Goal: Task Accomplishment & Management: Complete application form

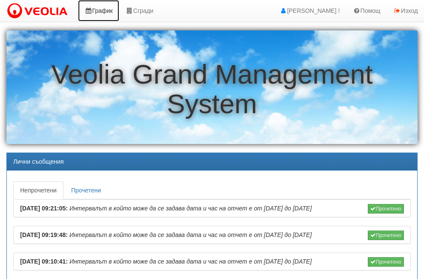
click at [101, 9] on link "График" at bounding box center [98, 10] width 41 height 21
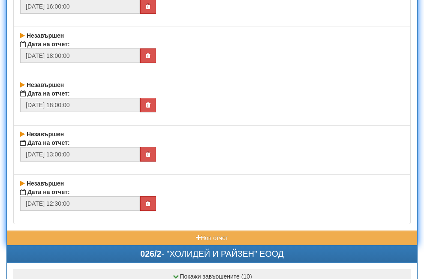
scroll to position [386, 0]
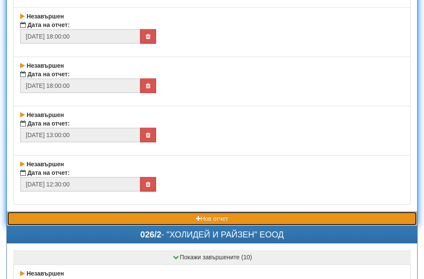
click at [166, 218] on button "Нов отчет" at bounding box center [212, 218] width 410 height 15
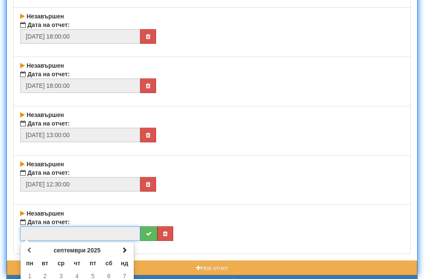
click at [95, 234] on input "text" at bounding box center [80, 233] width 120 height 15
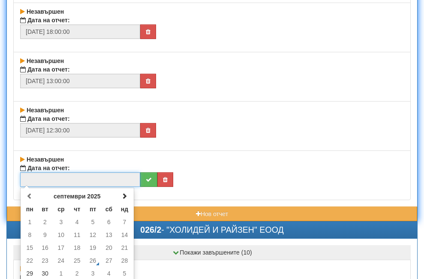
scroll to position [514, 0]
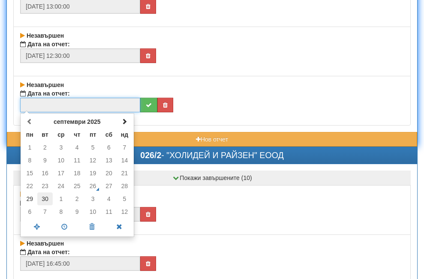
click at [45, 198] on td "30" at bounding box center [45, 198] width 16 height 13
click at [65, 226] on span at bounding box center [64, 226] width 27 height 15
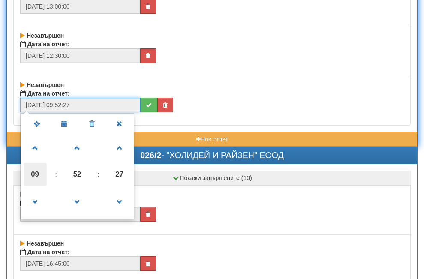
click at [31, 173] on span "09" at bounding box center [35, 174] width 23 height 23
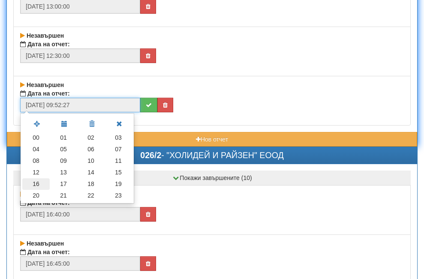
click at [34, 181] on td "16" at bounding box center [35, 184] width 27 height 12
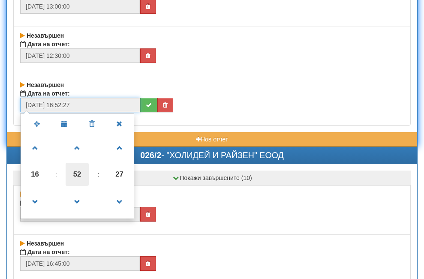
click at [77, 175] on span "52" at bounding box center [77, 174] width 23 height 23
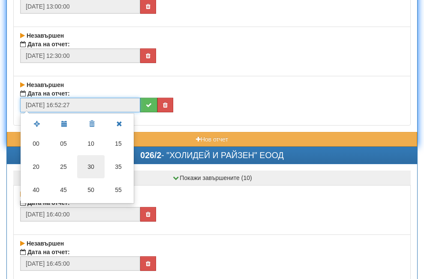
click at [90, 164] on td "30" at bounding box center [90, 166] width 27 height 23
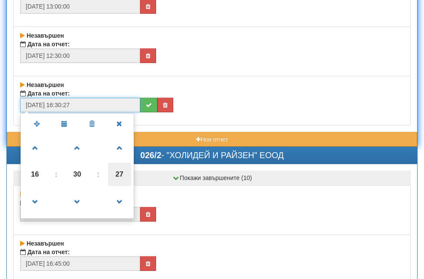
click at [114, 172] on span "27" at bounding box center [119, 174] width 23 height 23
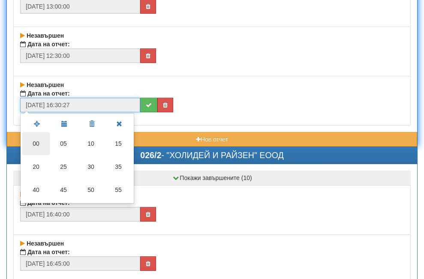
click at [38, 141] on td "00" at bounding box center [35, 143] width 27 height 23
type input "[DATE] 16:30:00"
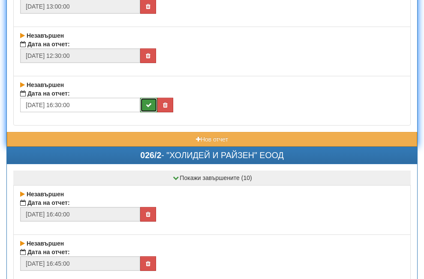
click at [149, 105] on icon "submit" at bounding box center [149, 105] width 6 height 6
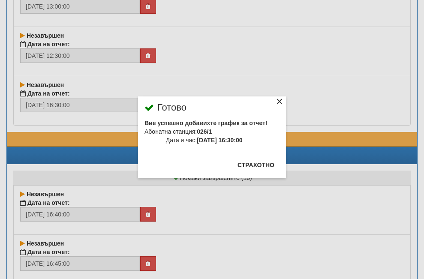
click at [275, 100] on div "×" at bounding box center [279, 103] width 9 height 9
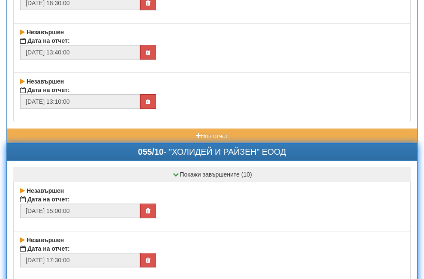
scroll to position [1071, 0]
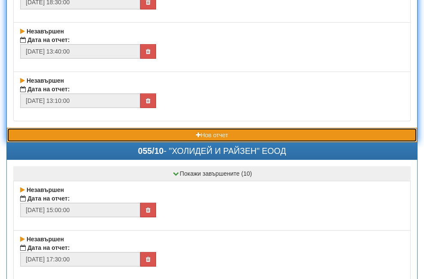
click at [95, 133] on button "Нов отчет" at bounding box center [212, 135] width 410 height 15
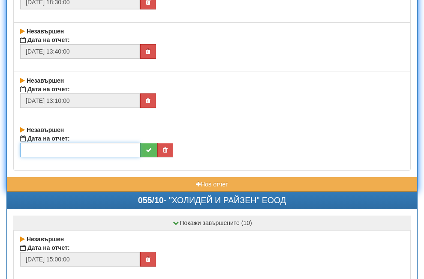
click at [70, 152] on input "text" at bounding box center [80, 150] width 120 height 15
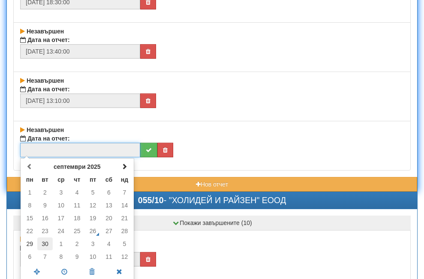
click at [45, 244] on td "30" at bounding box center [45, 243] width 16 height 13
click at [63, 272] on span at bounding box center [64, 271] width 27 height 15
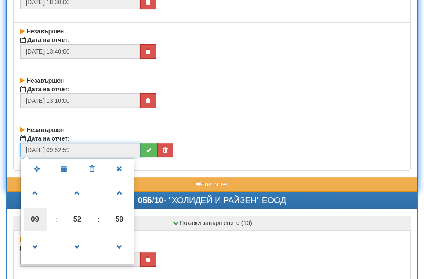
click at [27, 219] on span "09" at bounding box center [35, 219] width 23 height 23
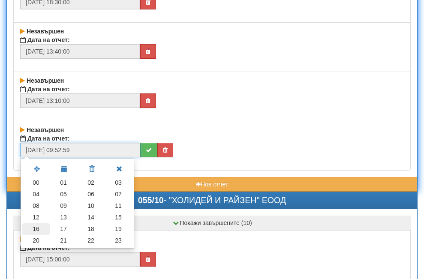
click at [35, 225] on td "16" at bounding box center [35, 229] width 27 height 12
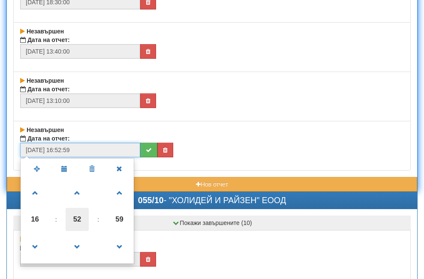
click at [73, 217] on span "52" at bounding box center [77, 219] width 23 height 23
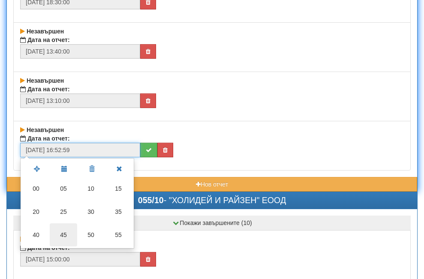
click at [65, 234] on td "45" at bounding box center [63, 234] width 27 height 23
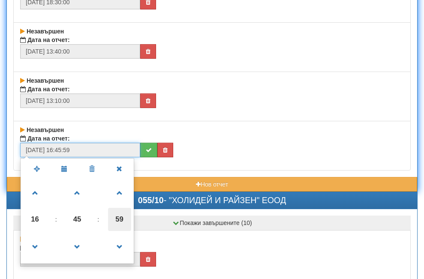
click at [117, 217] on span "59" at bounding box center [119, 219] width 23 height 23
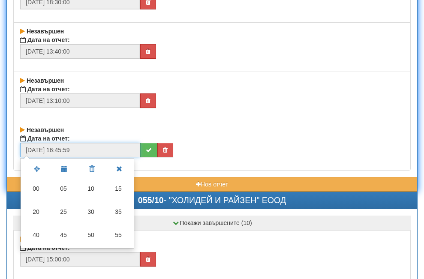
drag, startPoint x: 36, startPoint y: 188, endPoint x: 124, endPoint y: 179, distance: 87.9
click at [37, 188] on td "00" at bounding box center [35, 188] width 27 height 23
type input "[DATE] 16:45:00"
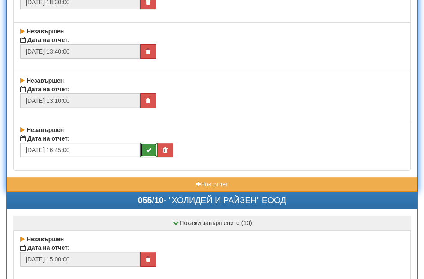
click at [147, 150] on icon "submit" at bounding box center [149, 150] width 6 height 6
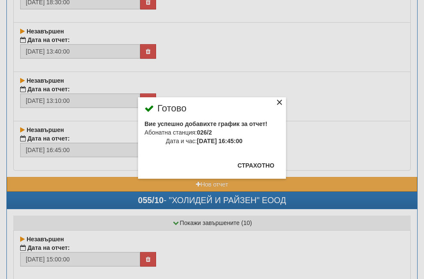
click at [275, 105] on div "×" at bounding box center [279, 103] width 9 height 9
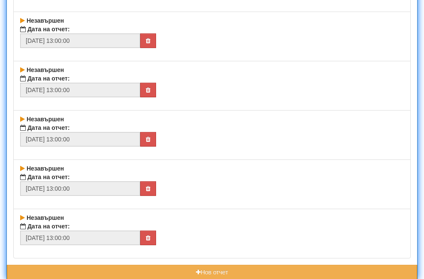
scroll to position [1971, 0]
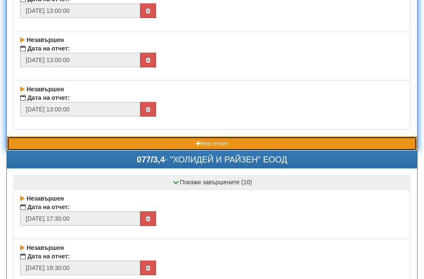
click at [135, 141] on button "Нов отчет" at bounding box center [212, 143] width 410 height 15
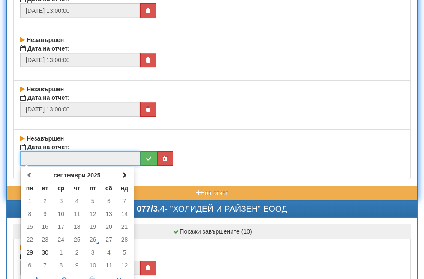
click at [63, 161] on input "text" at bounding box center [80, 158] width 120 height 15
click at [43, 252] on td "30" at bounding box center [45, 252] width 16 height 13
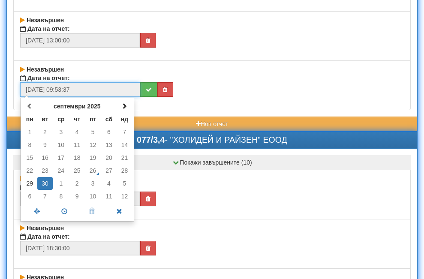
scroll to position [2057, 0]
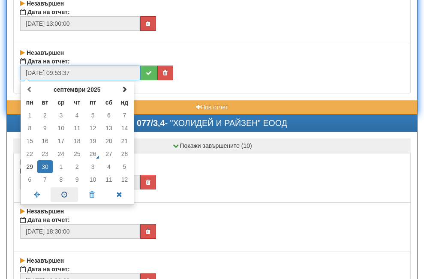
click at [66, 193] on span at bounding box center [64, 194] width 27 height 15
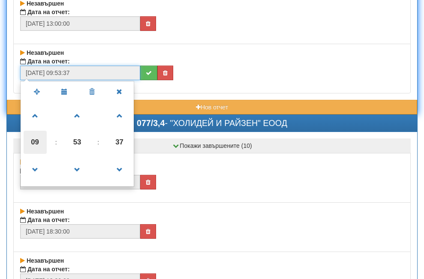
click at [36, 142] on span "09" at bounding box center [35, 142] width 23 height 23
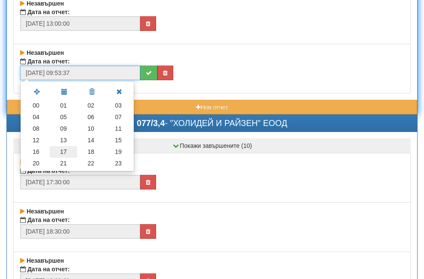
click at [63, 150] on td "17" at bounding box center [63, 152] width 27 height 12
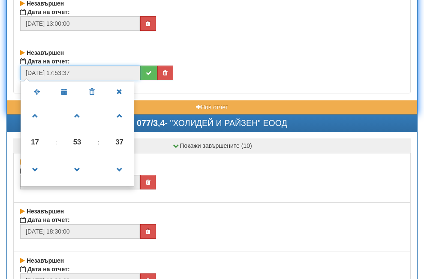
click at [81, 144] on span "53" at bounding box center [77, 142] width 23 height 23
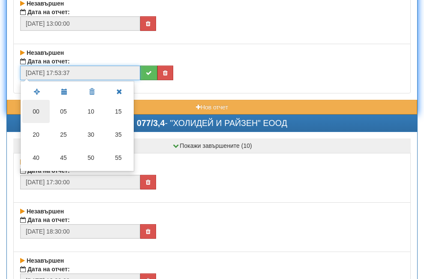
click at [36, 110] on td "00" at bounding box center [35, 111] width 27 height 23
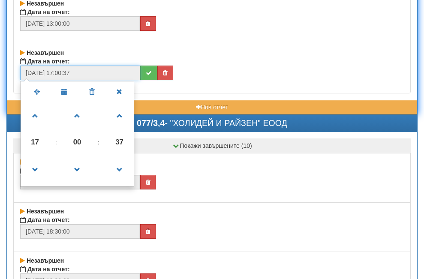
drag, startPoint x: 120, startPoint y: 138, endPoint x: 53, endPoint y: 110, distance: 73.4
click at [118, 138] on span "37" at bounding box center [119, 142] width 23 height 23
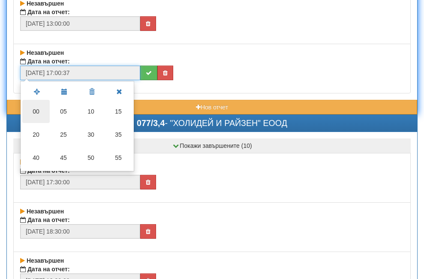
click at [36, 107] on td "00" at bounding box center [35, 111] width 27 height 23
type input "[DATE] 17:00:00"
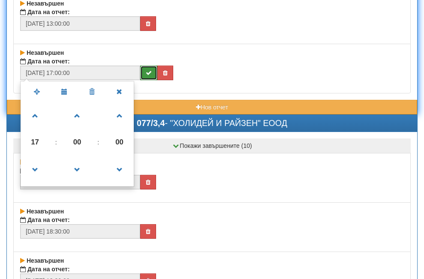
click at [147, 73] on icon "submit" at bounding box center [149, 73] width 6 height 6
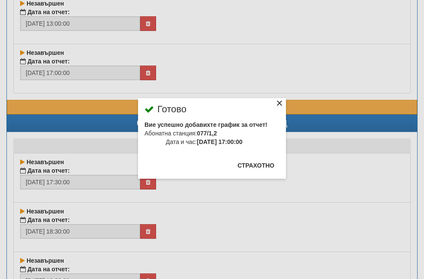
click at [275, 102] on div "×" at bounding box center [279, 104] width 9 height 9
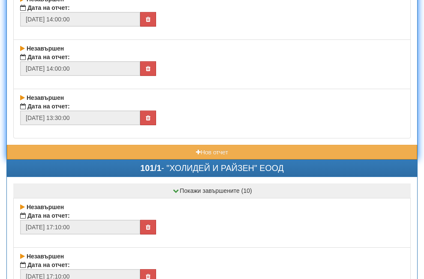
scroll to position [2614, 0]
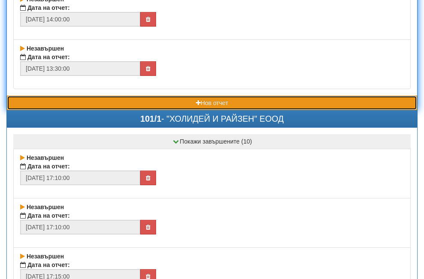
click at [113, 101] on button "Нов отчет" at bounding box center [212, 103] width 410 height 15
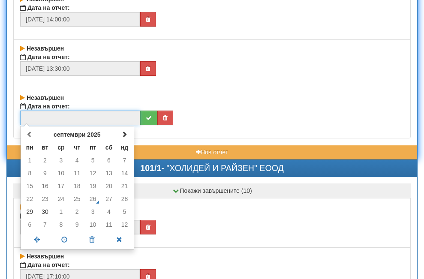
click at [58, 122] on input "text" at bounding box center [80, 118] width 120 height 15
click at [47, 215] on td "30" at bounding box center [45, 211] width 16 height 13
click at [61, 236] on span at bounding box center [64, 239] width 27 height 15
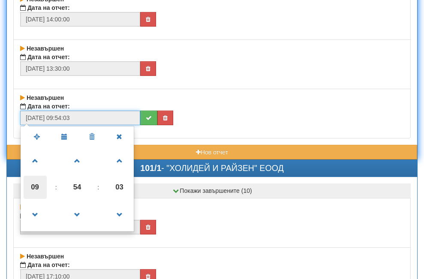
click at [35, 186] on span "09" at bounding box center [35, 187] width 23 height 23
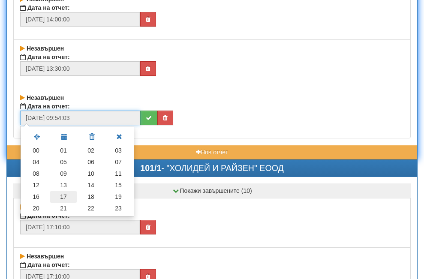
click at [60, 194] on td "17" at bounding box center [63, 197] width 27 height 12
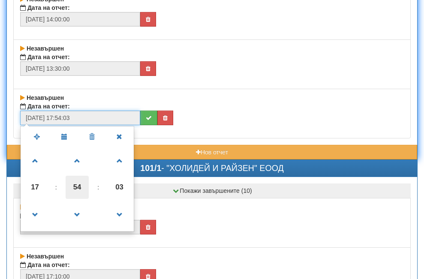
click at [82, 187] on span "54" at bounding box center [77, 187] width 23 height 23
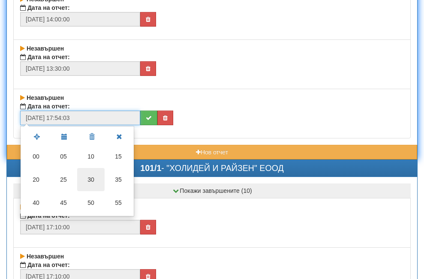
click at [93, 178] on td "30" at bounding box center [90, 179] width 27 height 23
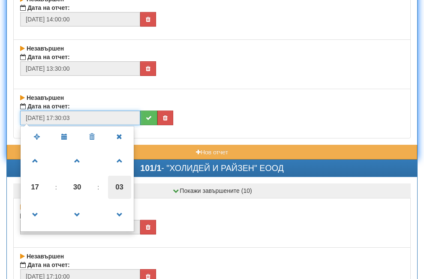
click at [119, 183] on span "03" at bounding box center [119, 187] width 23 height 23
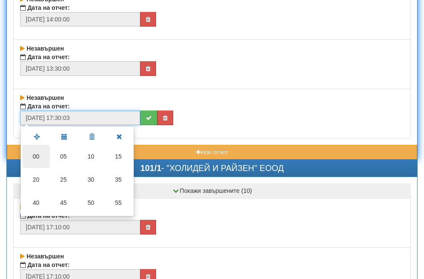
click at [31, 152] on td "00" at bounding box center [35, 156] width 27 height 23
type input "[DATE] 17:30:00"
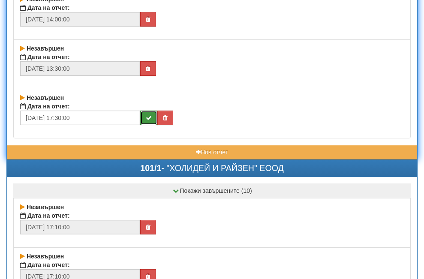
click at [148, 118] on icon "submit" at bounding box center [149, 118] width 6 height 6
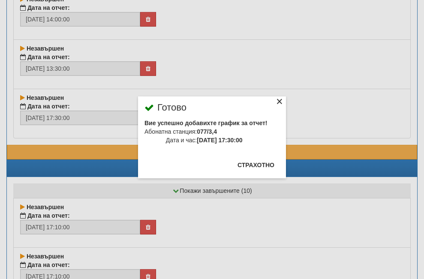
click at [275, 107] on div "×" at bounding box center [279, 103] width 9 height 9
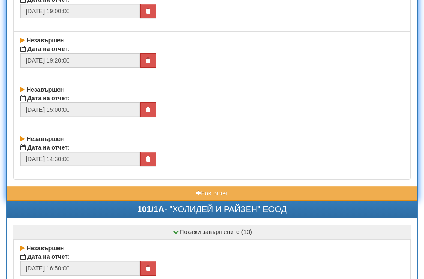
scroll to position [3129, 0]
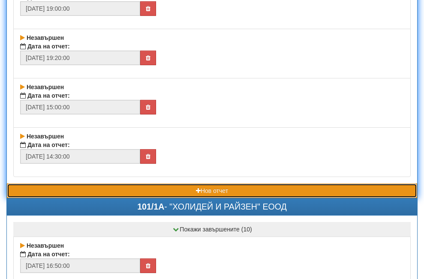
click at [133, 192] on button "Нов отчет" at bounding box center [212, 190] width 410 height 15
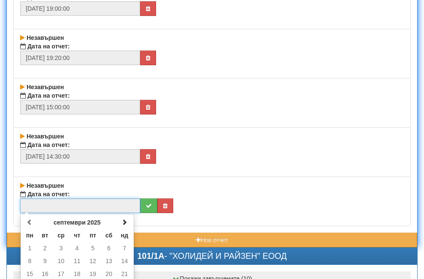
click at [81, 206] on input "text" at bounding box center [80, 205] width 120 height 15
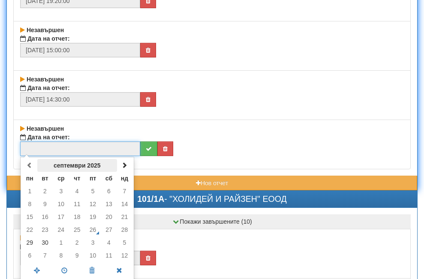
scroll to position [3257, 0]
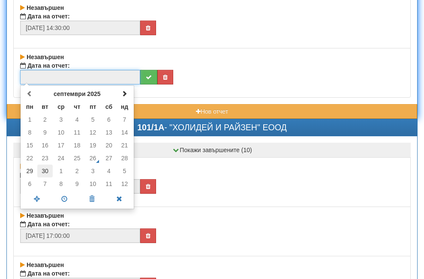
click at [45, 175] on td "30" at bounding box center [45, 171] width 16 height 13
click at [66, 198] on span at bounding box center [64, 199] width 27 height 15
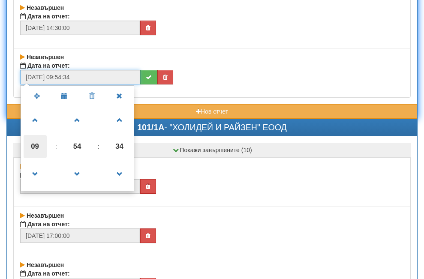
click at [38, 146] on span "09" at bounding box center [35, 146] width 23 height 23
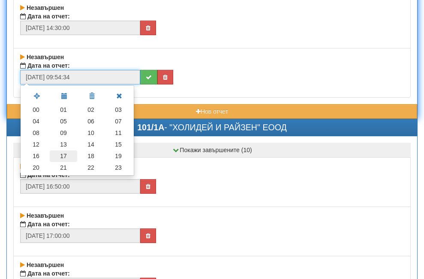
click at [68, 154] on td "17" at bounding box center [63, 156] width 27 height 12
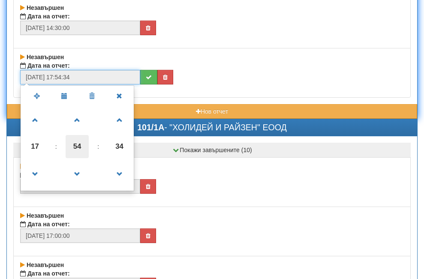
click at [80, 146] on span "54" at bounding box center [77, 146] width 23 height 23
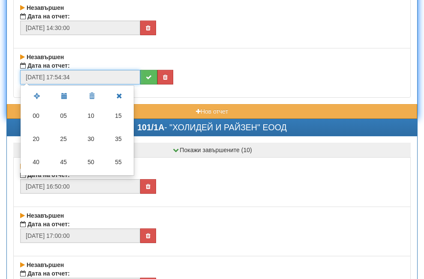
drag, startPoint x: 91, startPoint y: 115, endPoint x: 112, endPoint y: 133, distance: 27.4
click at [91, 115] on td "10" at bounding box center [90, 115] width 27 height 23
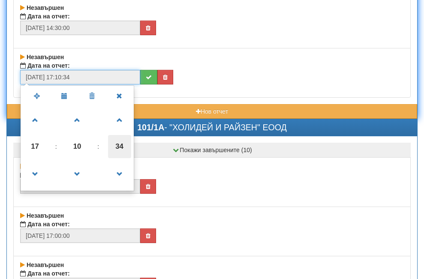
click at [126, 144] on span "34" at bounding box center [119, 146] width 23 height 23
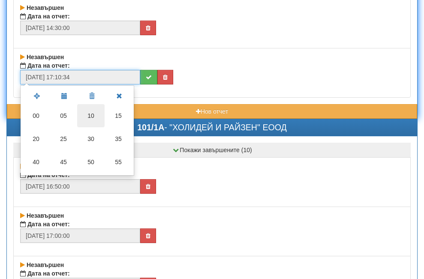
click at [95, 114] on td "10" at bounding box center [90, 115] width 27 height 23
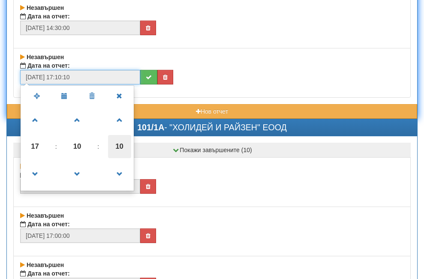
click at [117, 146] on span "10" at bounding box center [119, 146] width 23 height 23
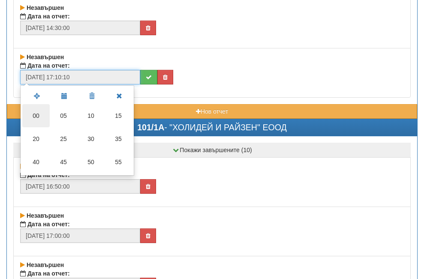
click at [34, 114] on td "00" at bounding box center [35, 115] width 27 height 23
type input "[DATE] 17:10:00"
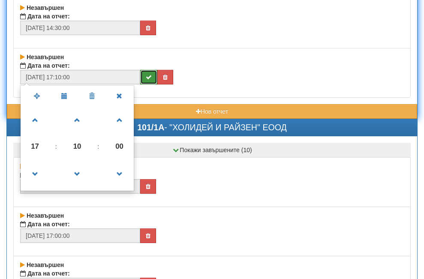
click at [145, 73] on button "submit" at bounding box center [148, 77] width 17 height 15
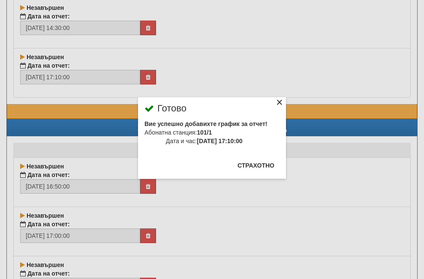
click at [275, 102] on div "×" at bounding box center [279, 103] width 9 height 9
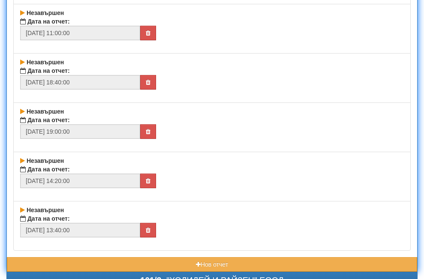
scroll to position [3771, 0]
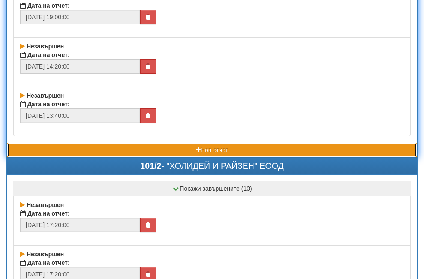
click at [93, 145] on button "Нов отчет" at bounding box center [212, 150] width 410 height 15
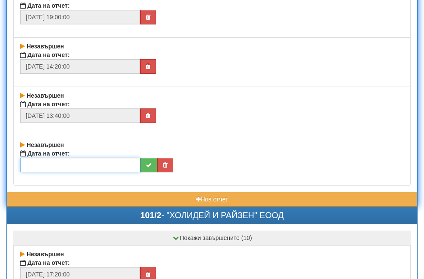
click at [64, 166] on input "text" at bounding box center [80, 165] width 120 height 15
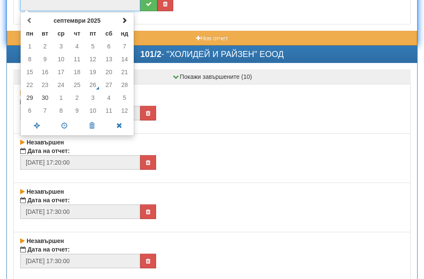
scroll to position [3943, 0]
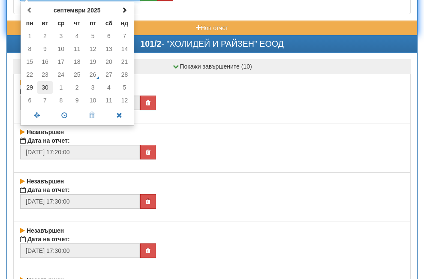
click at [42, 84] on td "30" at bounding box center [45, 87] width 16 height 13
click at [66, 116] on span at bounding box center [64, 115] width 27 height 15
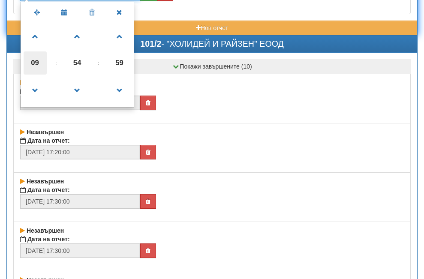
click at [33, 61] on span "09" at bounding box center [35, 62] width 23 height 23
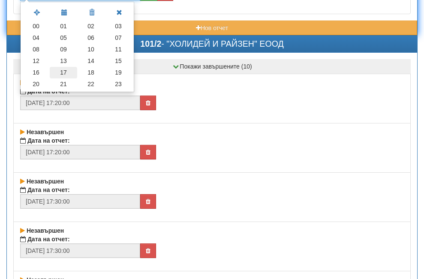
click at [66, 72] on td "17" at bounding box center [63, 73] width 27 height 12
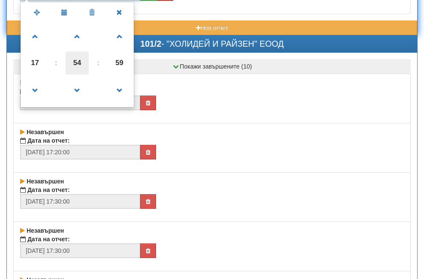
click at [81, 63] on span "54" at bounding box center [77, 62] width 23 height 23
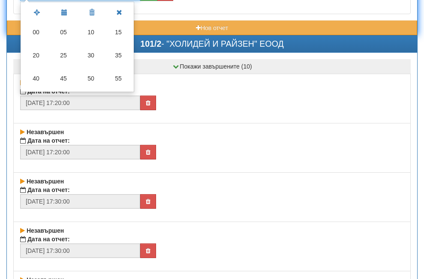
drag, startPoint x: 32, startPoint y: 27, endPoint x: 55, endPoint y: 39, distance: 26.3
click at [33, 30] on td "00" at bounding box center [35, 32] width 27 height 23
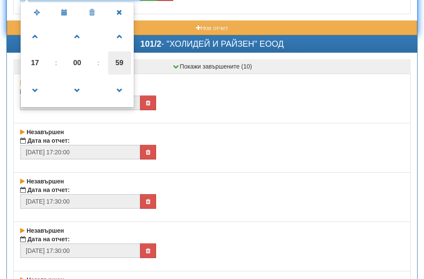
click at [116, 59] on span "59" at bounding box center [119, 62] width 23 height 23
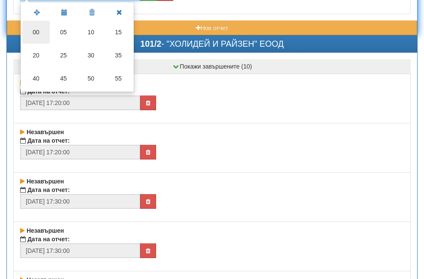
drag, startPoint x: 35, startPoint y: 33, endPoint x: 100, endPoint y: 36, distance: 65.6
click at [35, 34] on td "00" at bounding box center [35, 32] width 27 height 23
type input "[DATE] 17:00:00"
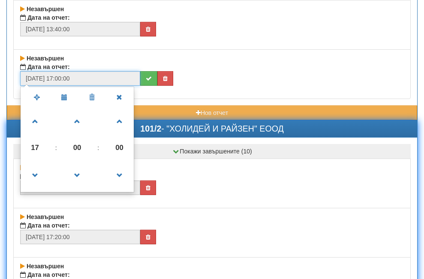
scroll to position [3857, 0]
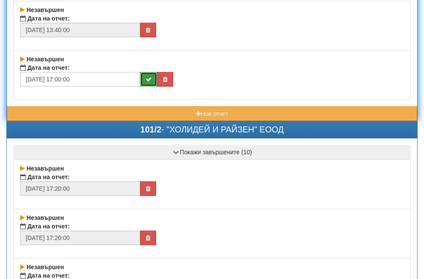
click at [151, 79] on icon "submit" at bounding box center [149, 79] width 6 height 6
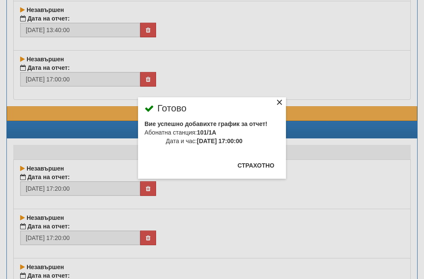
click at [275, 101] on div "×" at bounding box center [279, 103] width 9 height 9
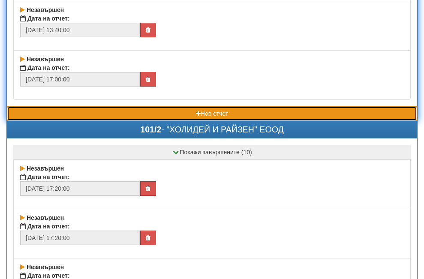
click at [100, 115] on button "Нов отчет" at bounding box center [212, 113] width 410 height 15
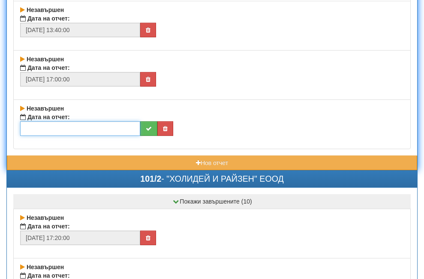
click at [81, 125] on input "text" at bounding box center [80, 128] width 120 height 15
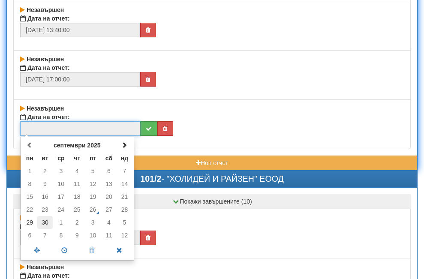
click at [42, 222] on td "30" at bounding box center [45, 222] width 16 height 13
click at [64, 249] on span at bounding box center [64, 250] width 27 height 15
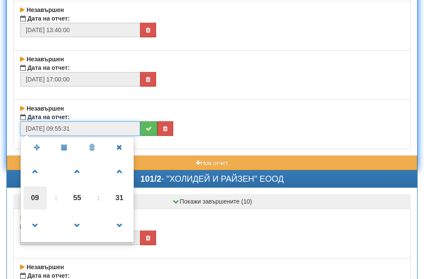
click at [35, 200] on span "09" at bounding box center [35, 197] width 23 height 23
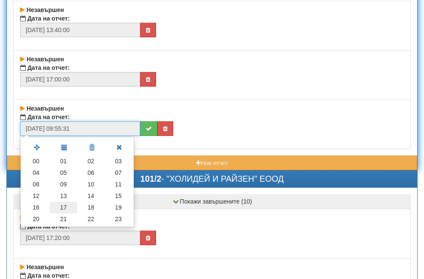
click at [67, 206] on td "17" at bounding box center [63, 208] width 27 height 12
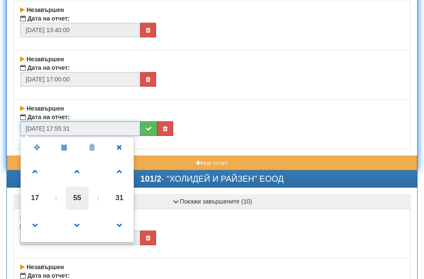
click at [78, 199] on span "55" at bounding box center [77, 197] width 23 height 23
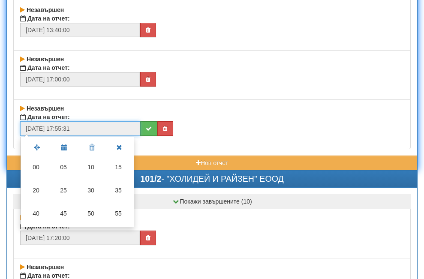
click at [31, 189] on td "20" at bounding box center [35, 190] width 27 height 23
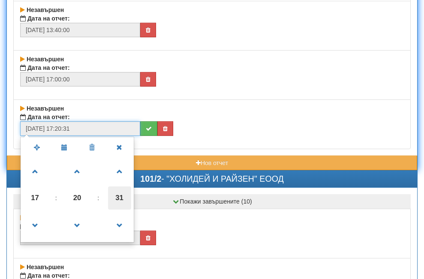
click at [119, 199] on span "31" at bounding box center [119, 197] width 23 height 23
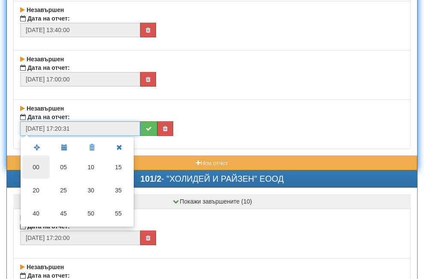
click at [39, 168] on td "00" at bounding box center [35, 167] width 27 height 23
type input "[DATE] 17:20:00"
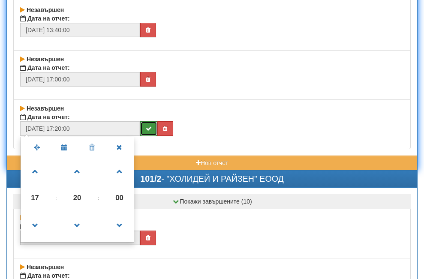
click at [145, 132] on button "submit" at bounding box center [148, 128] width 17 height 15
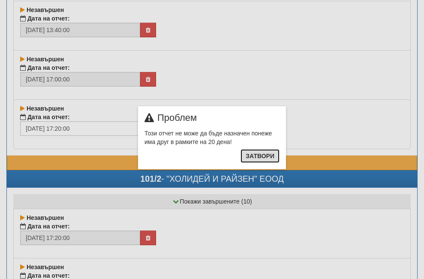
click at [250, 156] on button "Затвори" at bounding box center [259, 156] width 39 height 14
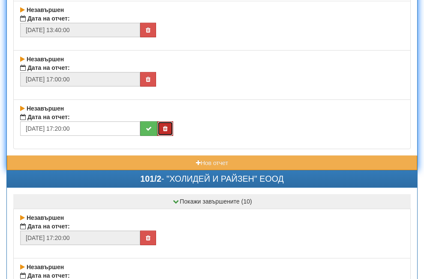
click at [163, 129] on icon "button" at bounding box center [165, 129] width 5 height 6
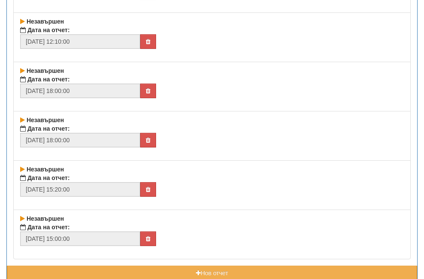
scroll to position [4372, 0]
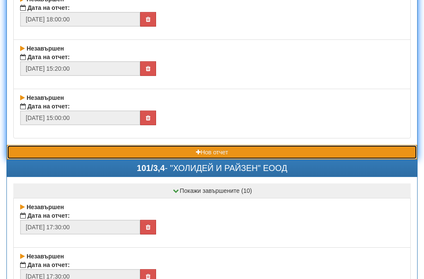
click at [107, 153] on button "Нов отчет" at bounding box center [212, 152] width 410 height 15
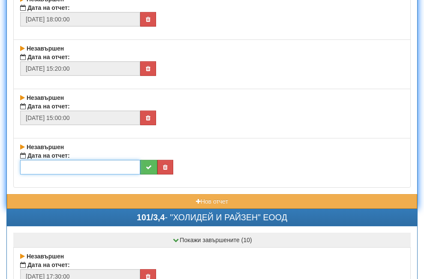
click at [90, 164] on input "text" at bounding box center [80, 167] width 120 height 15
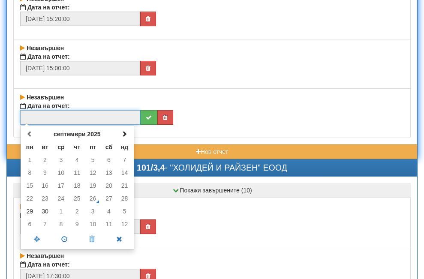
scroll to position [4500, 0]
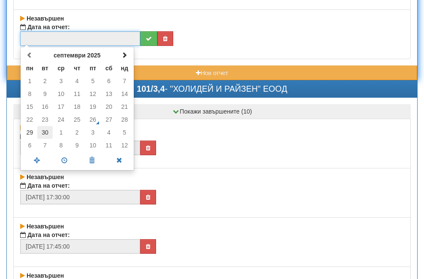
click at [45, 135] on td "30" at bounding box center [45, 132] width 16 height 13
click at [64, 160] on span at bounding box center [64, 160] width 27 height 15
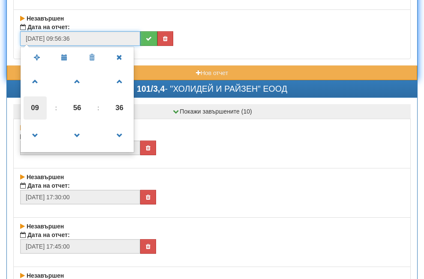
click at [39, 106] on span "09" at bounding box center [35, 107] width 23 height 23
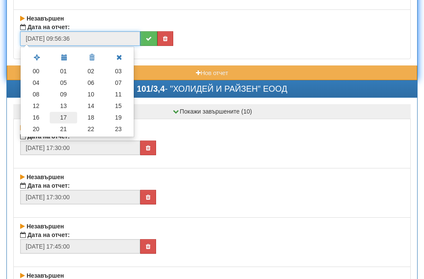
click at [65, 115] on td "17" at bounding box center [63, 118] width 27 height 12
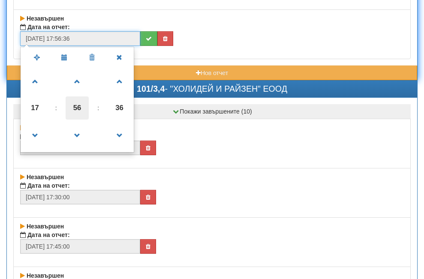
click at [82, 108] on span "56" at bounding box center [77, 107] width 23 height 23
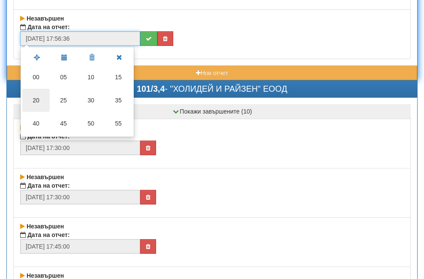
click at [36, 100] on td "20" at bounding box center [35, 100] width 27 height 23
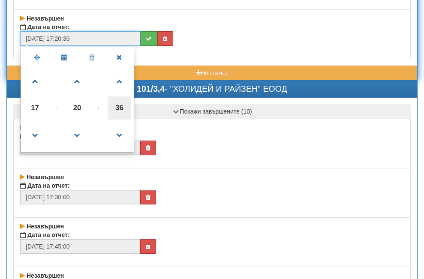
click at [117, 109] on span "36" at bounding box center [119, 107] width 23 height 23
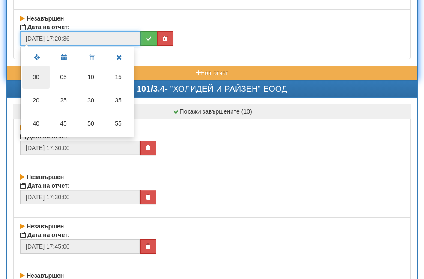
click at [39, 75] on td "00" at bounding box center [35, 77] width 27 height 23
type input "[DATE] 17:20:00"
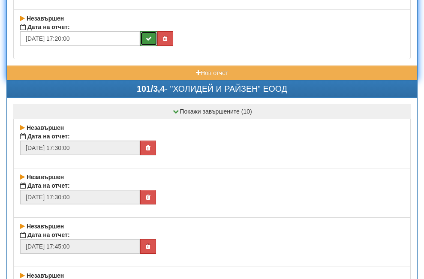
click at [147, 42] on button "submit" at bounding box center [148, 38] width 17 height 15
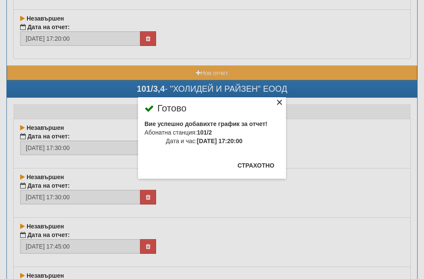
click at [275, 100] on div "×" at bounding box center [279, 103] width 9 height 9
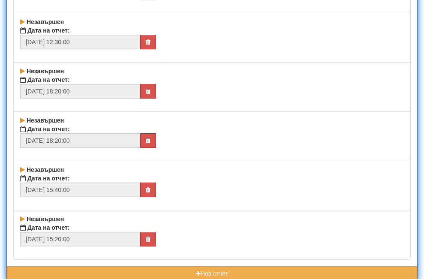
scroll to position [4972, 0]
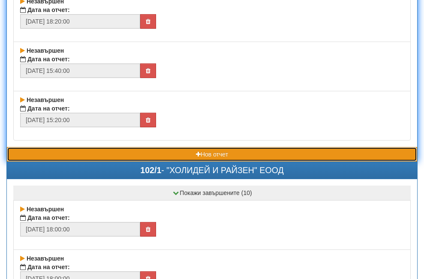
click at [132, 159] on button "Нов отчет" at bounding box center [212, 154] width 410 height 15
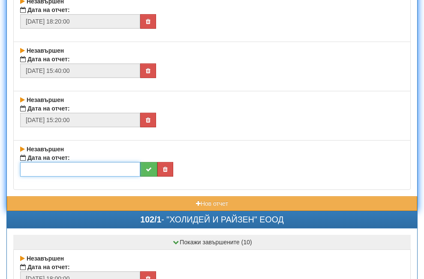
click at [57, 168] on input "text" at bounding box center [80, 169] width 120 height 15
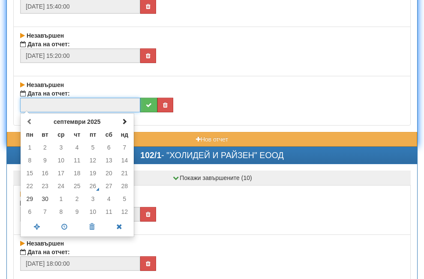
scroll to position [5100, 0]
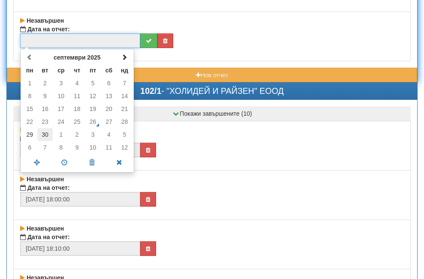
click at [46, 136] on td "30" at bounding box center [45, 134] width 16 height 13
click at [63, 162] on span at bounding box center [64, 162] width 27 height 15
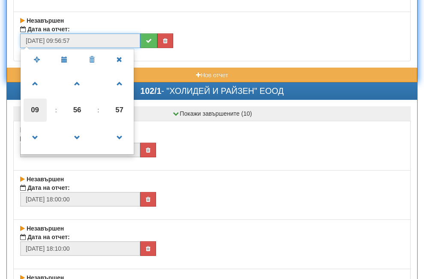
click at [35, 108] on span "09" at bounding box center [35, 110] width 23 height 23
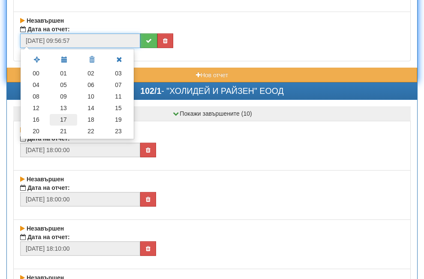
click at [68, 117] on td "17" at bounding box center [63, 120] width 27 height 12
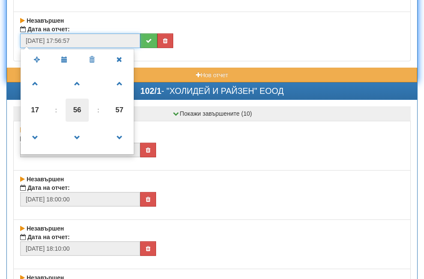
click at [86, 108] on span "56" at bounding box center [77, 110] width 23 height 23
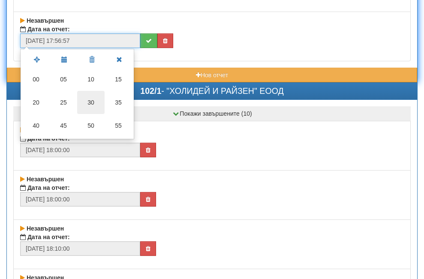
click at [93, 102] on td "30" at bounding box center [90, 102] width 27 height 23
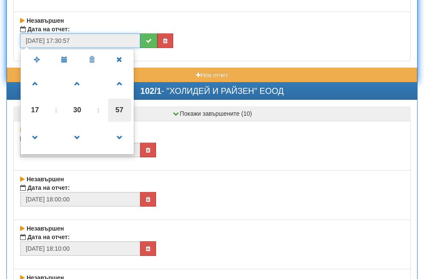
click at [117, 109] on span "57" at bounding box center [119, 110] width 23 height 23
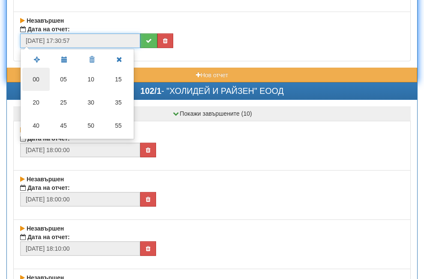
click at [35, 81] on td "00" at bounding box center [35, 79] width 27 height 23
type input "[DATE] 17:30:00"
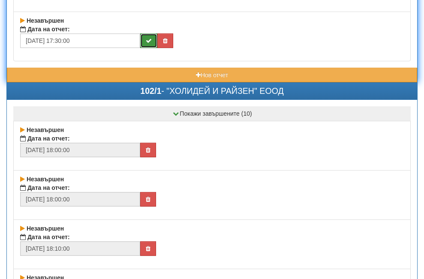
click at [145, 40] on button "submit" at bounding box center [148, 40] width 17 height 15
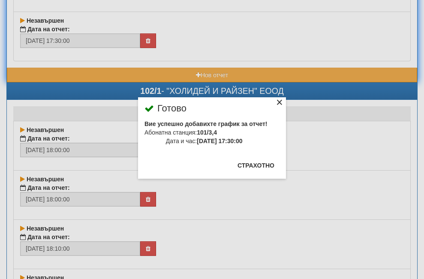
click at [275, 100] on div "×" at bounding box center [279, 103] width 9 height 9
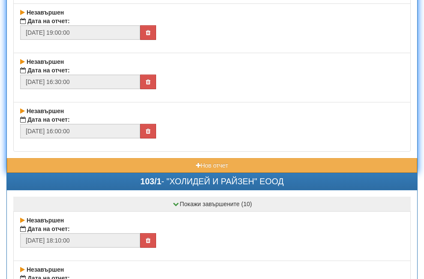
scroll to position [5572, 0]
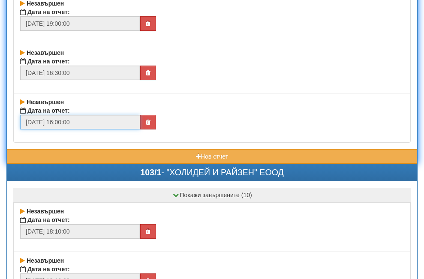
click at [75, 122] on input "[DATE] 16:00:00" at bounding box center [80, 122] width 120 height 15
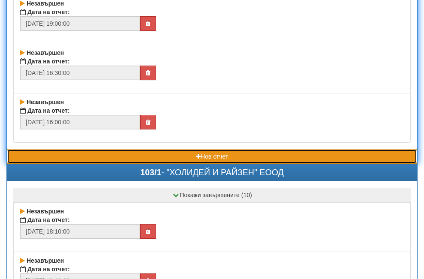
click at [87, 158] on button "Нов отчет" at bounding box center [212, 156] width 410 height 15
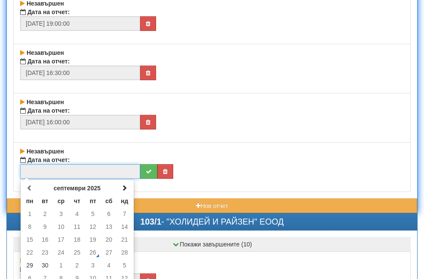
click at [75, 171] on input "text" at bounding box center [80, 171] width 120 height 15
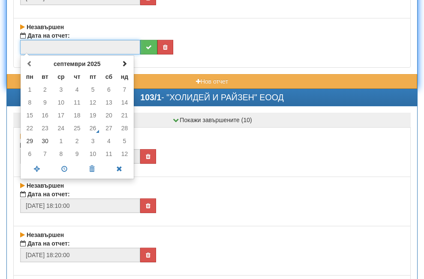
scroll to position [5700, 0]
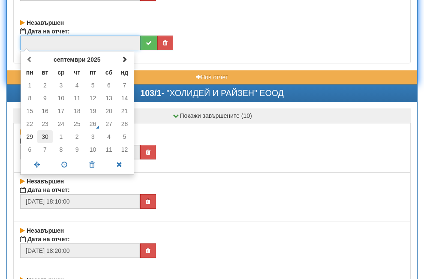
click at [44, 138] on td "30" at bounding box center [45, 136] width 16 height 13
click at [66, 167] on span at bounding box center [64, 164] width 27 height 15
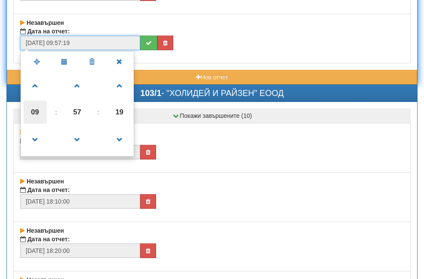
click at [39, 117] on span "09" at bounding box center [35, 112] width 23 height 23
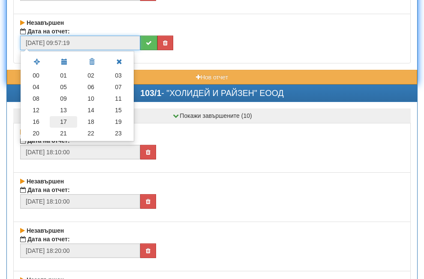
click at [69, 122] on td "17" at bounding box center [63, 122] width 27 height 12
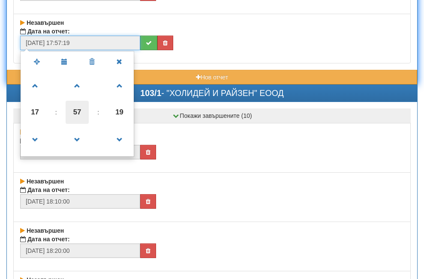
click at [78, 108] on span "57" at bounding box center [77, 112] width 23 height 23
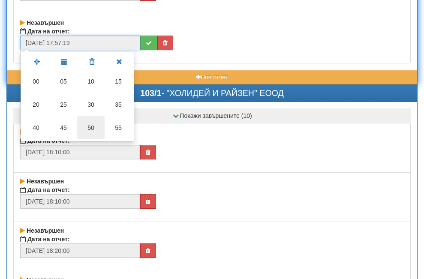
click at [93, 126] on td "50" at bounding box center [90, 127] width 27 height 23
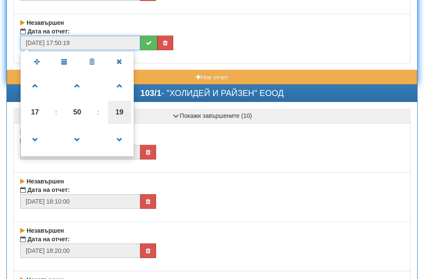
click at [117, 115] on span "19" at bounding box center [119, 112] width 23 height 23
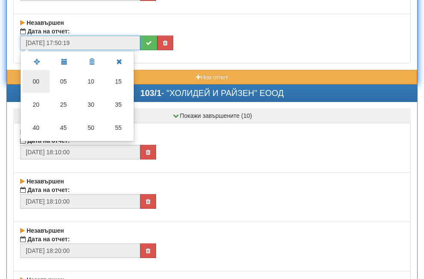
click at [42, 82] on td "00" at bounding box center [35, 81] width 27 height 23
type input "[DATE] 17:50:00"
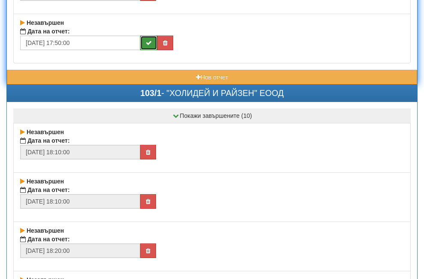
click at [146, 44] on icon "submit" at bounding box center [149, 43] width 6 height 6
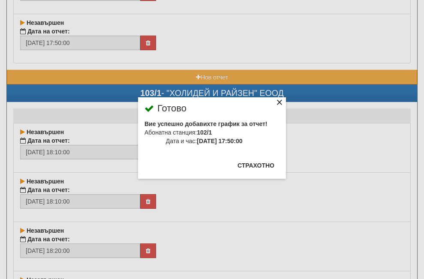
click at [275, 105] on div "×" at bounding box center [279, 103] width 9 height 9
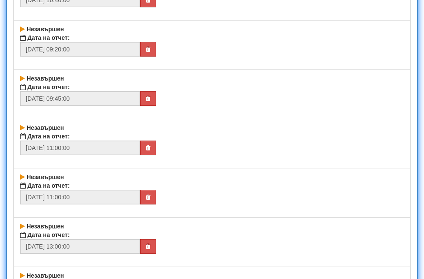
scroll to position [6129, 0]
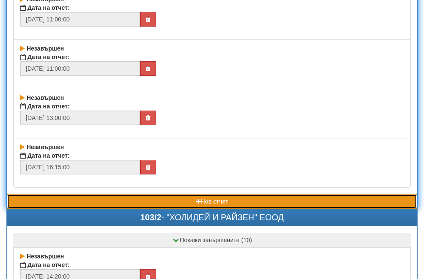
click at [140, 204] on button "Нов отчет" at bounding box center [212, 201] width 410 height 15
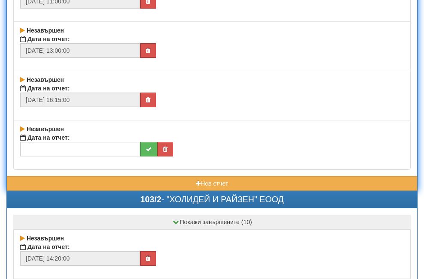
scroll to position [6214, 0]
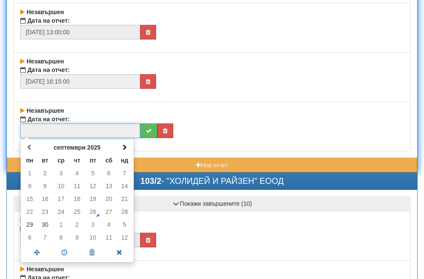
click at [61, 131] on input "text" at bounding box center [80, 130] width 120 height 15
click at [46, 225] on td "30" at bounding box center [45, 224] width 16 height 13
click at [62, 250] on span at bounding box center [64, 252] width 27 height 15
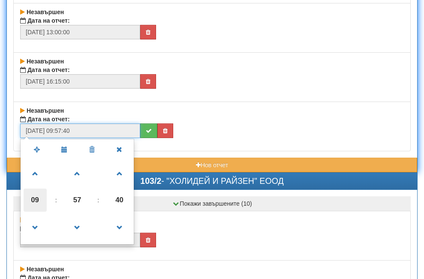
click at [33, 201] on span "09" at bounding box center [35, 200] width 23 height 23
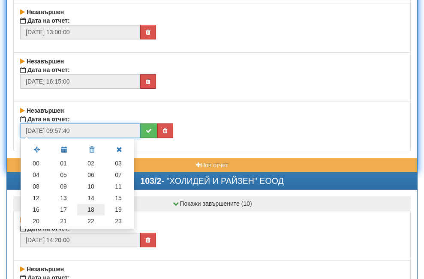
click at [90, 210] on td "18" at bounding box center [90, 210] width 27 height 12
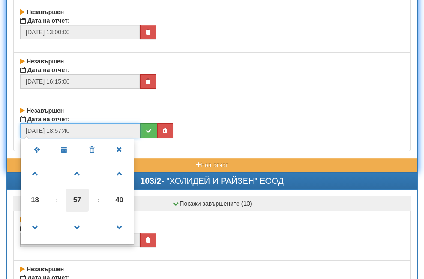
click at [77, 200] on span "57" at bounding box center [77, 200] width 23 height 23
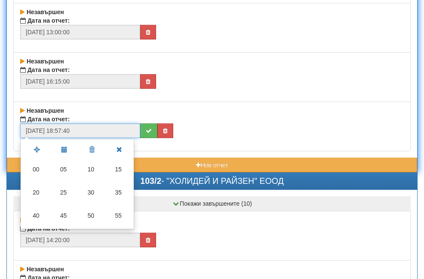
drag, startPoint x: 36, startPoint y: 166, endPoint x: 48, endPoint y: 174, distance: 14.9
click at [37, 168] on td "00" at bounding box center [35, 169] width 27 height 23
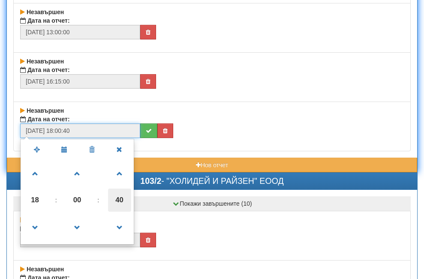
click at [116, 199] on span "40" at bounding box center [119, 200] width 23 height 23
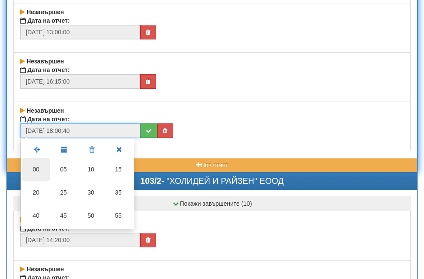
click at [35, 167] on td "00" at bounding box center [35, 169] width 27 height 23
type input "[DATE] 18:00:00"
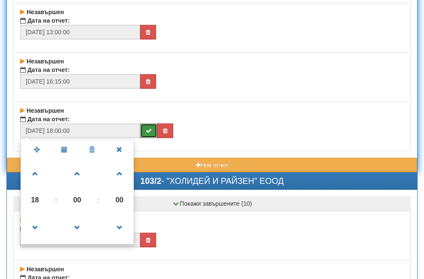
click at [148, 129] on icon "submit" at bounding box center [149, 131] width 6 height 6
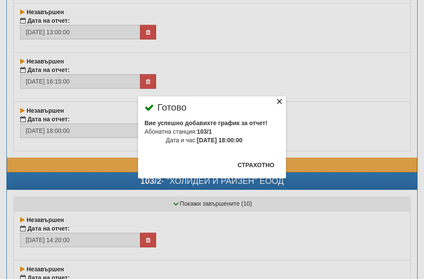
click at [275, 103] on div "×" at bounding box center [279, 103] width 9 height 9
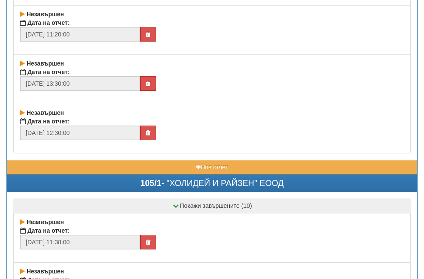
scroll to position [7329, 0]
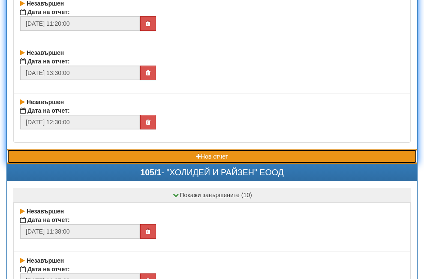
click at [111, 158] on button "Нов отчет" at bounding box center [212, 156] width 410 height 15
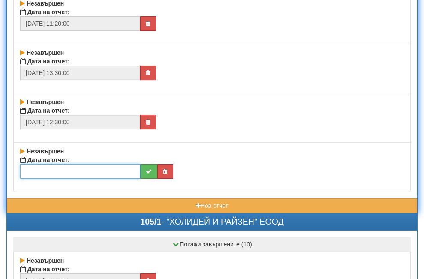
click at [84, 171] on input "text" at bounding box center [80, 171] width 120 height 15
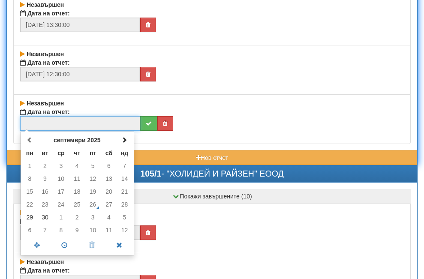
scroll to position [7457, 0]
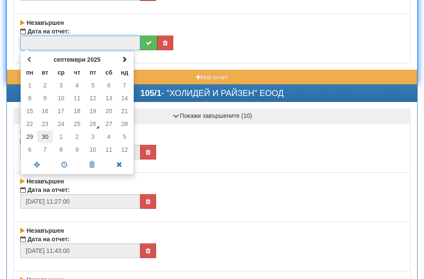
click at [44, 136] on td "30" at bounding box center [45, 136] width 16 height 13
click at [65, 164] on span at bounding box center [64, 164] width 27 height 15
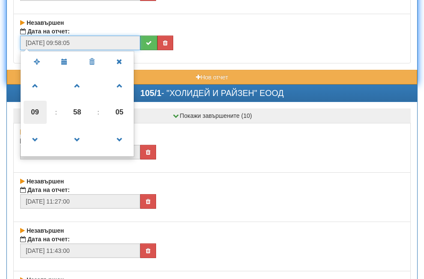
click at [35, 114] on span "09" at bounding box center [35, 112] width 23 height 23
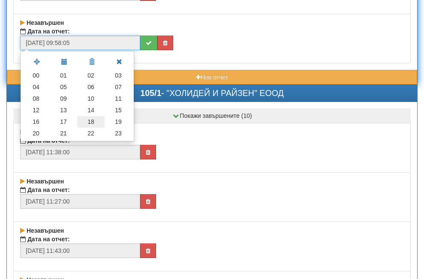
click at [89, 123] on td "18" at bounding box center [90, 122] width 27 height 12
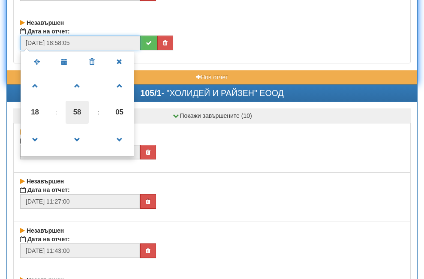
click at [81, 111] on span "58" at bounding box center [77, 112] width 23 height 23
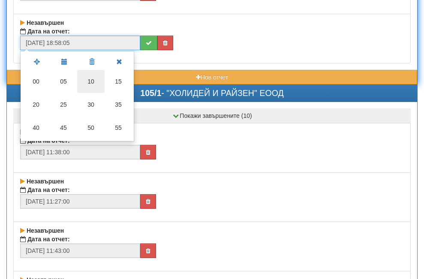
click at [93, 84] on td "10" at bounding box center [90, 81] width 27 height 23
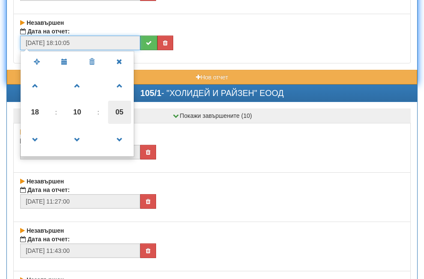
click at [115, 110] on span "05" at bounding box center [119, 112] width 23 height 23
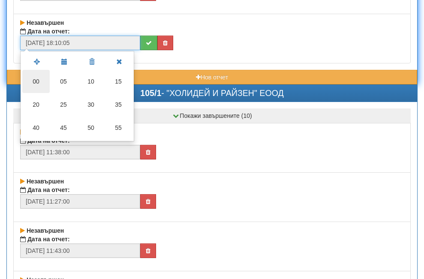
click at [39, 80] on td "00" at bounding box center [35, 81] width 27 height 23
type input "[DATE] 18:10:00"
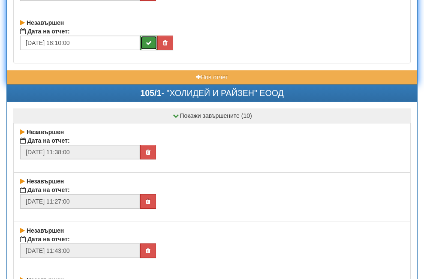
click at [147, 44] on icon "submit" at bounding box center [149, 43] width 6 height 6
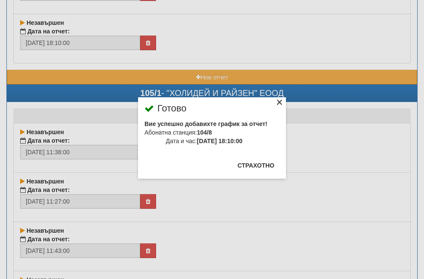
click at [275, 100] on div "×" at bounding box center [279, 103] width 9 height 9
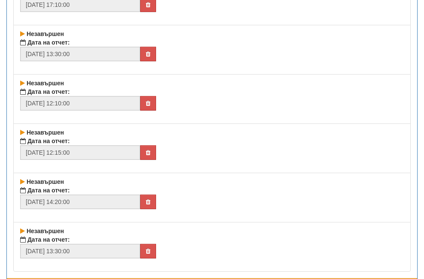
scroll to position [8443, 0]
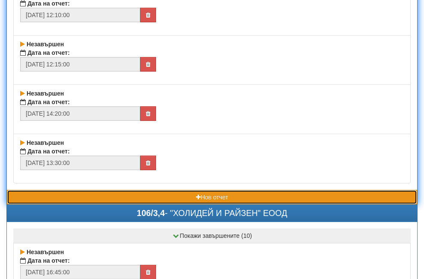
click at [141, 198] on button "Нов отчет" at bounding box center [212, 197] width 410 height 15
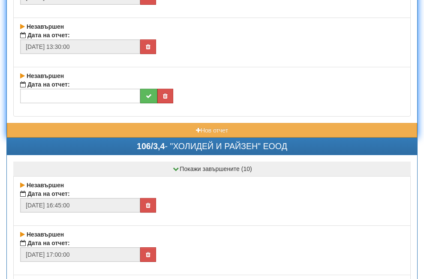
scroll to position [8572, 0]
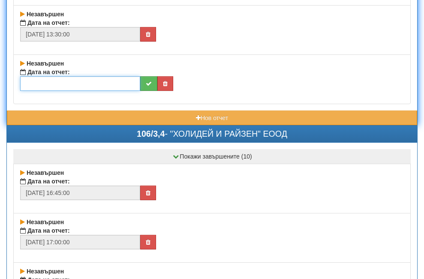
click at [69, 82] on input "text" at bounding box center [80, 83] width 120 height 15
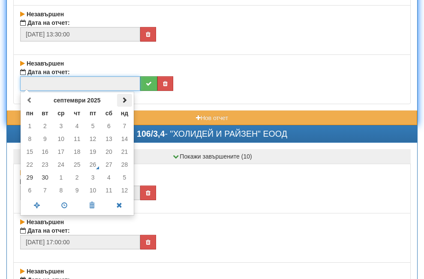
click at [126, 100] on span at bounding box center [124, 100] width 6 height 6
click at [63, 124] on td "1" at bounding box center [61, 126] width 16 height 13
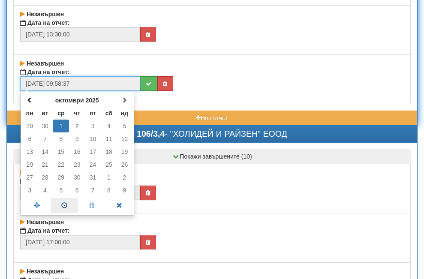
click at [62, 204] on span at bounding box center [64, 205] width 27 height 15
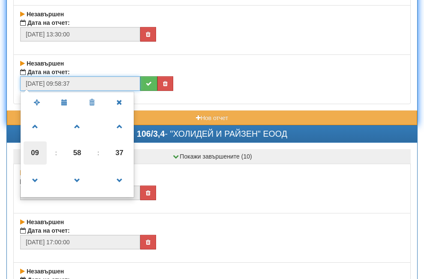
click at [36, 153] on span "09" at bounding box center [35, 152] width 23 height 23
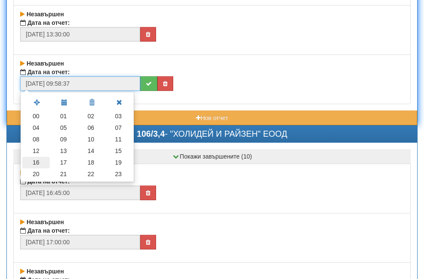
click at [38, 162] on td "16" at bounding box center [35, 163] width 27 height 12
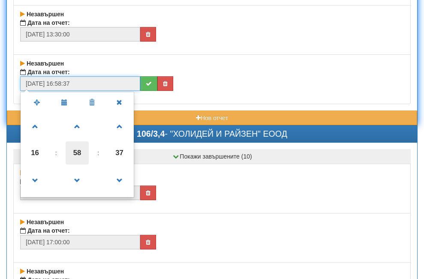
click at [81, 151] on span "58" at bounding box center [77, 152] width 23 height 23
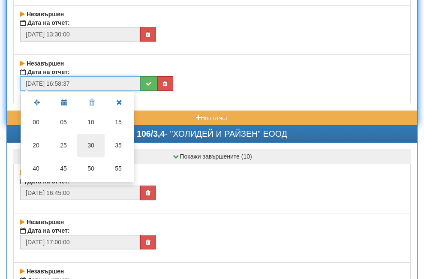
click at [92, 144] on td "30" at bounding box center [90, 145] width 27 height 23
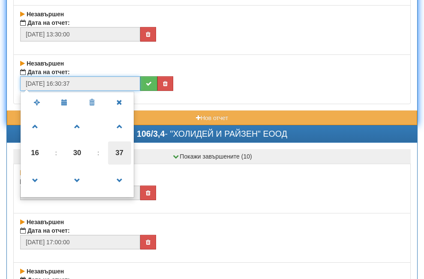
click at [119, 152] on span "37" at bounding box center [119, 152] width 23 height 23
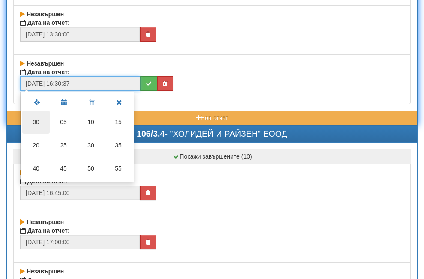
click at [31, 119] on td "00" at bounding box center [35, 122] width 27 height 23
type input "[DATE] 16:30:00"
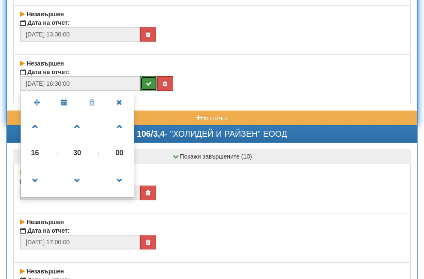
click at [149, 87] on button "submit" at bounding box center [148, 83] width 17 height 15
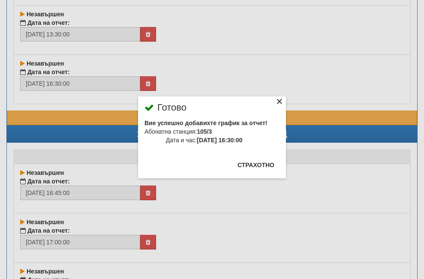
click at [275, 103] on div "×" at bounding box center [279, 103] width 9 height 9
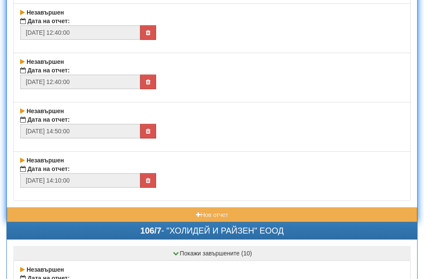
scroll to position [9043, 0]
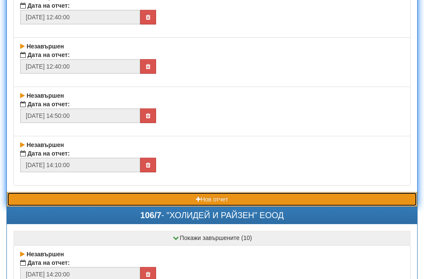
click at [117, 198] on button "Нов отчет" at bounding box center [212, 199] width 410 height 15
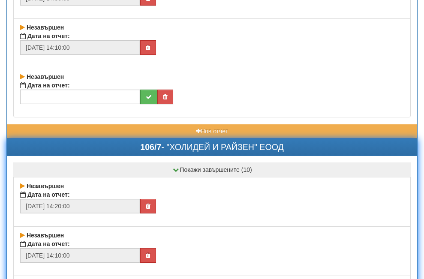
scroll to position [9172, 0]
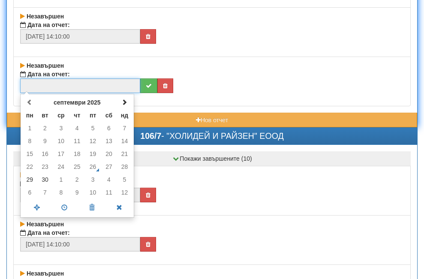
click at [60, 86] on input "text" at bounding box center [80, 85] width 120 height 15
click at [122, 102] on span at bounding box center [124, 102] width 6 height 6
click at [60, 128] on td "1" at bounding box center [61, 128] width 16 height 13
click at [61, 209] on span at bounding box center [64, 207] width 27 height 15
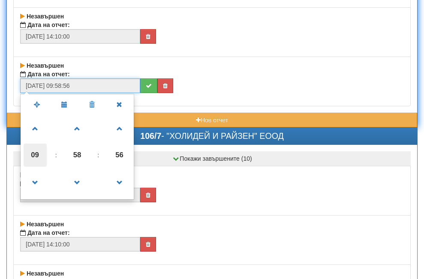
click at [37, 153] on span "09" at bounding box center [35, 155] width 23 height 23
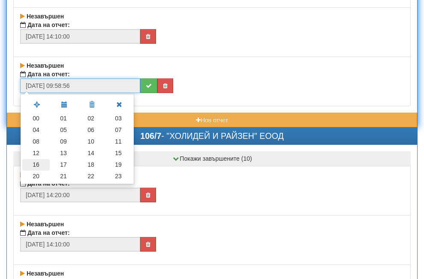
click at [34, 165] on td "16" at bounding box center [35, 165] width 27 height 12
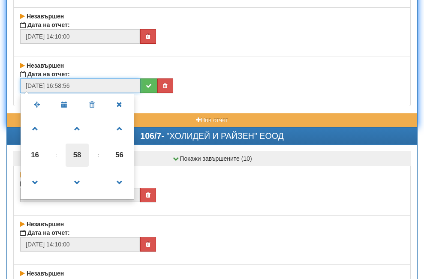
click at [81, 153] on span "58" at bounding box center [77, 155] width 23 height 23
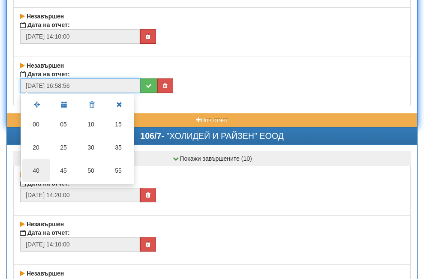
click at [38, 167] on td "40" at bounding box center [35, 170] width 27 height 23
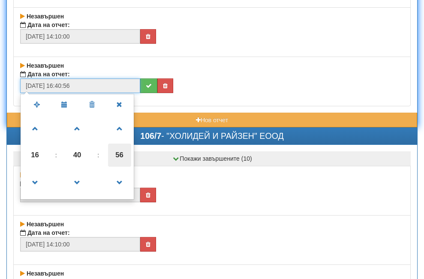
click at [119, 156] on span "56" at bounding box center [119, 155] width 23 height 23
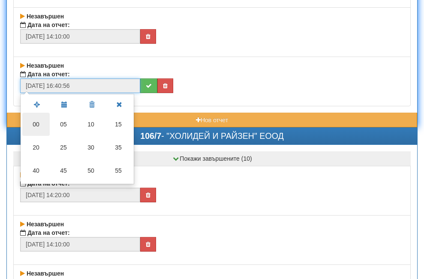
click at [37, 123] on td "00" at bounding box center [35, 124] width 27 height 23
type input "[DATE] 16:40:00"
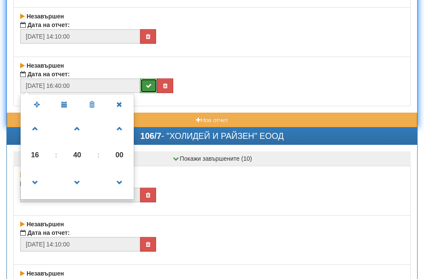
click at [145, 87] on button "submit" at bounding box center [148, 85] width 17 height 15
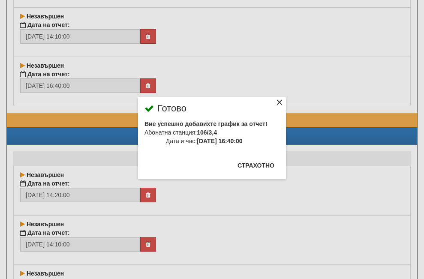
click at [275, 100] on div "×" at bounding box center [279, 103] width 9 height 9
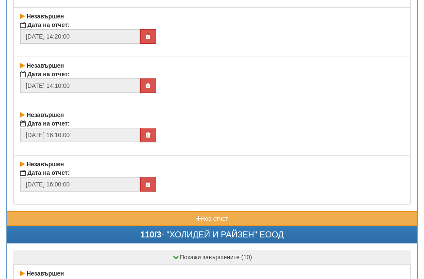
scroll to position [10243, 0]
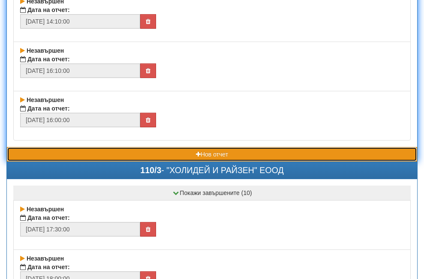
click at [97, 161] on button "Нов отчет" at bounding box center [212, 154] width 410 height 15
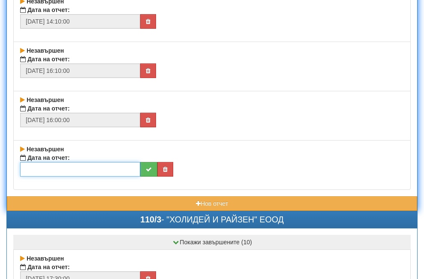
click at [91, 170] on input "text" at bounding box center [80, 169] width 120 height 15
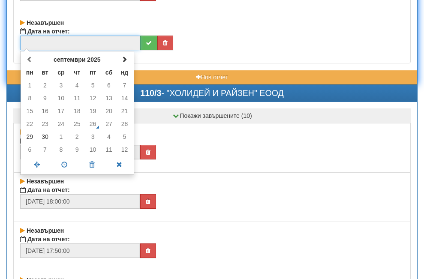
scroll to position [10372, 0]
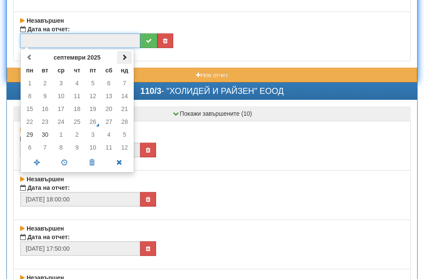
click at [127, 60] on th at bounding box center [124, 57] width 15 height 13
click at [63, 83] on td "1" at bounding box center [61, 83] width 16 height 13
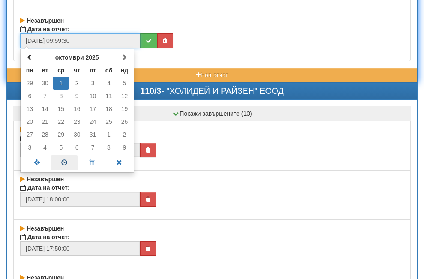
click at [63, 162] on span at bounding box center [64, 162] width 27 height 15
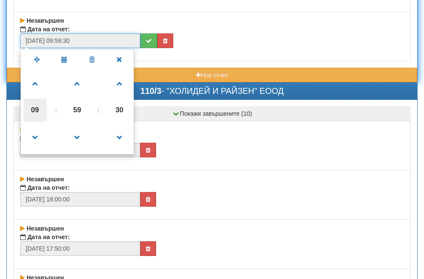
click at [36, 111] on span "09" at bounding box center [35, 110] width 23 height 23
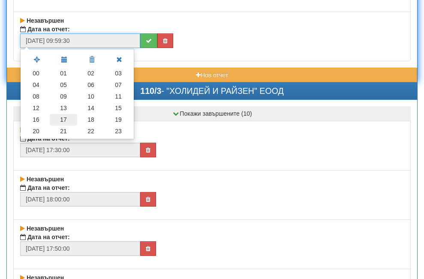
click at [62, 117] on td "17" at bounding box center [63, 120] width 27 height 12
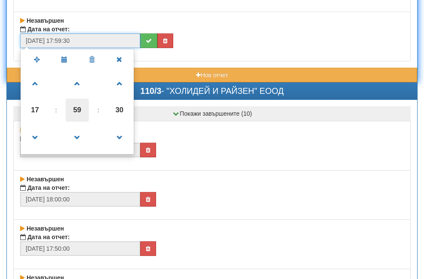
click at [76, 111] on span "59" at bounding box center [77, 110] width 23 height 23
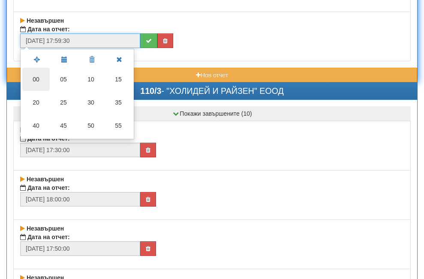
drag, startPoint x: 33, startPoint y: 80, endPoint x: 51, endPoint y: 90, distance: 20.7
click at [33, 80] on td "00" at bounding box center [35, 79] width 27 height 23
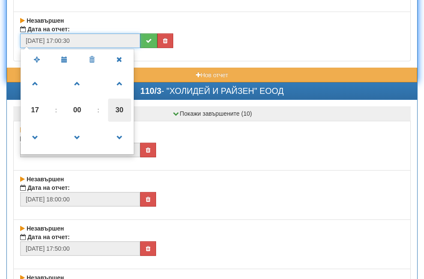
drag, startPoint x: 123, startPoint y: 109, endPoint x: 60, endPoint y: 86, distance: 67.5
click at [123, 109] on span "30" at bounding box center [119, 110] width 23 height 23
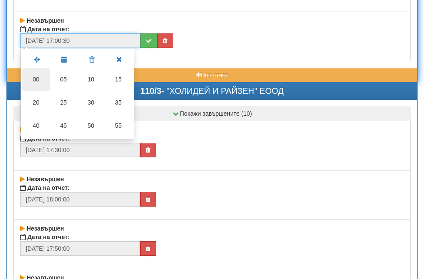
click at [36, 77] on td "00" at bounding box center [35, 79] width 27 height 23
type input "[DATE] 17:00:00"
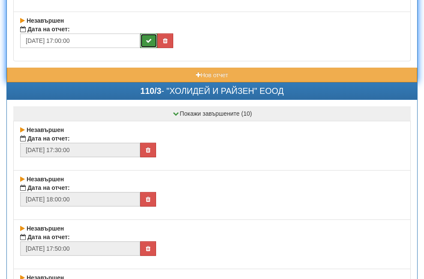
click at [153, 41] on button "submit" at bounding box center [148, 40] width 17 height 15
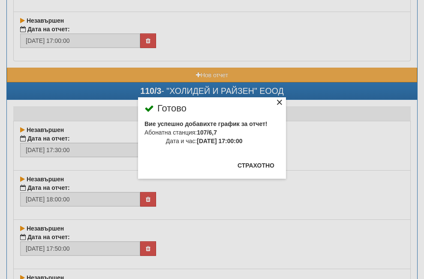
click at [275, 102] on div "×" at bounding box center [279, 103] width 9 height 9
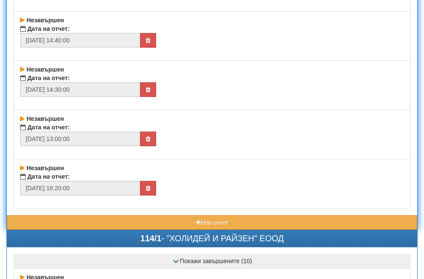
scroll to position [10886, 0]
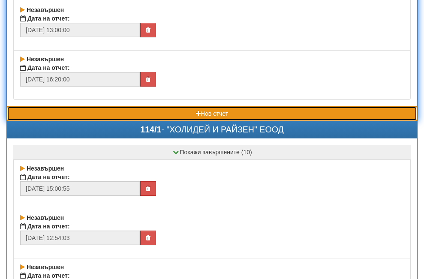
click at [95, 117] on button "Нов отчет" at bounding box center [212, 113] width 410 height 15
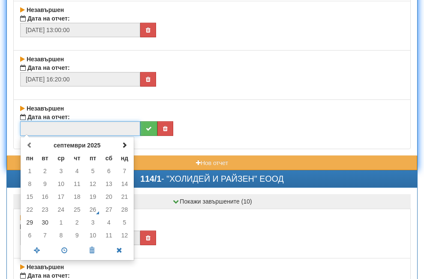
click at [93, 127] on input "text" at bounding box center [80, 128] width 120 height 15
click at [126, 144] on span at bounding box center [124, 145] width 6 height 6
click at [60, 171] on td "1" at bounding box center [61, 171] width 16 height 13
click at [66, 249] on span at bounding box center [64, 250] width 27 height 15
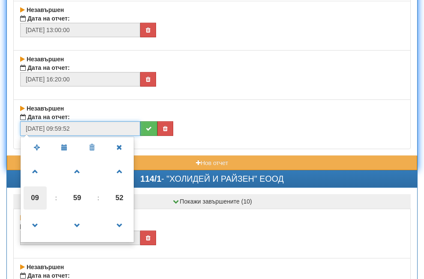
click at [36, 195] on span "09" at bounding box center [35, 197] width 23 height 23
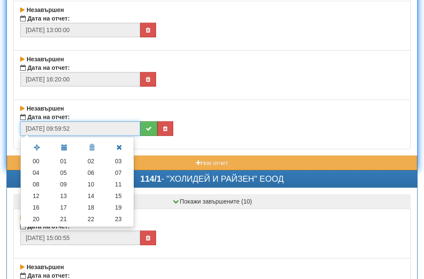
click at [67, 207] on td "17" at bounding box center [63, 208] width 27 height 12
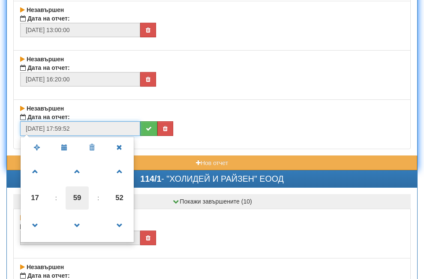
click at [73, 195] on span "59" at bounding box center [77, 197] width 23 height 23
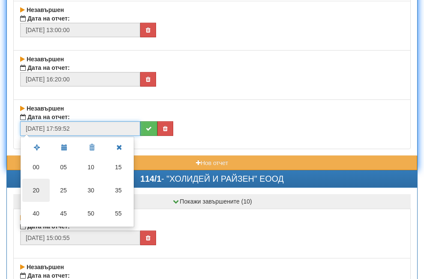
drag, startPoint x: 32, startPoint y: 189, endPoint x: 97, endPoint y: 195, distance: 65.4
click at [33, 189] on td "20" at bounding box center [35, 190] width 27 height 23
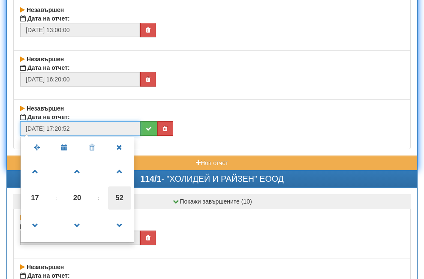
click at [119, 196] on span "52" at bounding box center [119, 197] width 23 height 23
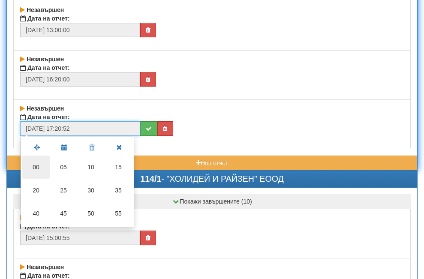
click at [36, 166] on td "00" at bounding box center [35, 167] width 27 height 23
type input "[DATE] 17:20:00"
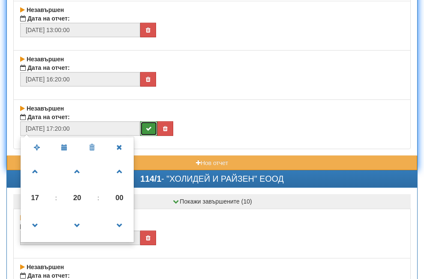
click at [143, 129] on button "submit" at bounding box center [148, 128] width 17 height 15
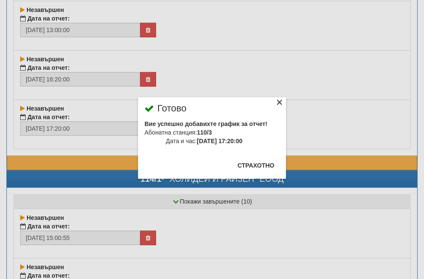
click at [275, 99] on div "×" at bounding box center [279, 103] width 9 height 9
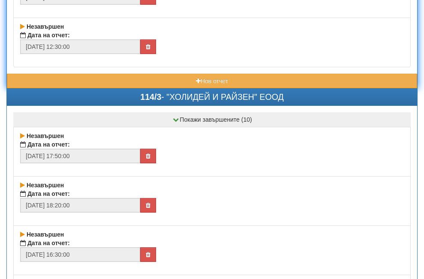
scroll to position [12086, 0]
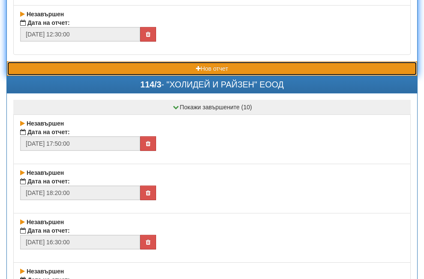
click at [90, 67] on button "Нов отчет" at bounding box center [212, 68] width 410 height 15
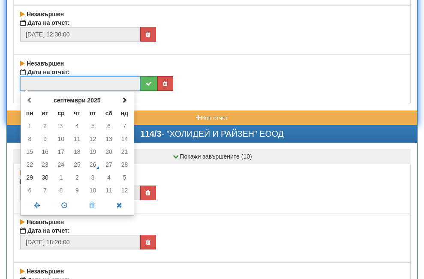
click at [75, 80] on input "text" at bounding box center [80, 83] width 120 height 15
click at [124, 99] on span at bounding box center [124, 100] width 6 height 6
click at [59, 126] on td "1" at bounding box center [61, 126] width 16 height 13
click at [63, 204] on span at bounding box center [64, 205] width 27 height 15
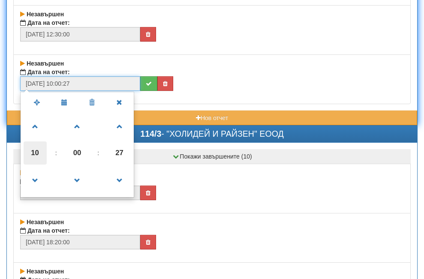
click at [34, 153] on span "10" at bounding box center [35, 152] width 23 height 23
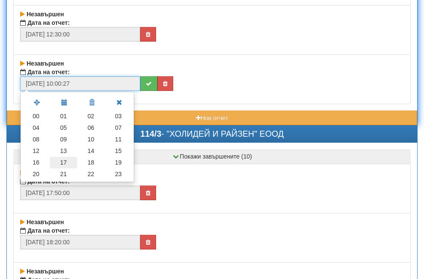
click at [61, 161] on td "17" at bounding box center [63, 163] width 27 height 12
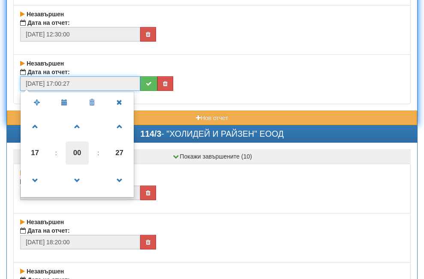
click at [76, 153] on span "00" at bounding box center [77, 152] width 23 height 23
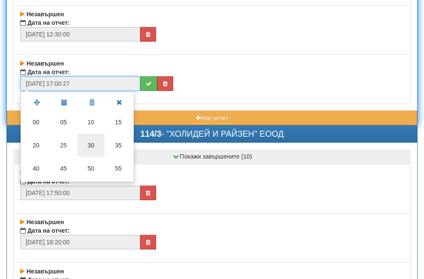
click at [93, 146] on td "30" at bounding box center [90, 145] width 27 height 23
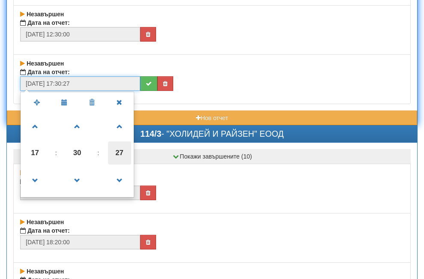
click at [113, 150] on span "27" at bounding box center [119, 152] width 23 height 23
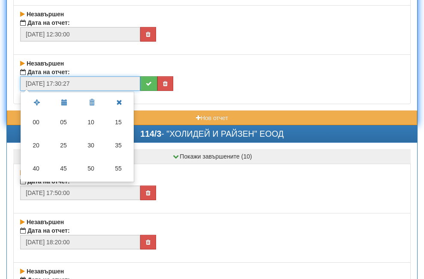
click at [37, 117] on td "00" at bounding box center [35, 122] width 27 height 23
type input "[DATE] 17:30:00"
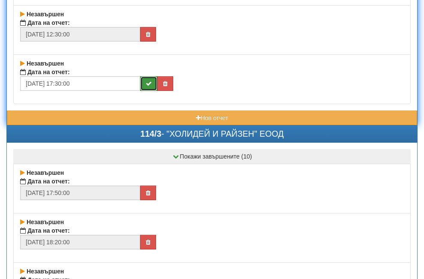
click at [150, 84] on icon "submit" at bounding box center [149, 84] width 6 height 6
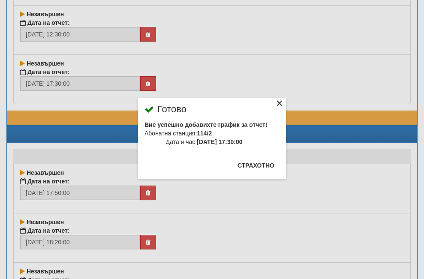
click at [275, 101] on div "×" at bounding box center [279, 104] width 9 height 9
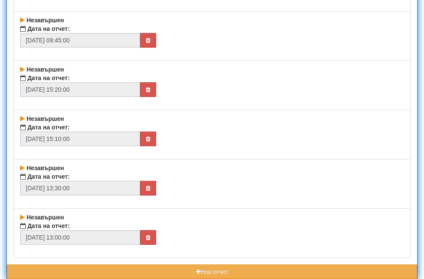
scroll to position [12600, 0]
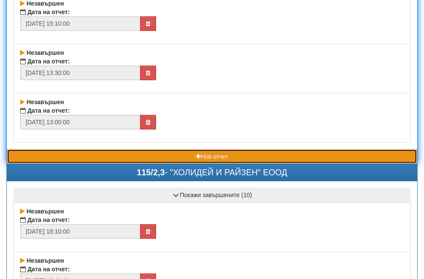
click at [120, 159] on button "Нов отчет" at bounding box center [212, 156] width 410 height 15
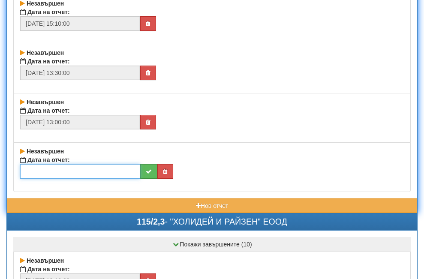
click at [110, 168] on input "text" at bounding box center [80, 171] width 120 height 15
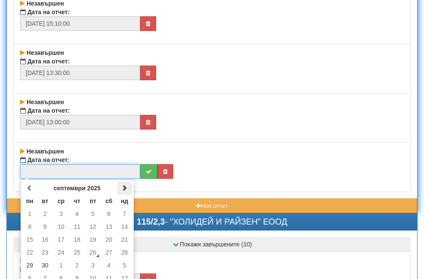
click at [124, 190] on span at bounding box center [124, 188] width 6 height 6
click at [61, 216] on td "1" at bounding box center [61, 213] width 16 height 13
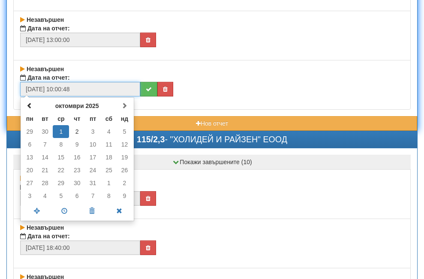
scroll to position [12686, 0]
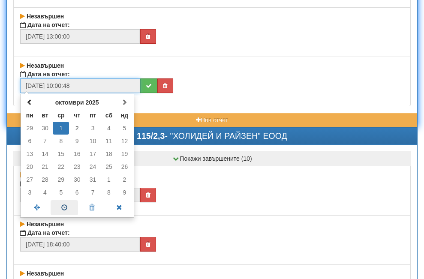
click at [60, 207] on span at bounding box center [64, 207] width 27 height 15
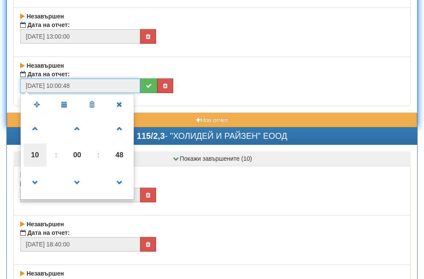
click at [33, 154] on span "10" at bounding box center [35, 155] width 23 height 23
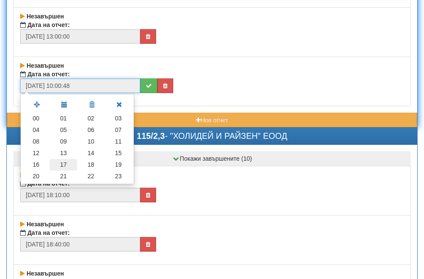
click at [66, 164] on td "17" at bounding box center [63, 165] width 27 height 12
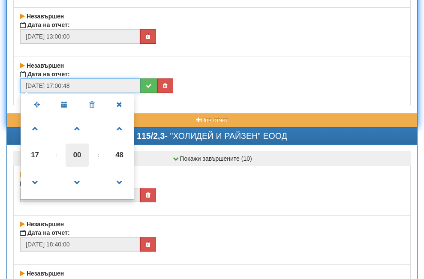
click at [74, 154] on span "00" at bounding box center [77, 155] width 23 height 23
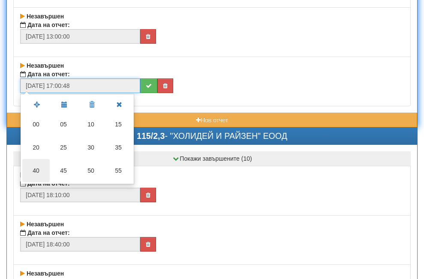
click at [36, 172] on td "40" at bounding box center [35, 170] width 27 height 23
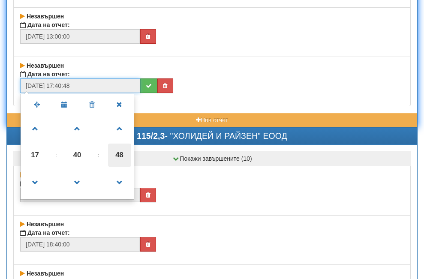
click at [121, 154] on span "48" at bounding box center [119, 155] width 23 height 23
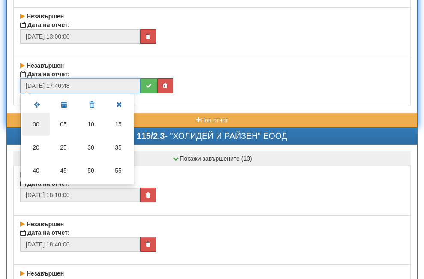
click at [30, 122] on td "00" at bounding box center [35, 124] width 27 height 23
type input "[DATE] 17:40:00"
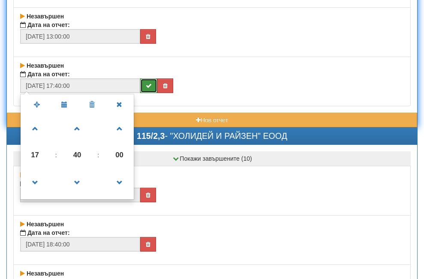
click at [149, 86] on icon "submit" at bounding box center [149, 86] width 6 height 6
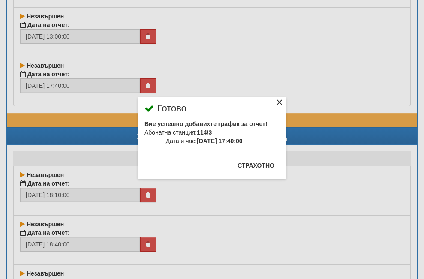
click at [275, 106] on div "×" at bounding box center [279, 103] width 9 height 9
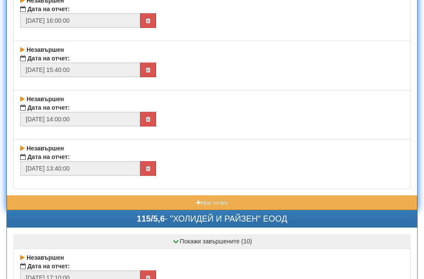
scroll to position [13157, 0]
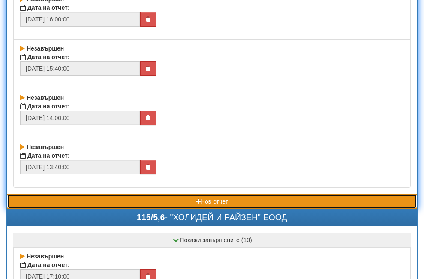
click at [144, 200] on button "Нов отчет" at bounding box center [212, 201] width 410 height 15
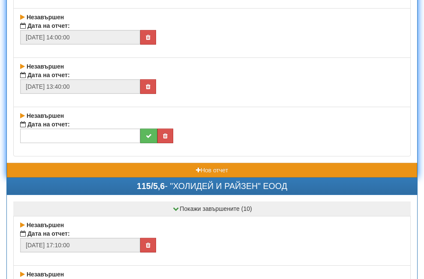
scroll to position [13243, 0]
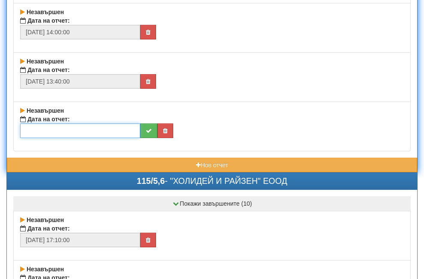
click at [46, 133] on input "text" at bounding box center [80, 130] width 120 height 15
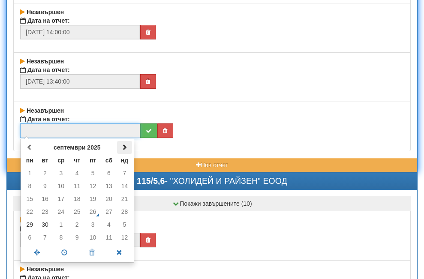
click at [124, 147] on span at bounding box center [124, 147] width 6 height 6
click at [61, 172] on td "1" at bounding box center [61, 173] width 16 height 13
click at [62, 254] on span at bounding box center [64, 252] width 27 height 15
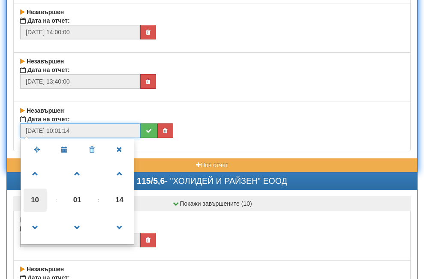
click at [34, 201] on span "10" at bounding box center [35, 200] width 23 height 23
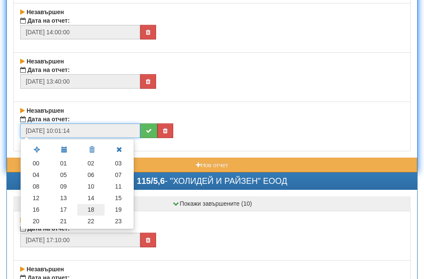
click at [89, 211] on td "18" at bounding box center [90, 210] width 27 height 12
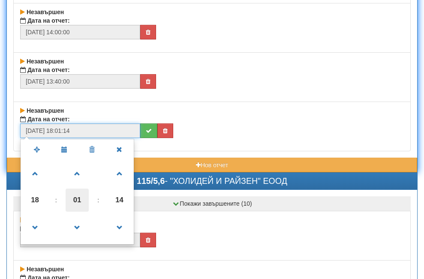
click at [73, 202] on span "01" at bounding box center [77, 200] width 23 height 23
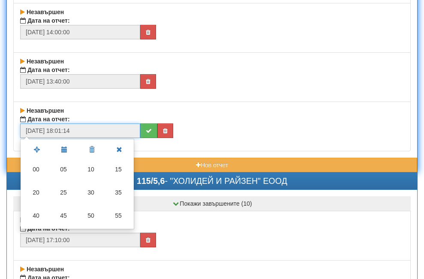
drag, startPoint x: 36, startPoint y: 174, endPoint x: 47, endPoint y: 179, distance: 11.3
click at [39, 176] on td "00" at bounding box center [35, 169] width 27 height 23
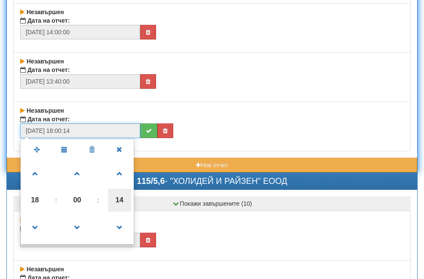
click at [122, 201] on span "14" at bounding box center [119, 200] width 23 height 23
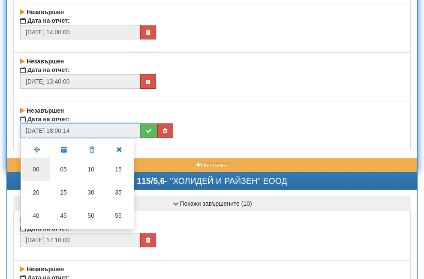
click at [33, 168] on td "00" at bounding box center [35, 169] width 27 height 23
type input "[DATE] 18:00:00"
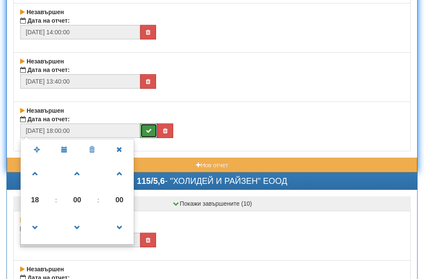
click at [147, 132] on icon "submit" at bounding box center [149, 131] width 6 height 6
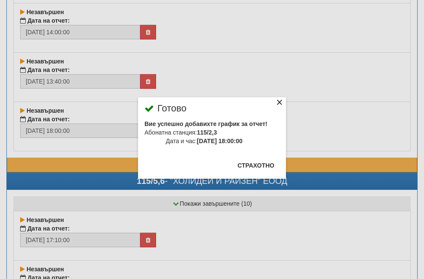
click at [275, 104] on div "×" at bounding box center [279, 103] width 9 height 9
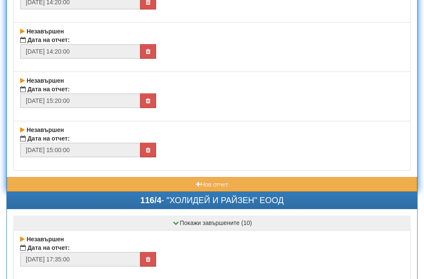
scroll to position [13800, 0]
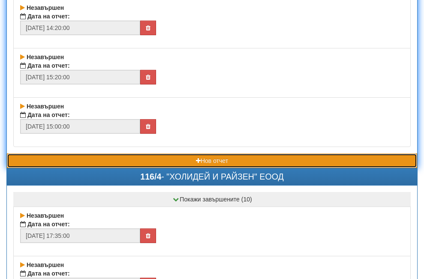
click at [137, 162] on button "Нов отчет" at bounding box center [212, 160] width 410 height 15
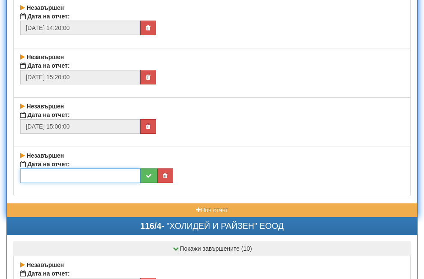
click at [84, 177] on input "text" at bounding box center [80, 175] width 120 height 15
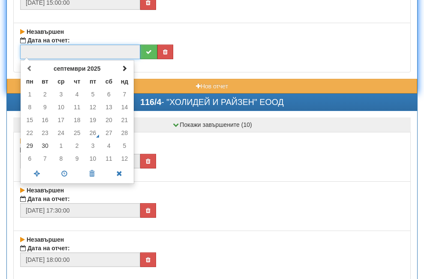
scroll to position [13929, 0]
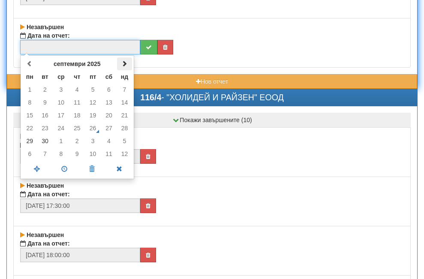
click at [124, 66] on span at bounding box center [124, 63] width 6 height 6
click at [74, 93] on td "2" at bounding box center [77, 89] width 16 height 13
click at [63, 171] on span at bounding box center [64, 169] width 27 height 15
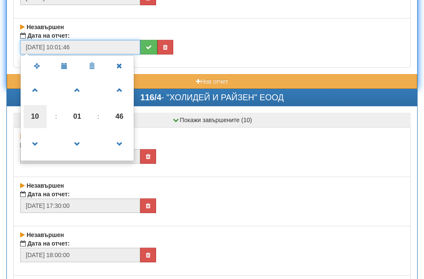
click at [37, 117] on span "10" at bounding box center [35, 116] width 23 height 23
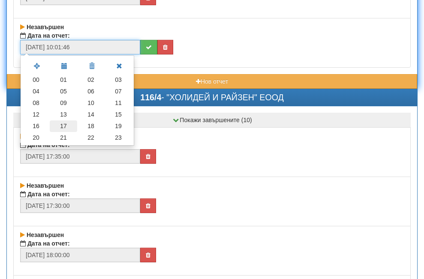
click at [66, 128] on td "17" at bounding box center [63, 126] width 27 height 12
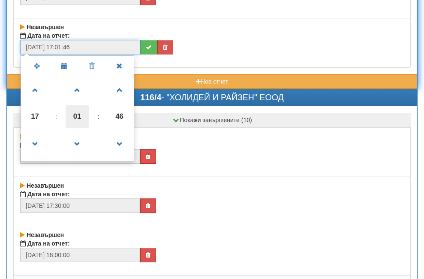
click at [78, 116] on span "01" at bounding box center [77, 116] width 23 height 23
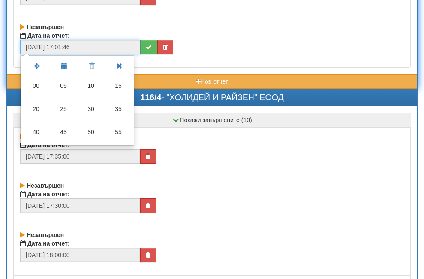
drag, startPoint x: 36, startPoint y: 84, endPoint x: 65, endPoint y: 99, distance: 32.4
click at [39, 87] on td "00" at bounding box center [35, 85] width 27 height 23
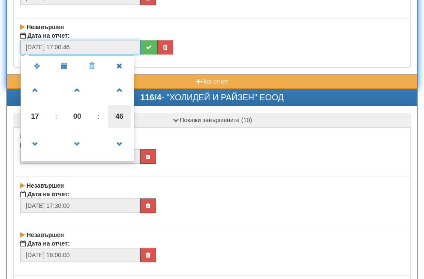
drag, startPoint x: 114, startPoint y: 114, endPoint x: 72, endPoint y: 101, distance: 44.9
click at [111, 114] on span "46" at bounding box center [119, 116] width 23 height 23
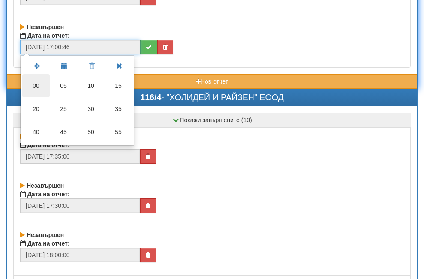
click at [37, 87] on td "00" at bounding box center [35, 85] width 27 height 23
type input "[DATE] 17:00:00"
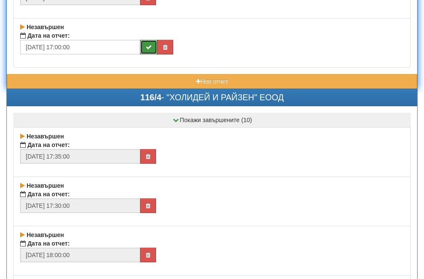
click at [146, 49] on icon "submit" at bounding box center [149, 47] width 6 height 6
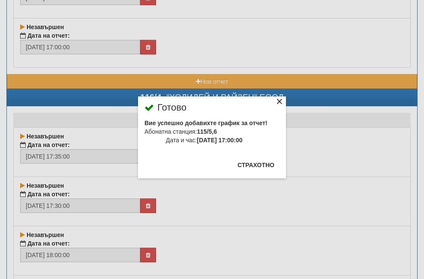
click at [275, 101] on div "×" at bounding box center [279, 103] width 9 height 9
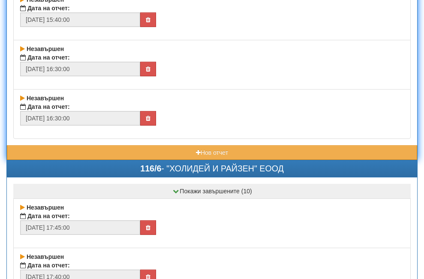
scroll to position [14443, 0]
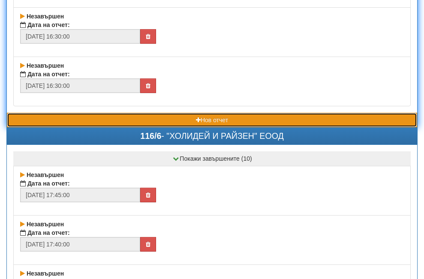
click at [116, 122] on button "Нов отчет" at bounding box center [212, 120] width 410 height 15
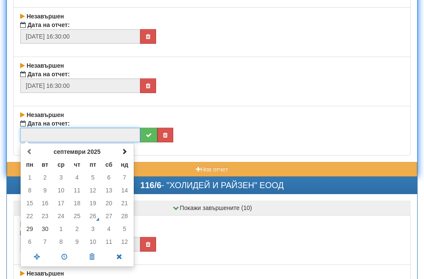
click at [60, 133] on input "text" at bounding box center [80, 135] width 120 height 15
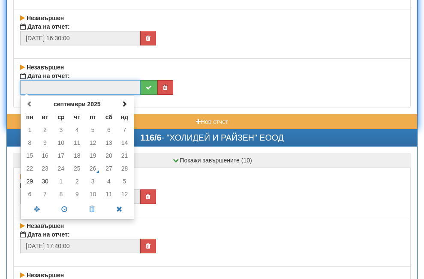
scroll to position [14572, 0]
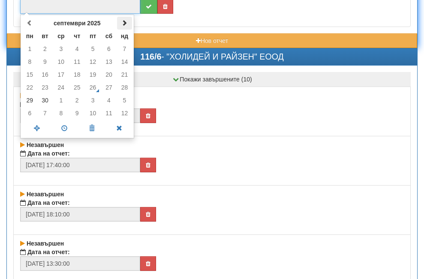
click at [123, 24] on span at bounding box center [124, 23] width 6 height 6
click at [75, 50] on td "2" at bounding box center [77, 48] width 16 height 13
click at [66, 131] on span at bounding box center [64, 128] width 27 height 15
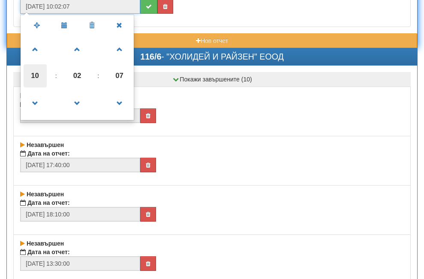
click at [39, 74] on span "10" at bounding box center [35, 75] width 23 height 23
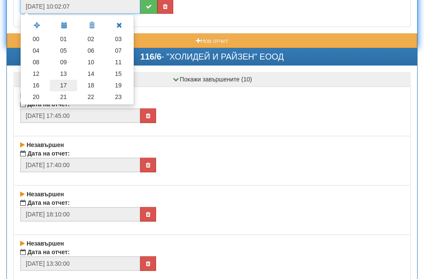
click at [64, 81] on td "17" at bounding box center [63, 86] width 27 height 12
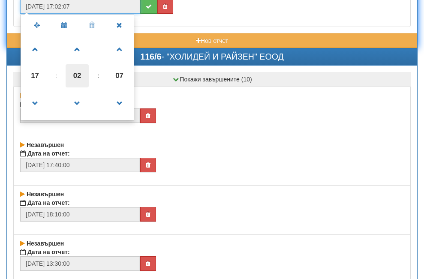
click at [79, 76] on span "02" at bounding box center [77, 75] width 23 height 23
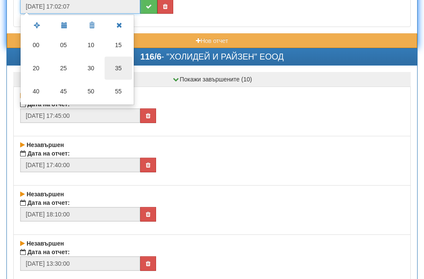
click at [123, 70] on td "35" at bounding box center [118, 68] width 27 height 23
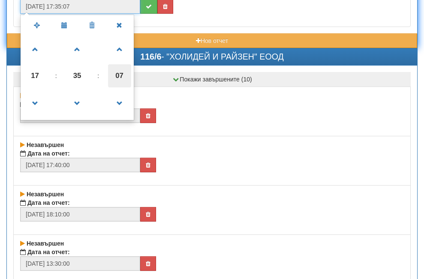
click at [114, 75] on span "07" at bounding box center [119, 75] width 23 height 23
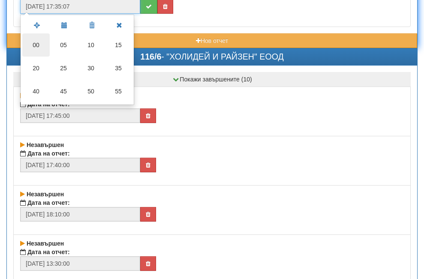
click at [35, 46] on td "00" at bounding box center [35, 44] width 27 height 23
type input "[DATE] 17:35:00"
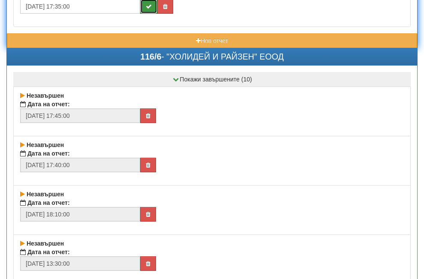
click at [146, 2] on button "submit" at bounding box center [148, 6] width 17 height 15
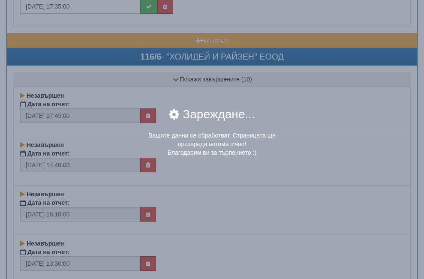
scroll to position [14571, 0]
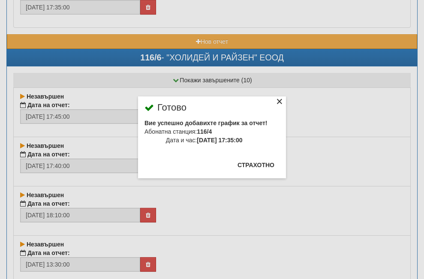
click at [275, 105] on div "×" at bounding box center [279, 103] width 9 height 9
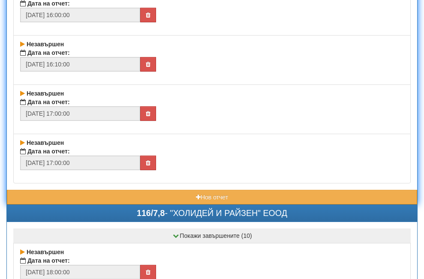
scroll to position [15042, 0]
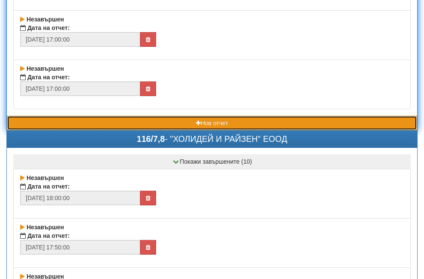
click at [104, 122] on button "Нов отчет" at bounding box center [212, 123] width 410 height 15
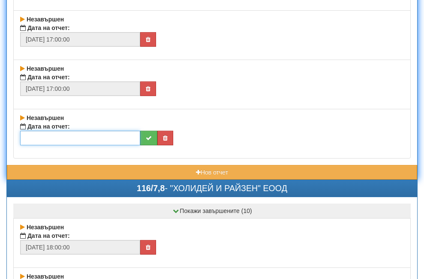
click at [76, 144] on input "text" at bounding box center [80, 138] width 120 height 15
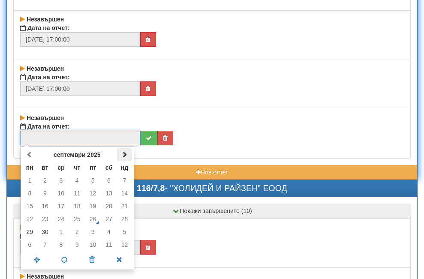
click at [120, 156] on th at bounding box center [124, 154] width 15 height 13
click at [79, 180] on td "2" at bounding box center [77, 180] width 16 height 13
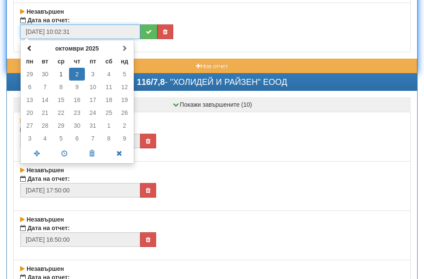
scroll to position [15171, 0]
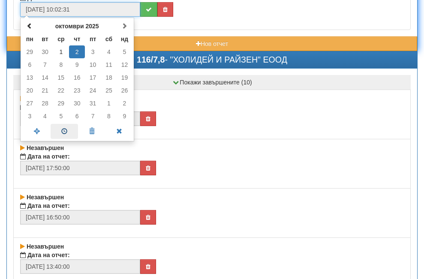
click at [65, 132] on span at bounding box center [64, 131] width 27 height 15
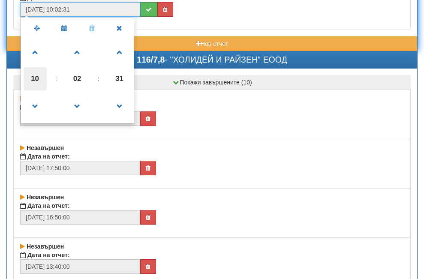
click at [36, 79] on span "10" at bounding box center [35, 78] width 23 height 23
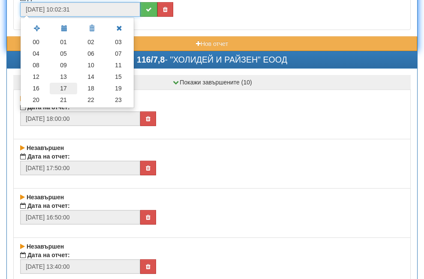
click at [68, 84] on td "17" at bounding box center [63, 89] width 27 height 12
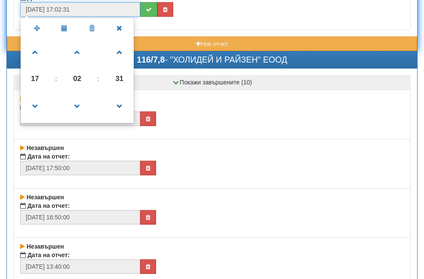
click at [77, 78] on span "02" at bounding box center [77, 78] width 23 height 23
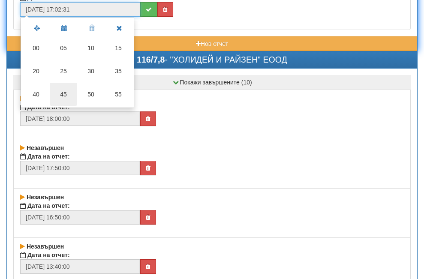
click at [65, 95] on td "45" at bounding box center [63, 94] width 27 height 23
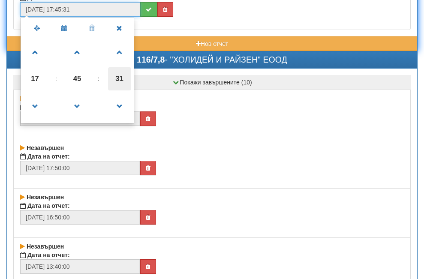
click at [117, 77] on span "31" at bounding box center [119, 78] width 23 height 23
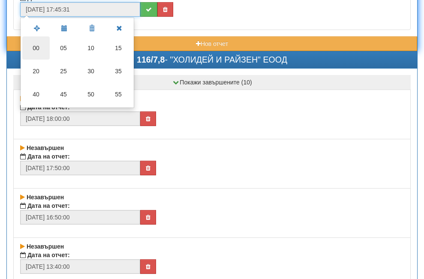
click at [38, 46] on td "00" at bounding box center [35, 47] width 27 height 23
type input "[DATE] 17:45:00"
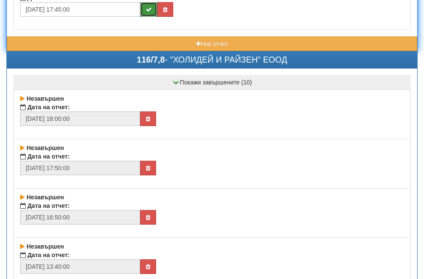
click at [150, 6] on icon "submit" at bounding box center [149, 9] width 6 height 6
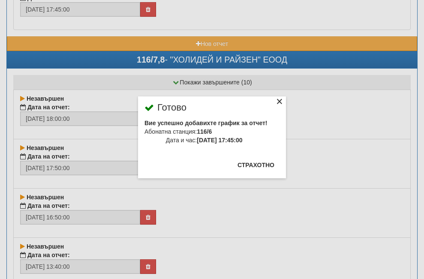
click at [275, 105] on div "×" at bounding box center [279, 103] width 9 height 9
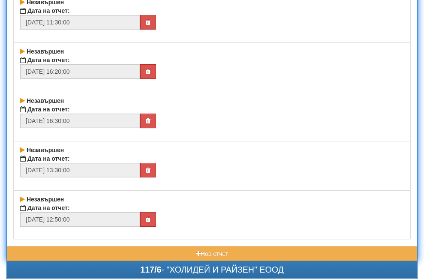
scroll to position [15685, 0]
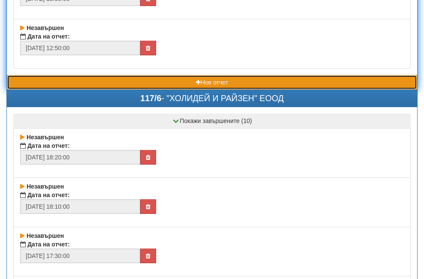
click at [104, 85] on button "Нов отчет" at bounding box center [212, 82] width 410 height 15
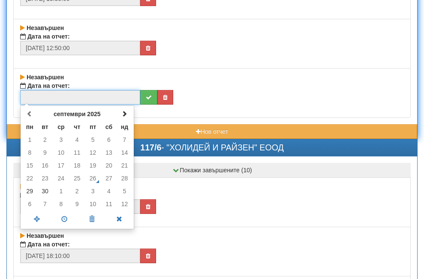
click at [92, 97] on input "text" at bounding box center [80, 97] width 120 height 15
click at [125, 116] on span at bounding box center [124, 114] width 6 height 6
click at [77, 143] on td "2" at bounding box center [77, 139] width 16 height 13
click at [59, 217] on span at bounding box center [64, 219] width 27 height 15
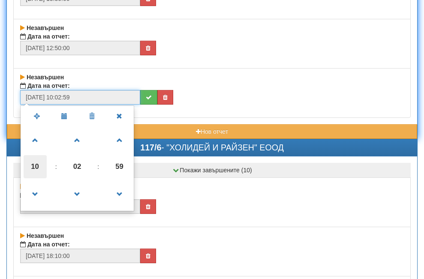
click at [36, 168] on span "10" at bounding box center [35, 166] width 23 height 23
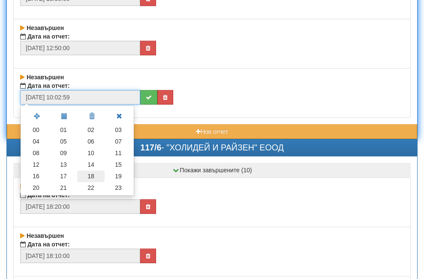
click at [93, 174] on td "18" at bounding box center [90, 177] width 27 height 12
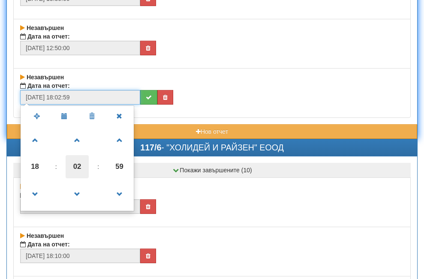
click at [76, 169] on span "02" at bounding box center [77, 166] width 23 height 23
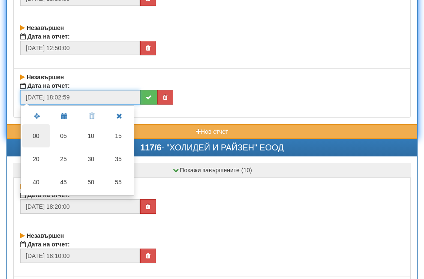
click at [34, 135] on td "00" at bounding box center [35, 135] width 27 height 23
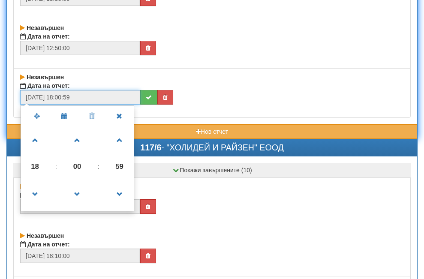
drag, startPoint x: 121, startPoint y: 167, endPoint x: 96, endPoint y: 158, distance: 27.4
click at [120, 167] on span "59" at bounding box center [119, 166] width 23 height 23
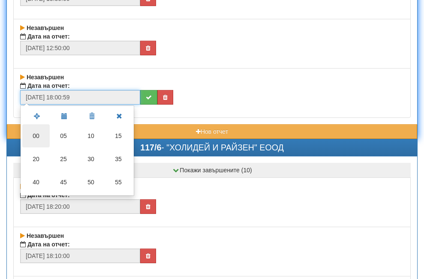
click at [35, 134] on td "00" at bounding box center [35, 135] width 27 height 23
type input "[DATE] 18:00:00"
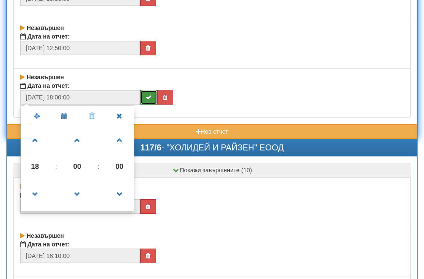
click at [150, 96] on icon "submit" at bounding box center [149, 97] width 6 height 6
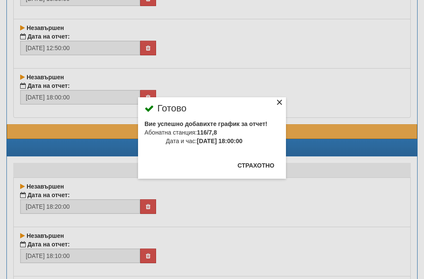
click at [275, 102] on div "×" at bounding box center [279, 103] width 9 height 9
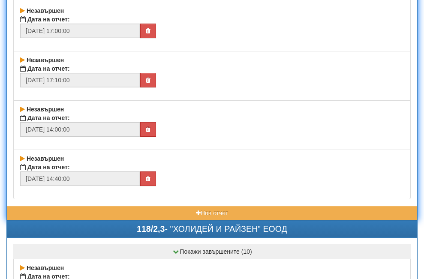
scroll to position [16199, 0]
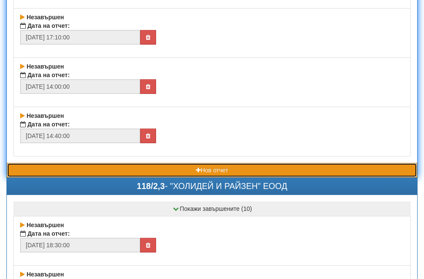
click at [127, 173] on button "Нов отчет" at bounding box center [212, 170] width 410 height 15
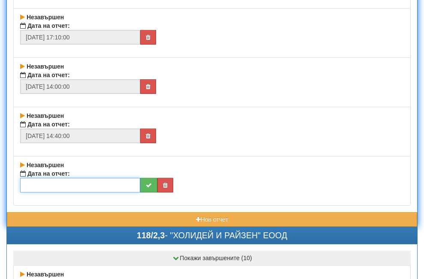
click at [89, 185] on input "text" at bounding box center [80, 185] width 120 height 15
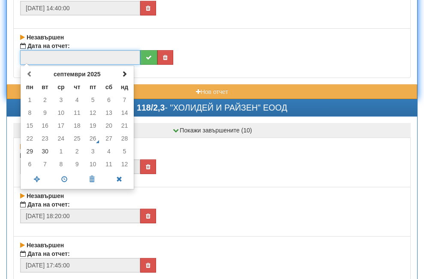
scroll to position [16328, 0]
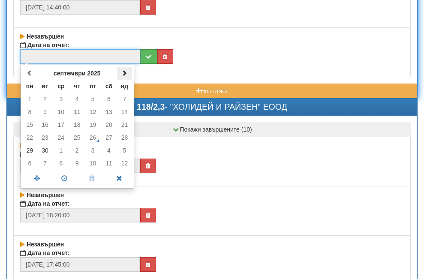
click at [125, 71] on span at bounding box center [124, 73] width 6 height 6
click at [78, 96] on td "2" at bounding box center [77, 99] width 16 height 13
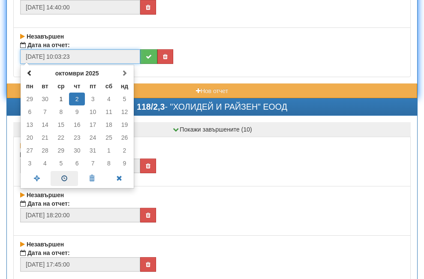
click at [65, 180] on span at bounding box center [64, 178] width 27 height 15
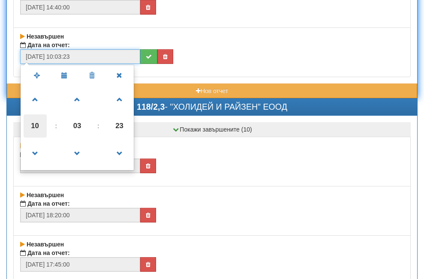
click at [34, 126] on span "10" at bounding box center [35, 125] width 23 height 23
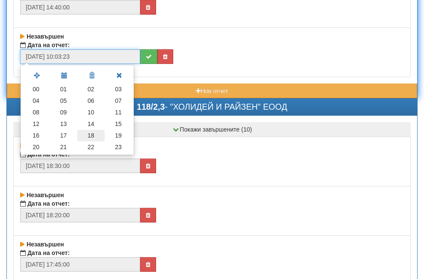
click at [96, 135] on td "18" at bounding box center [90, 136] width 27 height 12
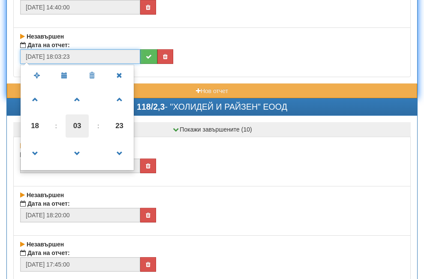
click at [82, 124] on span "03" at bounding box center [77, 125] width 23 height 23
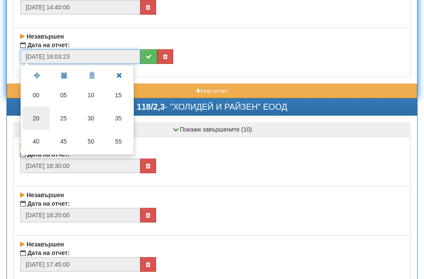
click at [35, 117] on td "20" at bounding box center [35, 118] width 27 height 23
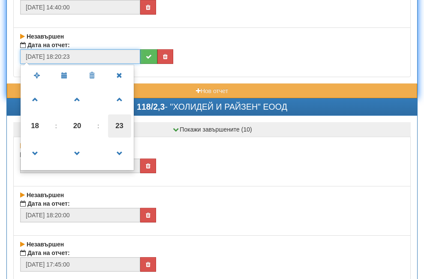
click at [114, 126] on span "23" at bounding box center [119, 125] width 23 height 23
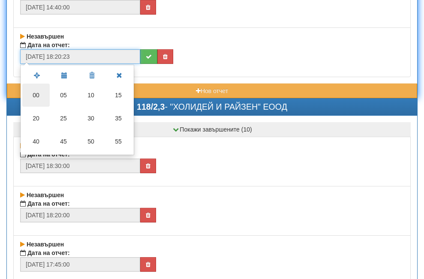
click at [36, 92] on td "00" at bounding box center [35, 95] width 27 height 23
type input "[DATE] 18:20:00"
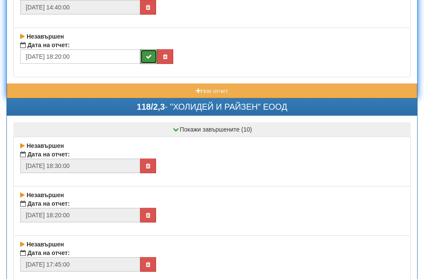
click at [146, 57] on icon "submit" at bounding box center [149, 57] width 6 height 6
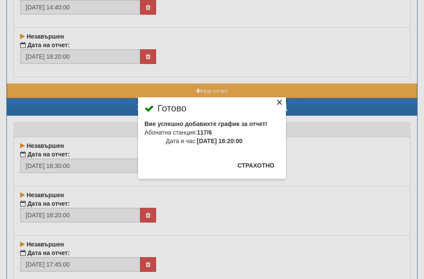
click at [275, 103] on div "×" at bounding box center [279, 103] width 9 height 9
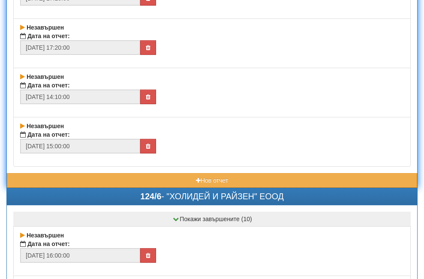
scroll to position [16799, 0]
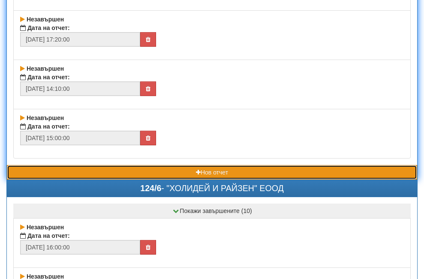
click at [111, 174] on button "Нов отчет" at bounding box center [212, 172] width 410 height 15
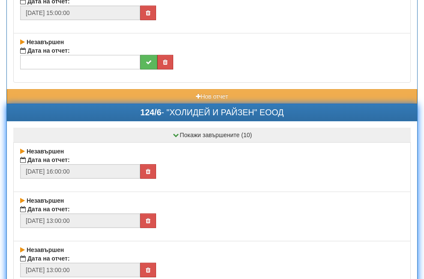
scroll to position [16928, 0]
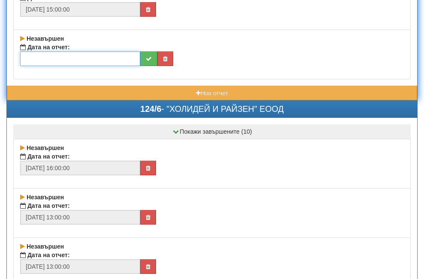
click at [83, 62] on input "text" at bounding box center [80, 58] width 120 height 15
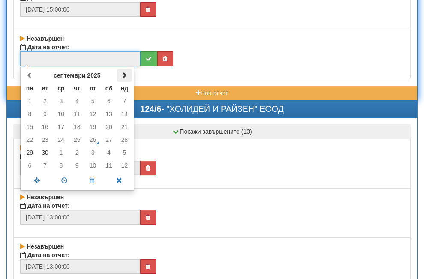
click at [124, 79] on th at bounding box center [124, 75] width 15 height 13
click at [75, 103] on td "2" at bounding box center [77, 101] width 16 height 13
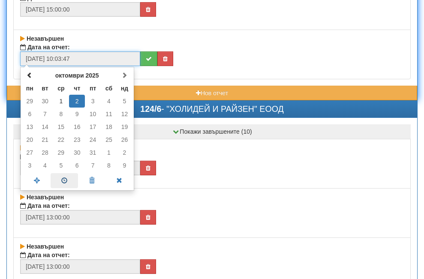
click at [63, 183] on span at bounding box center [64, 180] width 27 height 15
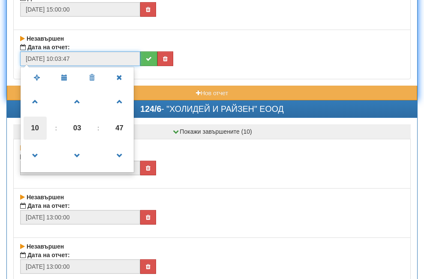
click at [42, 127] on span "10" at bounding box center [35, 128] width 23 height 23
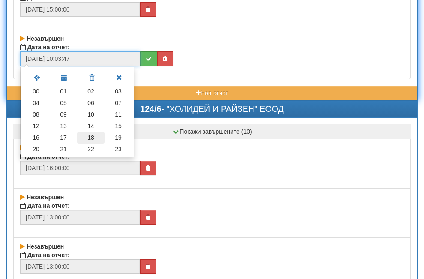
click at [90, 137] on td "18" at bounding box center [90, 138] width 27 height 12
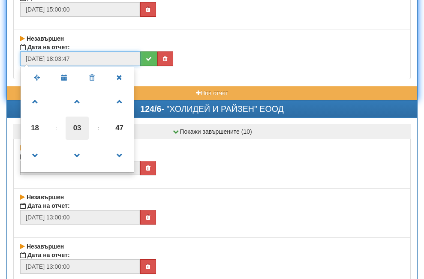
click at [78, 126] on span "03" at bounding box center [77, 128] width 23 height 23
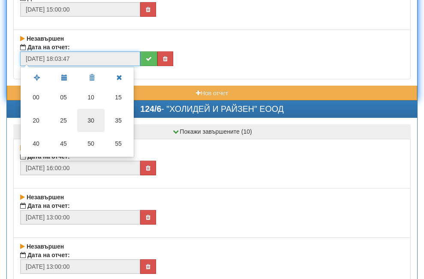
click at [90, 121] on td "30" at bounding box center [90, 120] width 27 height 23
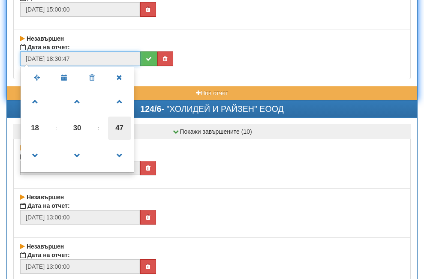
click at [119, 126] on span "47" at bounding box center [119, 128] width 23 height 23
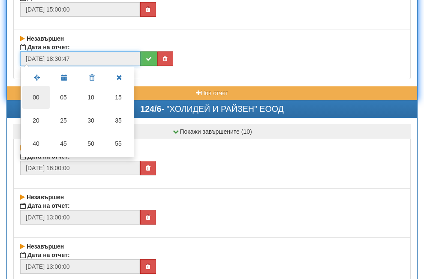
click at [39, 96] on td "00" at bounding box center [35, 97] width 27 height 23
type input "[DATE] 18:30:00"
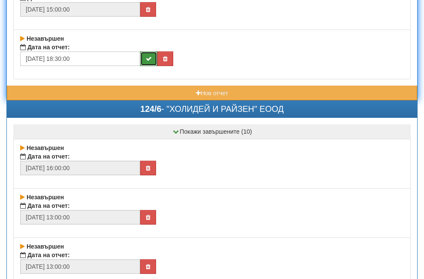
click at [149, 59] on icon "submit" at bounding box center [149, 59] width 6 height 6
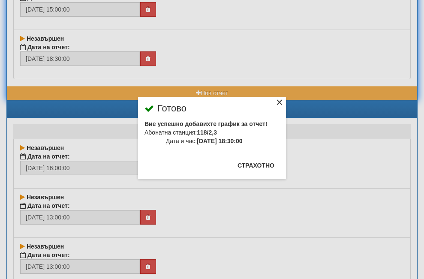
click at [275, 101] on div "×" at bounding box center [279, 103] width 9 height 9
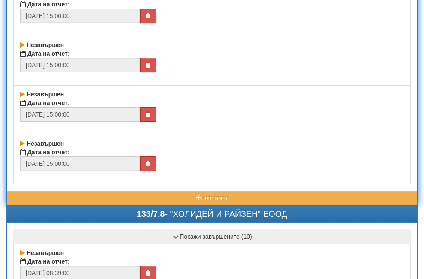
scroll to position [18128, 0]
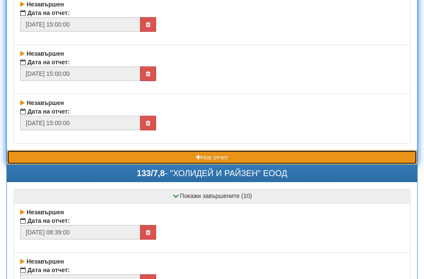
click at [102, 162] on button "Нов отчет" at bounding box center [212, 157] width 410 height 15
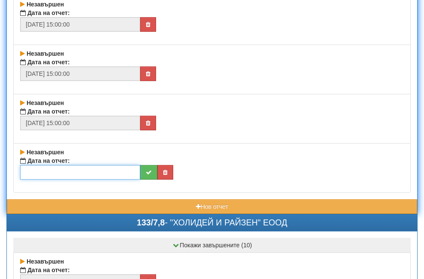
click at [85, 173] on input "text" at bounding box center [80, 172] width 120 height 15
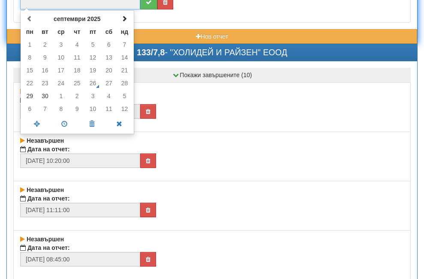
scroll to position [18299, 0]
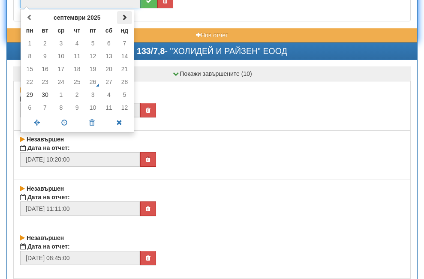
click at [125, 17] on span at bounding box center [124, 17] width 6 height 6
click at [60, 41] on td "1" at bounding box center [61, 43] width 16 height 13
click at [68, 123] on span at bounding box center [64, 122] width 27 height 15
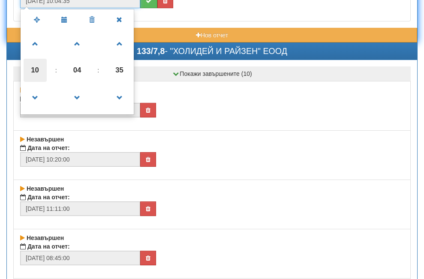
click at [34, 70] on span "10" at bounding box center [35, 70] width 23 height 23
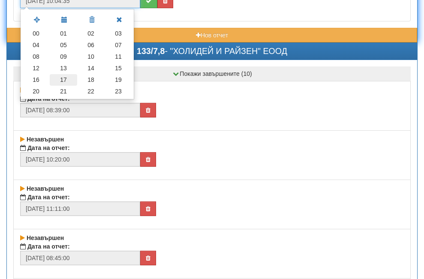
click at [63, 77] on td "17" at bounding box center [63, 80] width 27 height 12
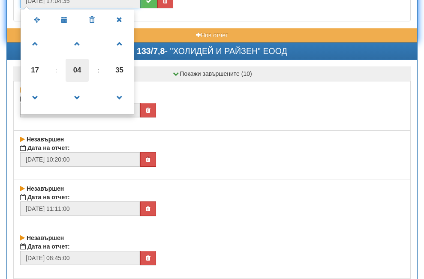
click at [81, 69] on span "04" at bounding box center [77, 70] width 23 height 23
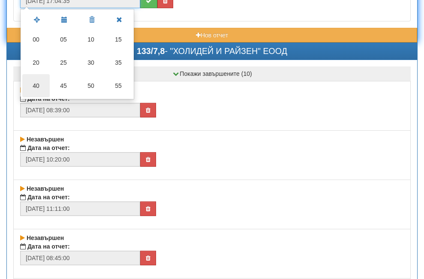
click at [41, 85] on td "40" at bounding box center [35, 85] width 27 height 23
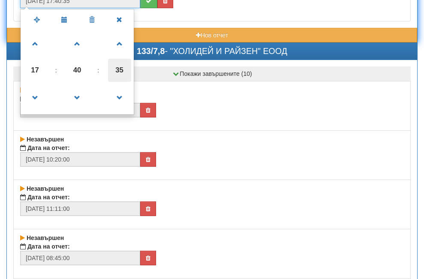
click at [120, 73] on span "35" at bounding box center [119, 70] width 23 height 23
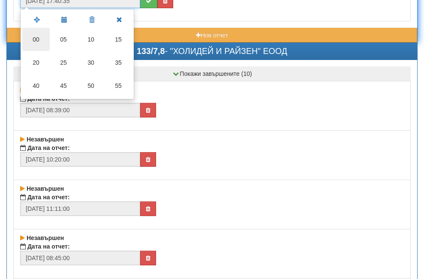
click at [31, 38] on td "00" at bounding box center [35, 39] width 27 height 23
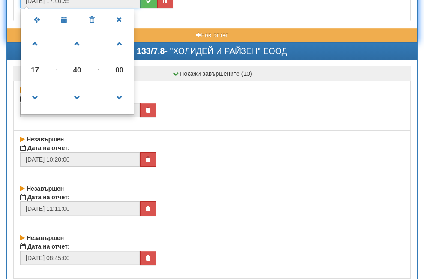
type input "[DATE] 17:40:00"
click at [118, 18] on span at bounding box center [118, 19] width 27 height 15
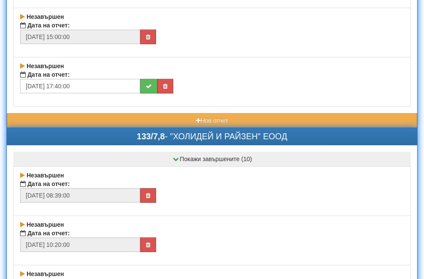
scroll to position [18214, 0]
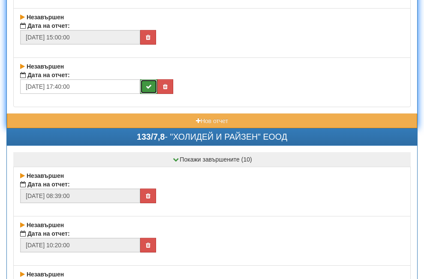
click at [148, 85] on icon "submit" at bounding box center [149, 87] width 6 height 6
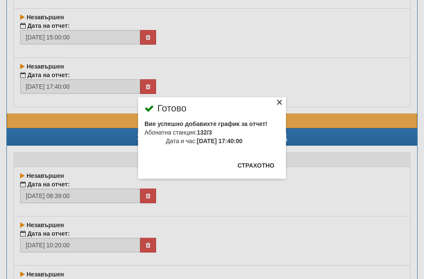
click at [275, 102] on div "×" at bounding box center [279, 103] width 9 height 9
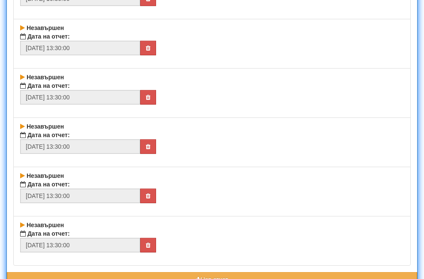
scroll to position [17571, 0]
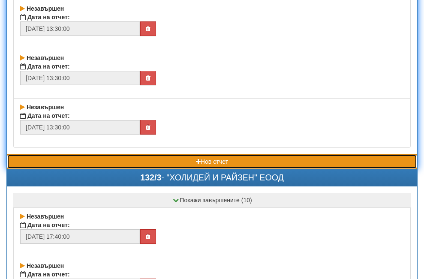
click at [116, 165] on button "Нов отчет" at bounding box center [212, 161] width 410 height 15
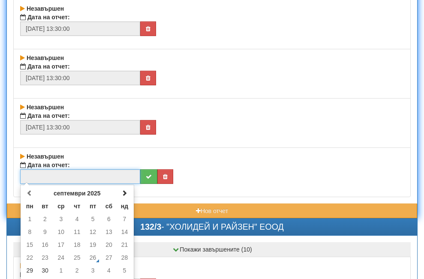
click at [78, 173] on input "text" at bounding box center [80, 176] width 120 height 15
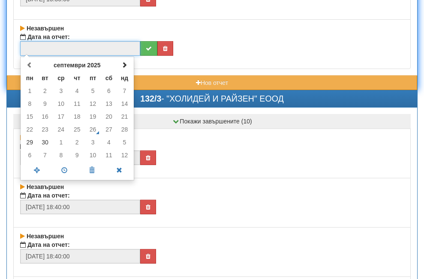
scroll to position [17699, 0]
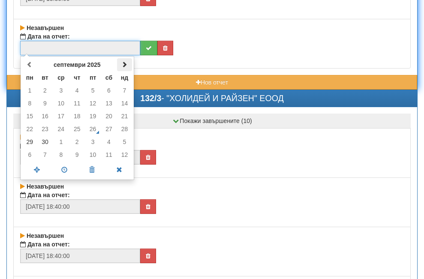
click at [125, 66] on span at bounding box center [124, 64] width 6 height 6
click at [60, 90] on td "1" at bounding box center [61, 90] width 16 height 13
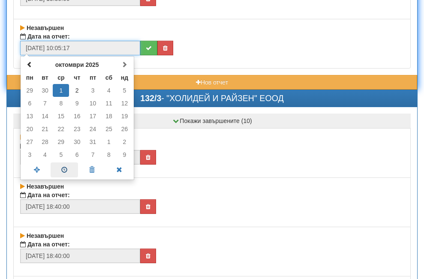
click at [60, 168] on span at bounding box center [64, 169] width 27 height 15
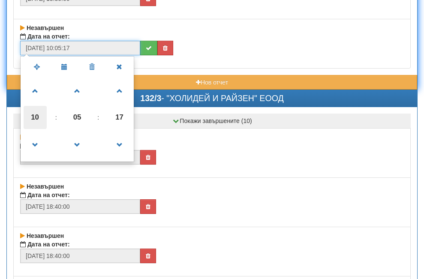
click at [32, 115] on span "10" at bounding box center [35, 117] width 23 height 23
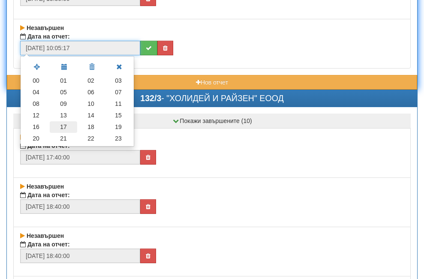
click at [61, 126] on td "17" at bounding box center [63, 127] width 27 height 12
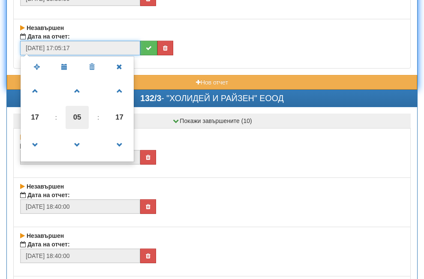
click at [79, 117] on span "05" at bounding box center [77, 117] width 23 height 23
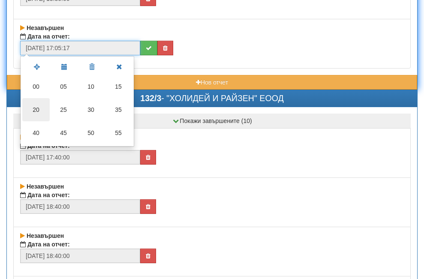
drag, startPoint x: 37, startPoint y: 107, endPoint x: 83, endPoint y: 115, distance: 46.7
click at [37, 107] on td "20" at bounding box center [35, 109] width 27 height 23
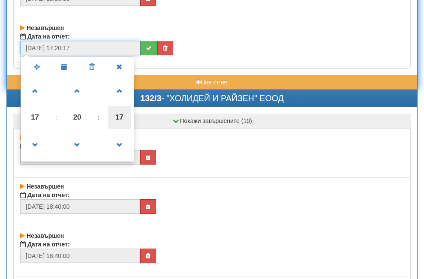
click at [118, 117] on span "17" at bounding box center [119, 117] width 23 height 23
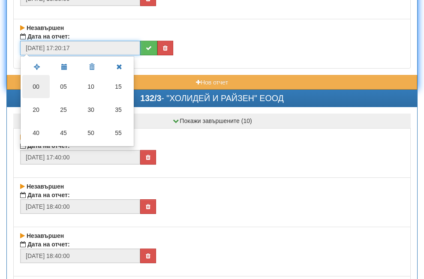
drag, startPoint x: 33, startPoint y: 90, endPoint x: 61, endPoint y: 86, distance: 29.0
click at [33, 90] on td "00" at bounding box center [35, 86] width 27 height 23
type input "[DATE] 17:20:00"
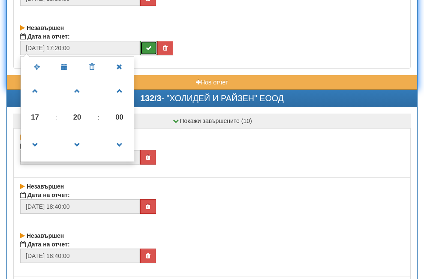
click at [149, 48] on icon "submit" at bounding box center [149, 48] width 6 height 6
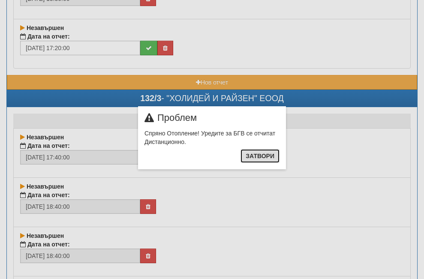
click at [246, 155] on button "Затвори" at bounding box center [259, 156] width 39 height 14
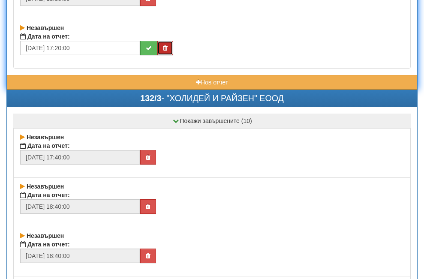
click at [165, 47] on icon "button" at bounding box center [165, 48] width 5 height 6
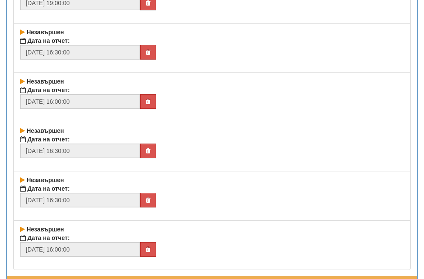
scroll to position [19285, 0]
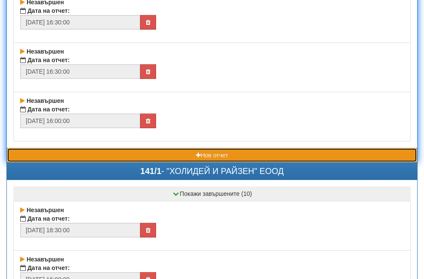
click at [129, 152] on button "Нов отчет" at bounding box center [212, 155] width 410 height 15
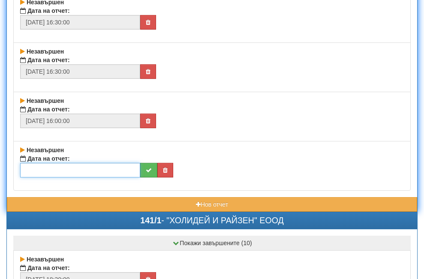
click at [71, 173] on input "text" at bounding box center [80, 170] width 120 height 15
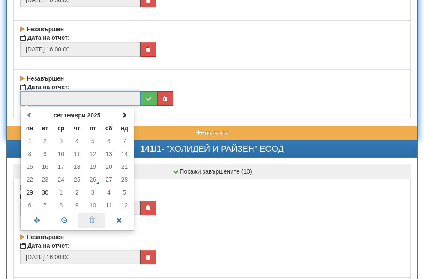
scroll to position [19414, 0]
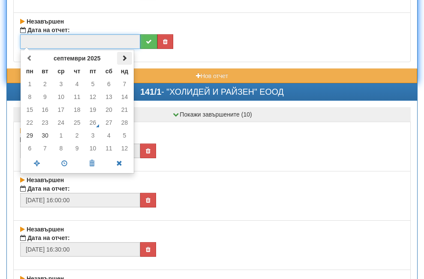
click at [124, 58] on span at bounding box center [124, 58] width 6 height 6
click at [62, 84] on td "1" at bounding box center [61, 84] width 16 height 13
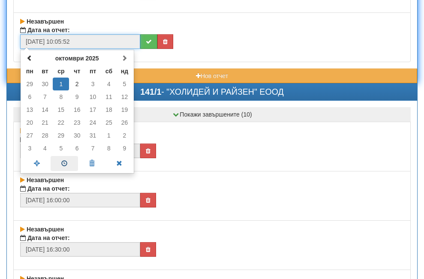
click at [66, 163] on span at bounding box center [64, 163] width 27 height 15
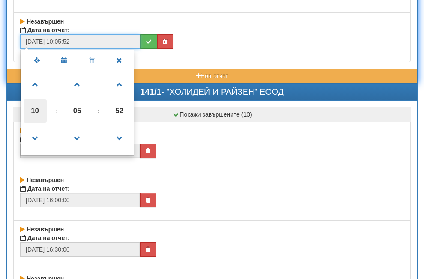
click at [38, 114] on span "10" at bounding box center [35, 110] width 23 height 23
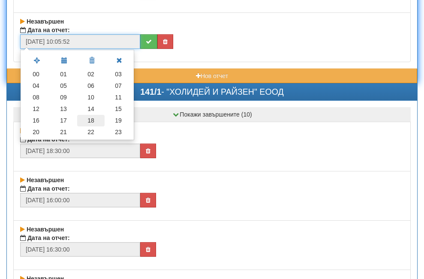
click at [93, 119] on td "18" at bounding box center [90, 121] width 27 height 12
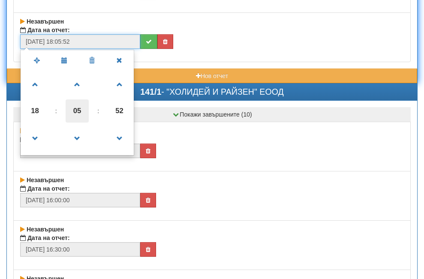
click at [78, 109] on span "05" at bounding box center [77, 110] width 23 height 23
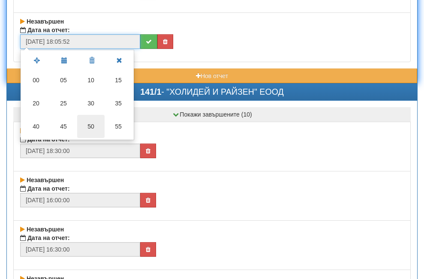
click at [90, 125] on td "50" at bounding box center [90, 126] width 27 height 23
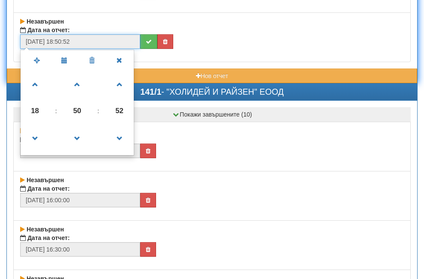
drag, startPoint x: 125, startPoint y: 106, endPoint x: 111, endPoint y: 103, distance: 14.8
click at [124, 105] on span "52" at bounding box center [119, 110] width 23 height 23
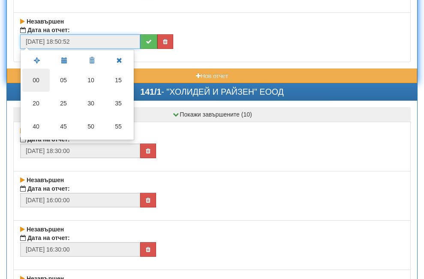
click at [32, 78] on td "00" at bounding box center [35, 80] width 27 height 23
type input "[DATE] 18:50:00"
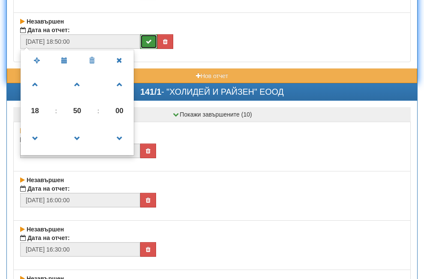
click at [149, 44] on icon "submit" at bounding box center [149, 42] width 6 height 6
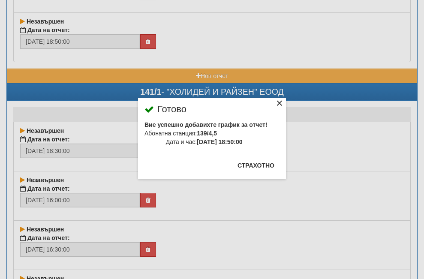
click at [275, 104] on div "×" at bounding box center [279, 104] width 9 height 9
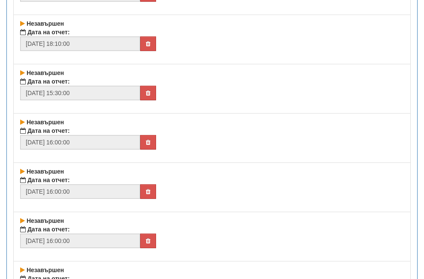
scroll to position [20442, 0]
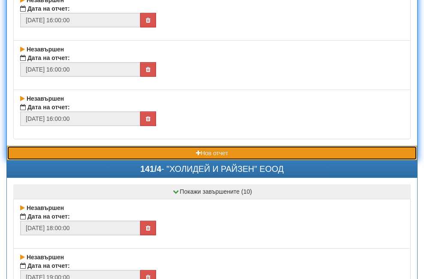
click at [111, 153] on button "Нов отчет" at bounding box center [212, 153] width 410 height 15
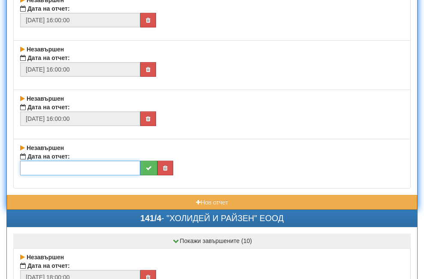
click at [54, 166] on input "text" at bounding box center [80, 168] width 120 height 15
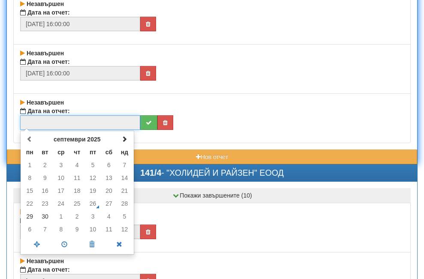
scroll to position [20528, 0]
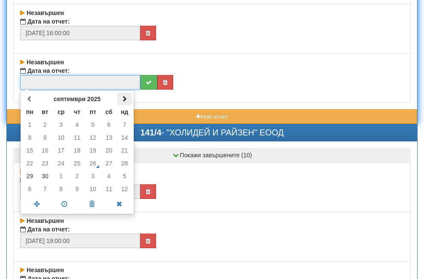
click at [126, 100] on span at bounding box center [124, 99] width 6 height 6
click at [63, 126] on td "1" at bounding box center [61, 124] width 16 height 13
click at [60, 203] on span at bounding box center [64, 204] width 27 height 15
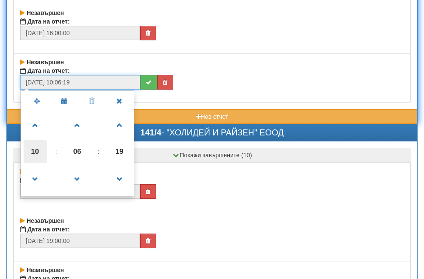
click at [36, 152] on span "10" at bounding box center [35, 151] width 23 height 23
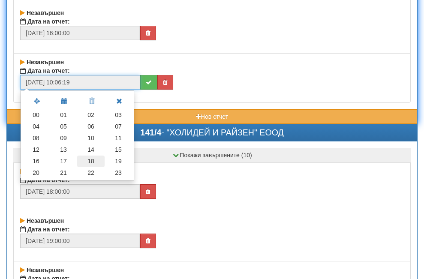
click at [90, 162] on td "18" at bounding box center [90, 162] width 27 height 12
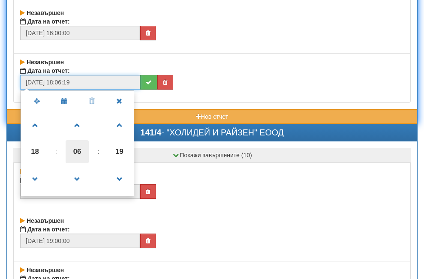
click at [75, 152] on span "06" at bounding box center [77, 151] width 23 height 23
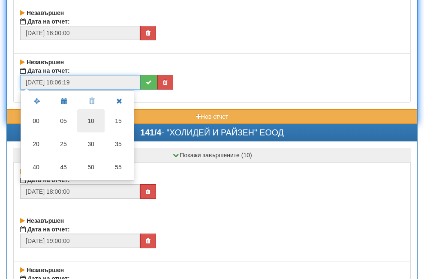
click at [90, 122] on td "10" at bounding box center [90, 120] width 27 height 23
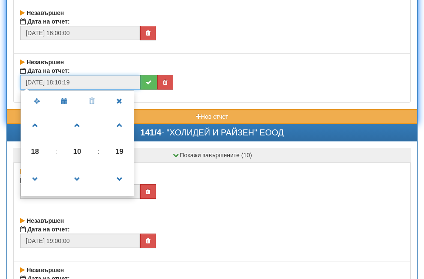
click at [123, 153] on span "19" at bounding box center [119, 151] width 23 height 23
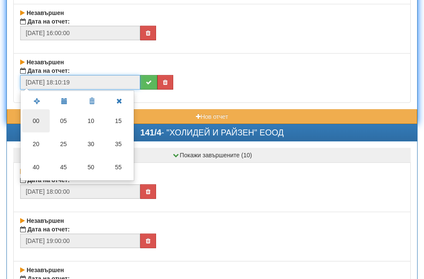
click at [40, 119] on td "00" at bounding box center [35, 120] width 27 height 23
type input "[DATE] 18:10:00"
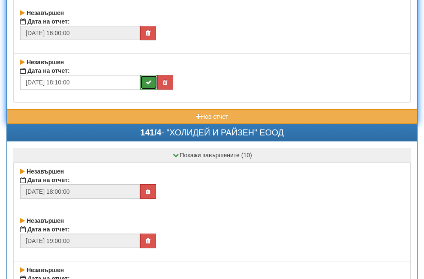
click at [151, 83] on button "submit" at bounding box center [148, 82] width 17 height 15
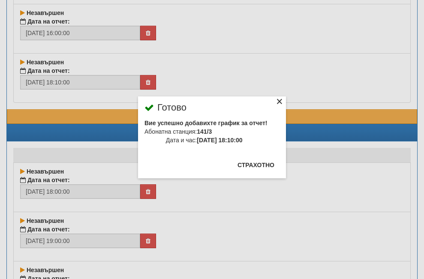
click at [275, 99] on div "×" at bounding box center [279, 103] width 9 height 9
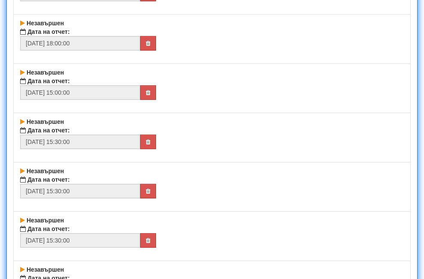
scroll to position [21042, 0]
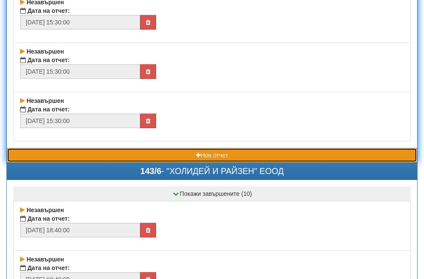
click at [116, 154] on button "Нов отчет" at bounding box center [212, 155] width 410 height 15
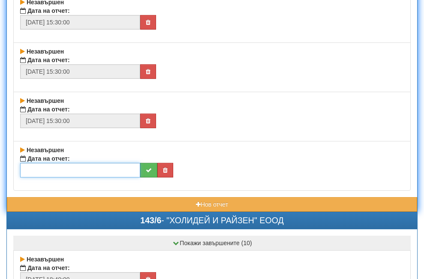
click at [86, 172] on input "text" at bounding box center [80, 170] width 120 height 15
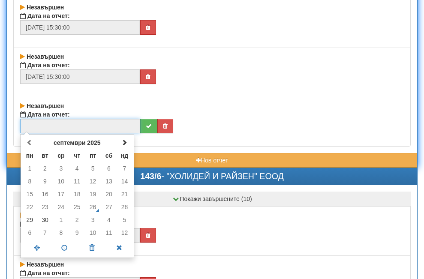
scroll to position [21128, 0]
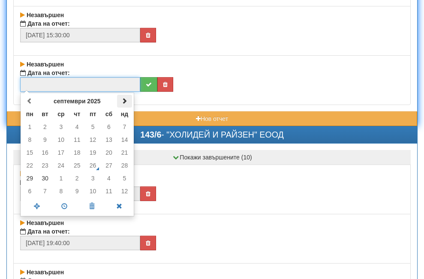
click at [127, 101] on span at bounding box center [124, 101] width 6 height 6
click at [61, 130] on td "1" at bounding box center [61, 126] width 16 height 13
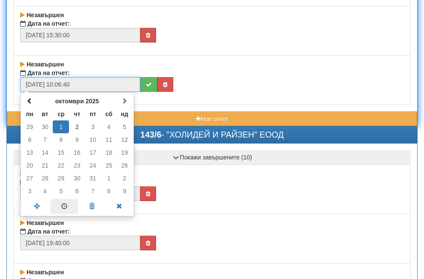
click at [63, 206] on span at bounding box center [64, 206] width 27 height 15
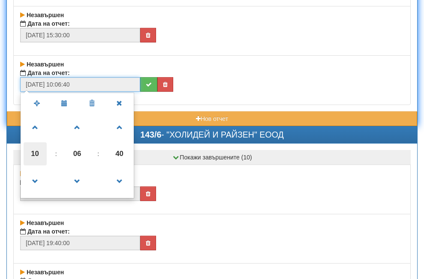
click at [35, 152] on span "10" at bounding box center [35, 153] width 23 height 23
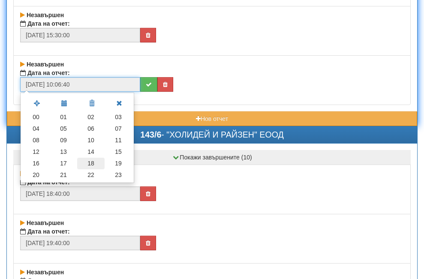
click at [92, 167] on td "18" at bounding box center [90, 164] width 27 height 12
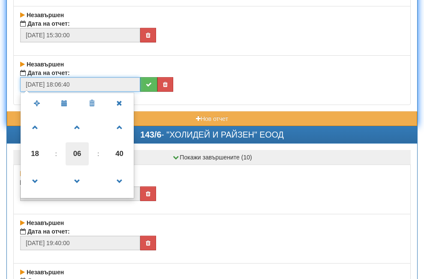
click at [70, 151] on span "06" at bounding box center [77, 153] width 23 height 23
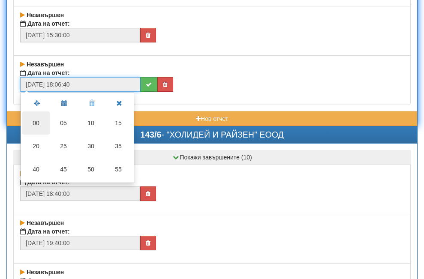
click at [38, 123] on td "00" at bounding box center [35, 122] width 27 height 23
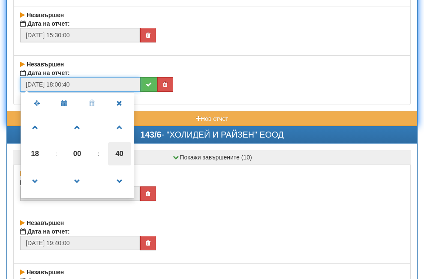
click at [118, 152] on span "40" at bounding box center [119, 153] width 23 height 23
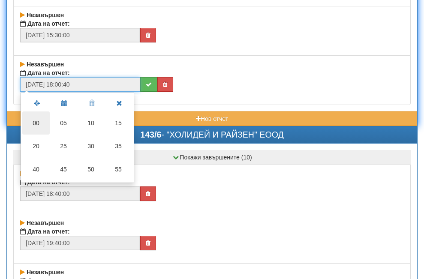
click at [40, 121] on td "00" at bounding box center [35, 122] width 27 height 23
type input "[DATE] 18:00:00"
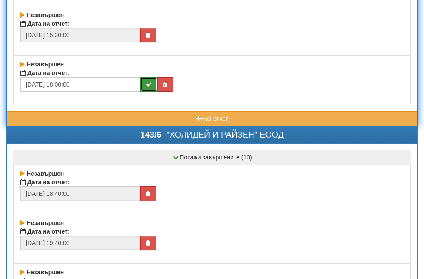
click at [149, 81] on icon "submit" at bounding box center [149, 84] width 6 height 6
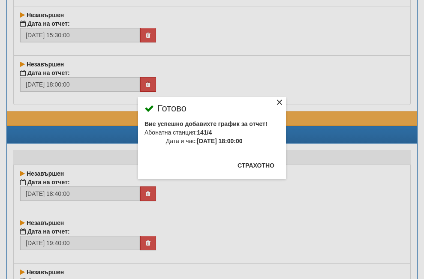
click at [275, 104] on div "×" at bounding box center [279, 103] width 9 height 9
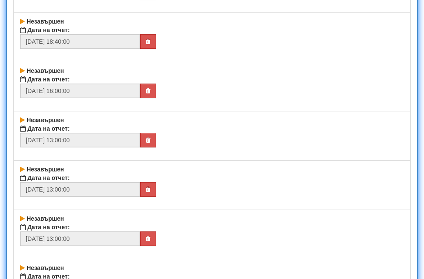
scroll to position [21600, 0]
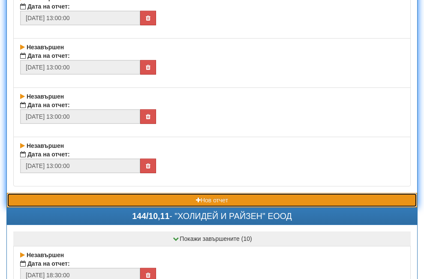
click at [144, 200] on button "Нов отчет" at bounding box center [212, 200] width 410 height 15
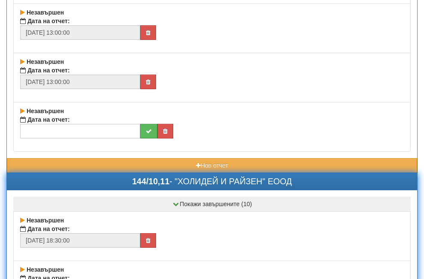
scroll to position [21685, 0]
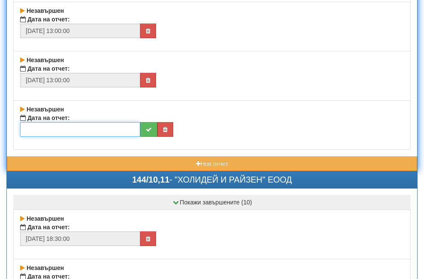
click at [37, 128] on input "text" at bounding box center [80, 129] width 120 height 15
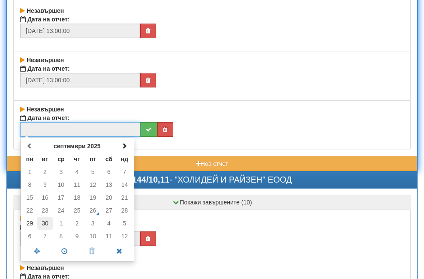
click at [46, 222] on td "30" at bounding box center [45, 223] width 16 height 13
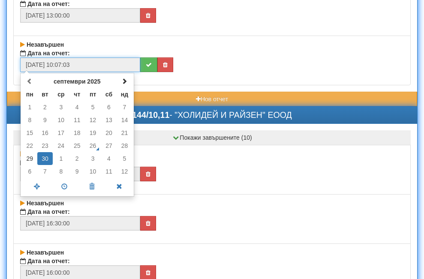
scroll to position [21771, 0]
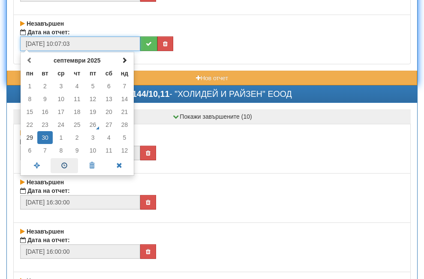
click at [63, 167] on span at bounding box center [64, 165] width 27 height 15
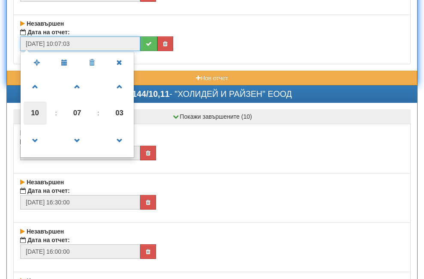
click at [41, 114] on span "10" at bounding box center [35, 113] width 23 height 23
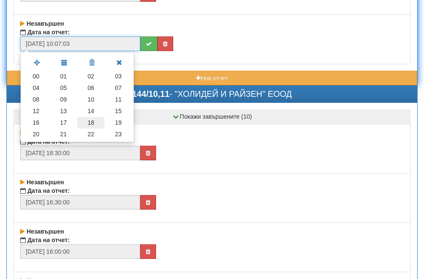
click at [88, 122] on td "18" at bounding box center [90, 123] width 27 height 12
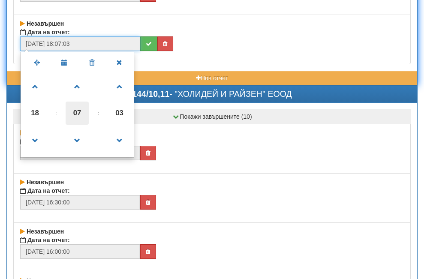
click at [81, 112] on span "07" at bounding box center [77, 113] width 23 height 23
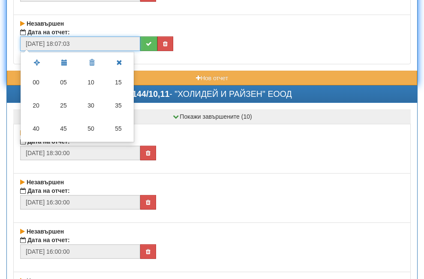
click at [39, 124] on td "40" at bounding box center [35, 128] width 27 height 23
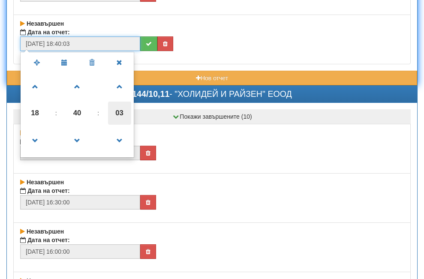
click at [128, 114] on span "03" at bounding box center [119, 113] width 23 height 23
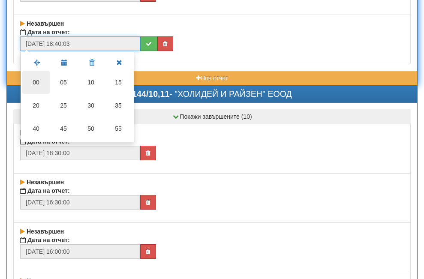
click at [33, 81] on td "00" at bounding box center [35, 82] width 27 height 23
type input "[DATE] 18:40:00"
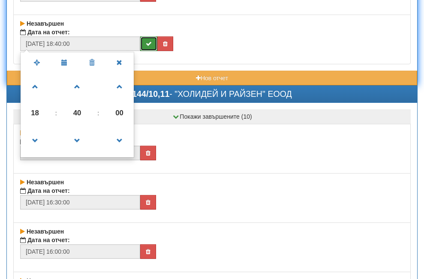
click at [151, 39] on button "submit" at bounding box center [148, 43] width 17 height 15
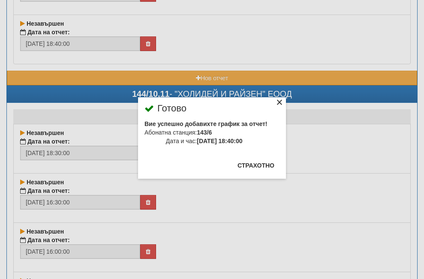
click at [275, 105] on div "×" at bounding box center [279, 103] width 9 height 9
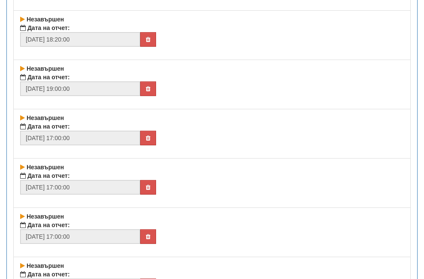
scroll to position [22757, 0]
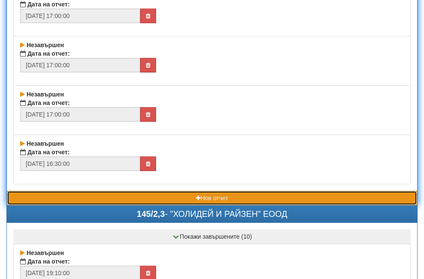
click at [154, 198] on button "Нов отчет" at bounding box center [212, 198] width 410 height 15
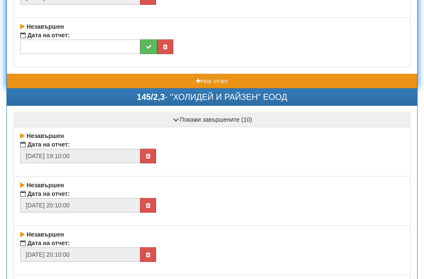
scroll to position [22928, 0]
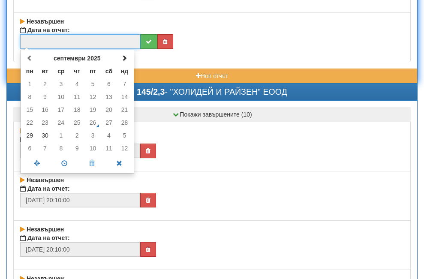
click at [75, 36] on input "text" at bounding box center [80, 41] width 120 height 15
click at [46, 136] on td "30" at bounding box center [45, 135] width 16 height 13
click at [61, 162] on span at bounding box center [64, 163] width 27 height 15
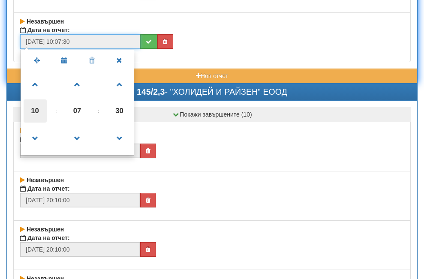
click at [35, 111] on span "10" at bounding box center [35, 110] width 23 height 23
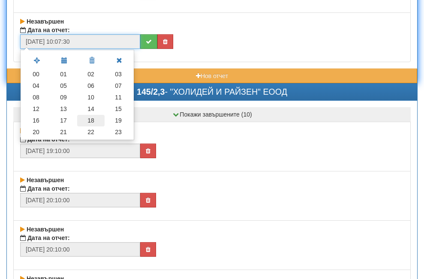
click at [89, 119] on td "18" at bounding box center [90, 121] width 27 height 12
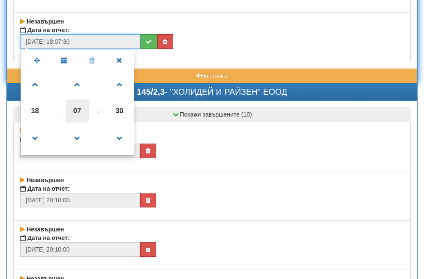
click at [74, 111] on span "07" at bounding box center [77, 110] width 23 height 23
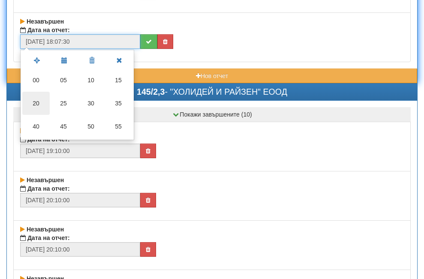
click at [38, 105] on td "20" at bounding box center [35, 103] width 27 height 23
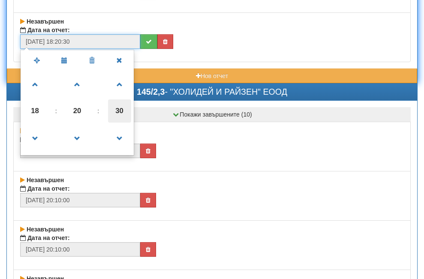
click at [119, 108] on span "30" at bounding box center [119, 110] width 23 height 23
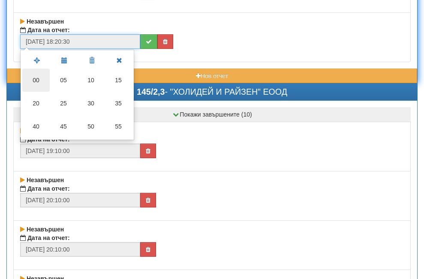
click at [41, 78] on td "00" at bounding box center [35, 80] width 27 height 23
type input "[DATE] 18:20:00"
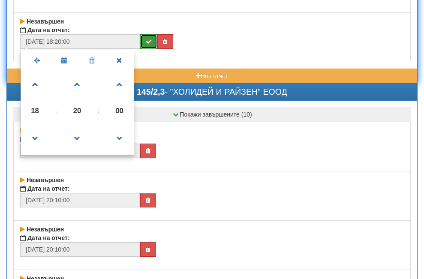
click at [151, 44] on icon "submit" at bounding box center [149, 42] width 6 height 6
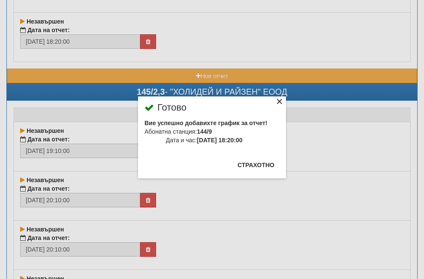
click at [275, 99] on div "×" at bounding box center [279, 103] width 9 height 9
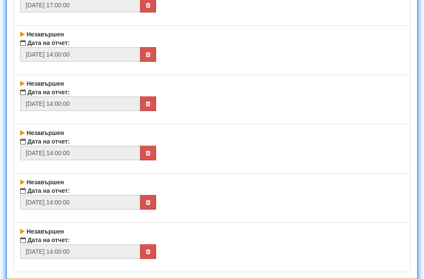
scroll to position [23442, 0]
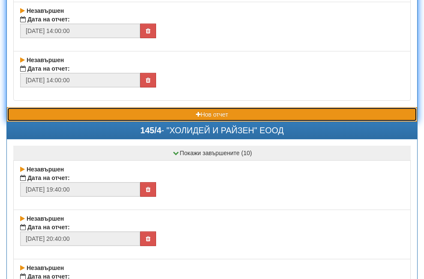
click at [107, 117] on button "Нов отчет" at bounding box center [212, 114] width 410 height 15
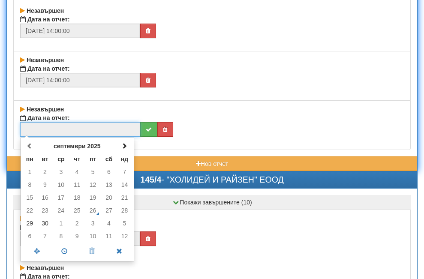
click at [66, 127] on input "text" at bounding box center [80, 129] width 120 height 15
click at [44, 222] on td "30" at bounding box center [45, 223] width 16 height 13
click at [64, 251] on span at bounding box center [64, 251] width 27 height 15
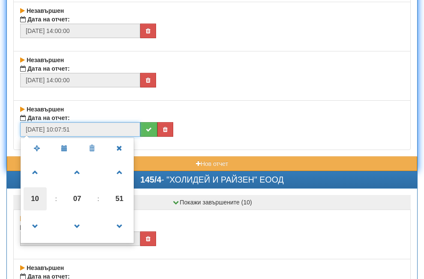
click at [36, 201] on span "10" at bounding box center [35, 198] width 23 height 23
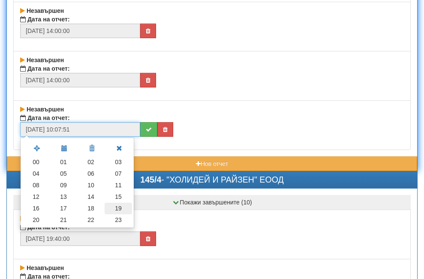
click at [117, 207] on td "19" at bounding box center [118, 209] width 27 height 12
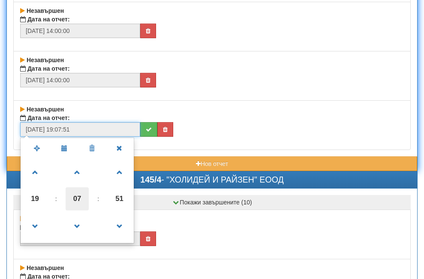
click at [75, 200] on span "07" at bounding box center [77, 198] width 23 height 23
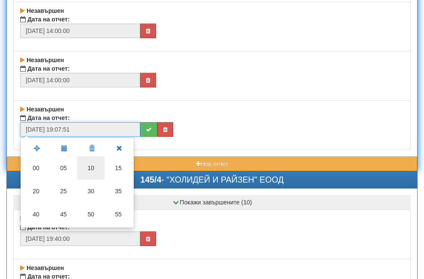
click at [90, 169] on td "10" at bounding box center [90, 167] width 27 height 23
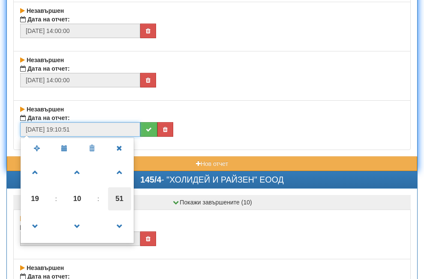
click at [118, 196] on span "51" at bounding box center [119, 198] width 23 height 23
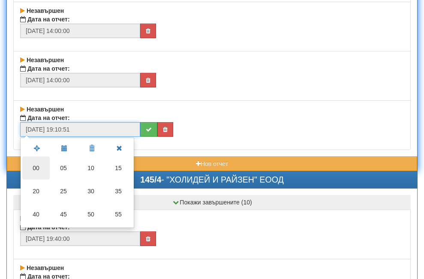
drag, startPoint x: 33, startPoint y: 166, endPoint x: 64, endPoint y: 163, distance: 31.4
click at [35, 166] on td "00" at bounding box center [35, 167] width 27 height 23
type input "[DATE] 19:10:00"
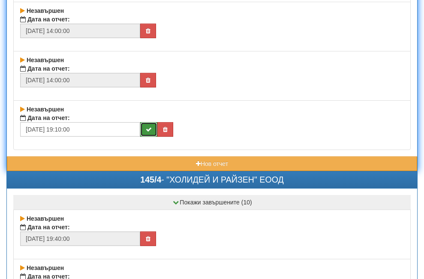
click at [149, 126] on icon "submit" at bounding box center [149, 129] width 6 height 6
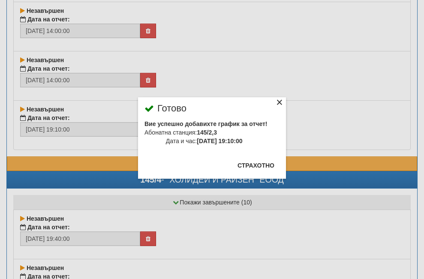
click at [275, 102] on div "×" at bounding box center [279, 103] width 9 height 9
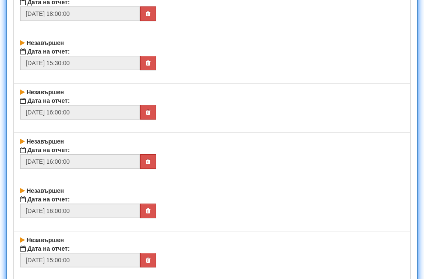
scroll to position [23957, 0]
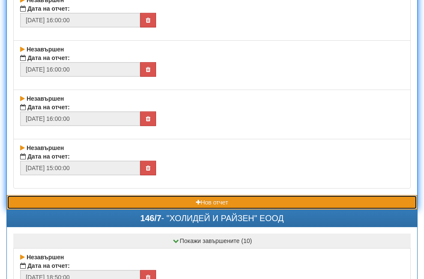
click at [105, 202] on button "Нов отчет" at bounding box center [212, 202] width 410 height 15
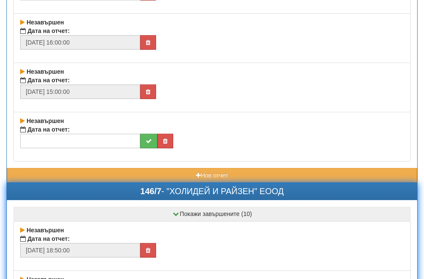
scroll to position [24042, 0]
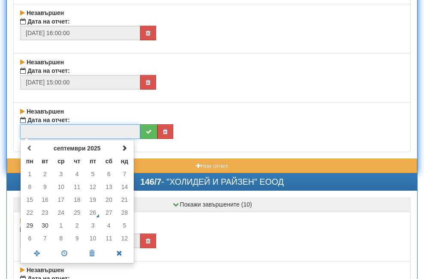
click at [75, 133] on input "text" at bounding box center [80, 131] width 120 height 15
click at [45, 227] on td "30" at bounding box center [45, 225] width 16 height 13
click at [64, 253] on span at bounding box center [64, 253] width 27 height 15
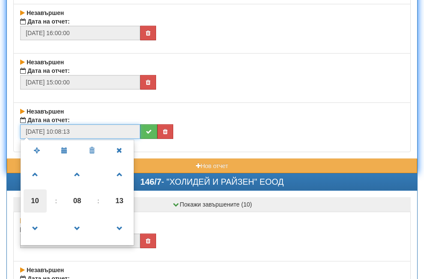
click at [39, 202] on span "10" at bounding box center [35, 200] width 23 height 23
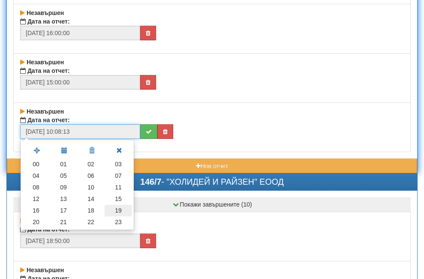
click at [116, 213] on td "19" at bounding box center [118, 211] width 27 height 12
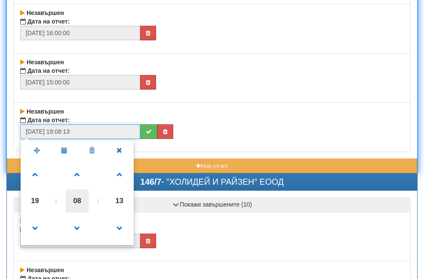
click at [74, 201] on span "08" at bounding box center [77, 200] width 23 height 23
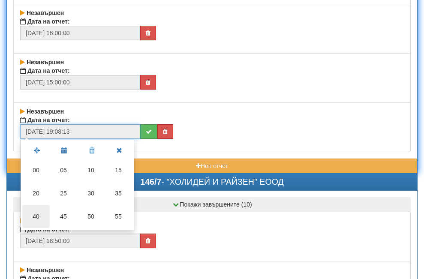
click at [41, 215] on td "40" at bounding box center [35, 216] width 27 height 23
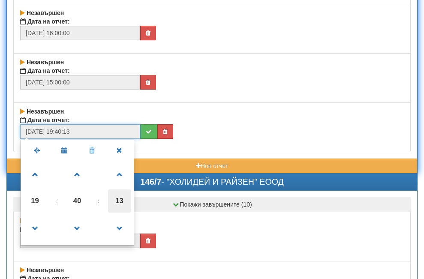
click at [122, 198] on span "13" at bounding box center [119, 200] width 23 height 23
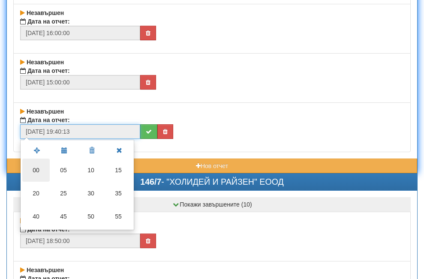
click at [39, 173] on td "00" at bounding box center [35, 170] width 27 height 23
type input "[DATE] 19:40:00"
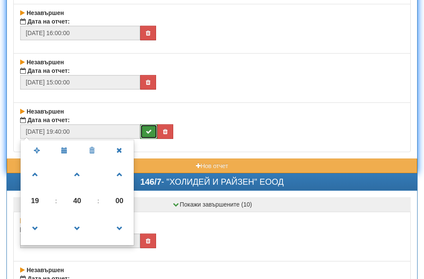
click at [149, 126] on button "submit" at bounding box center [148, 131] width 17 height 15
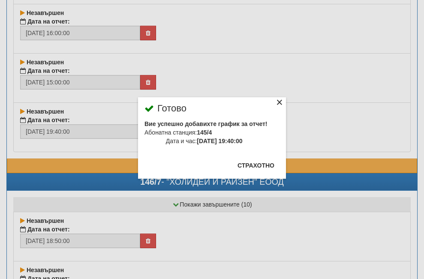
click at [275, 104] on div "×" at bounding box center [279, 103] width 9 height 9
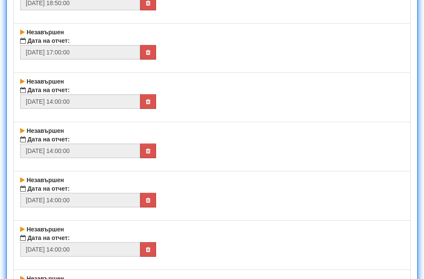
scroll to position [24600, 0]
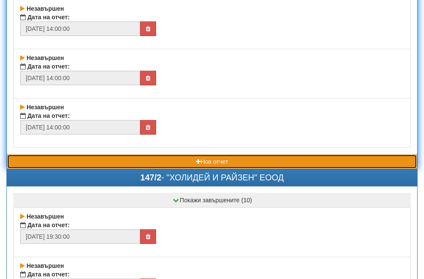
click at [121, 165] on button "Нов отчет" at bounding box center [212, 161] width 410 height 15
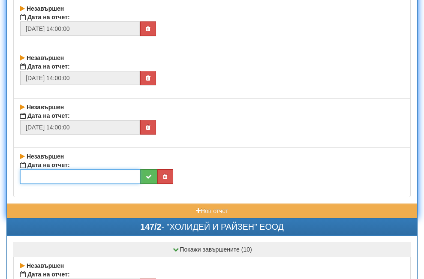
click at [97, 176] on input "text" at bounding box center [80, 176] width 120 height 15
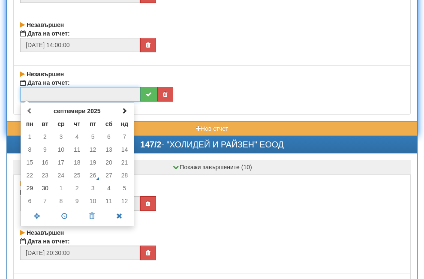
scroll to position [24685, 0]
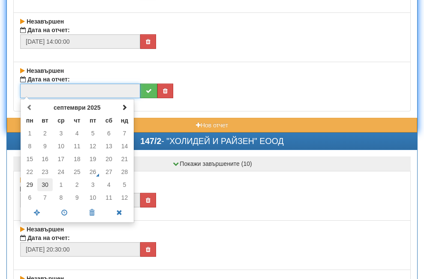
click at [49, 184] on td "30" at bounding box center [45, 184] width 16 height 13
click at [61, 213] on span at bounding box center [64, 212] width 27 height 15
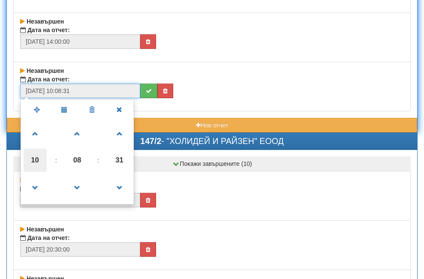
click at [41, 158] on span "10" at bounding box center [35, 160] width 23 height 23
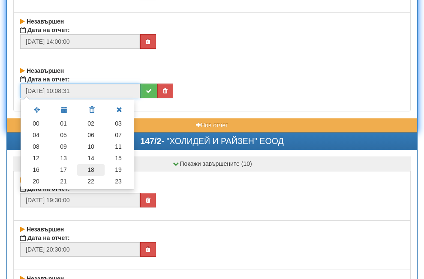
click at [88, 169] on td "18" at bounding box center [90, 170] width 27 height 12
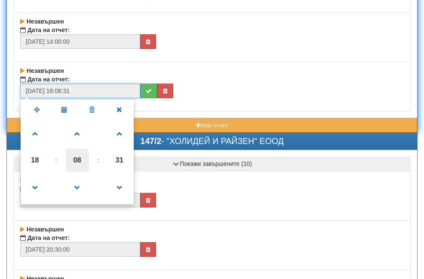
click at [76, 159] on span "08" at bounding box center [77, 160] width 23 height 23
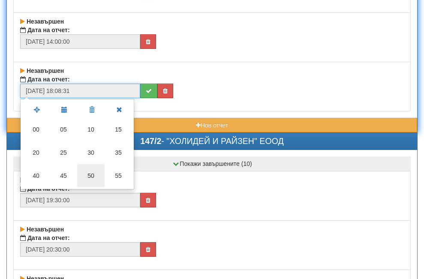
click at [85, 175] on td "50" at bounding box center [90, 175] width 27 height 23
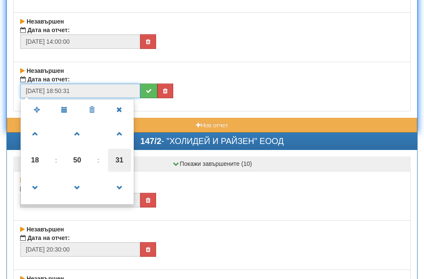
drag, startPoint x: 120, startPoint y: 155, endPoint x: 107, endPoint y: 154, distance: 13.7
click at [118, 155] on span "31" at bounding box center [119, 160] width 23 height 23
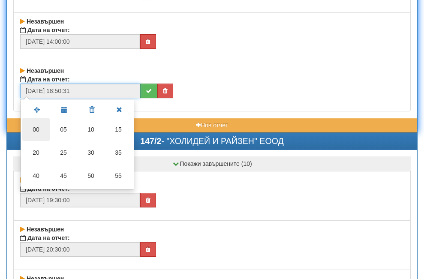
click at [36, 126] on td "00" at bounding box center [35, 129] width 27 height 23
type input "[DATE] 18:50:00"
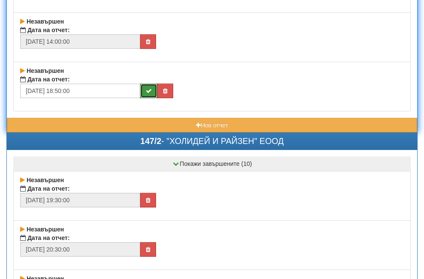
click at [153, 90] on button "submit" at bounding box center [148, 91] width 17 height 15
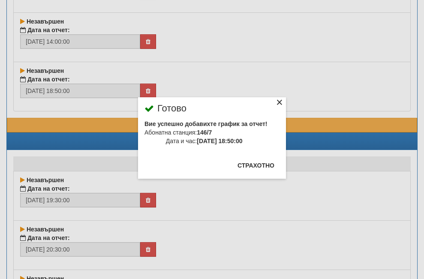
click at [275, 106] on div "×" at bounding box center [279, 103] width 9 height 9
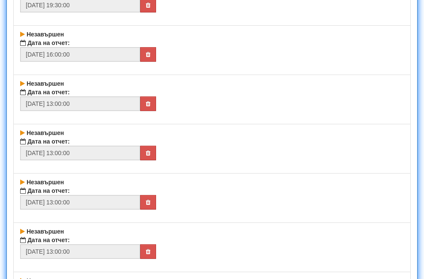
scroll to position [25200, 0]
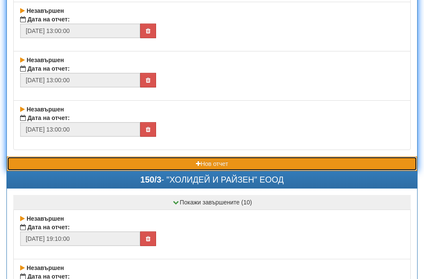
click at [111, 165] on button "Нов отчет" at bounding box center [212, 163] width 410 height 15
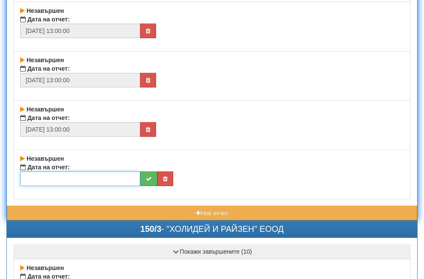
click at [52, 181] on input "text" at bounding box center [80, 178] width 120 height 15
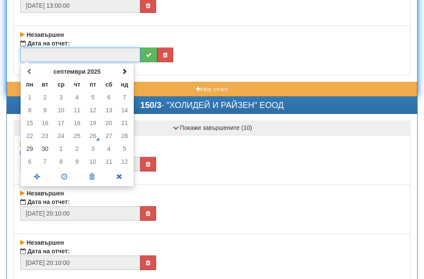
scroll to position [25328, 0]
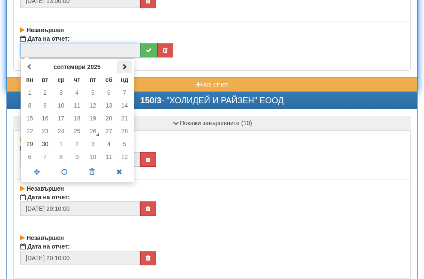
click at [126, 66] on span at bounding box center [124, 66] width 6 height 6
click at [61, 93] on td "1" at bounding box center [61, 92] width 16 height 13
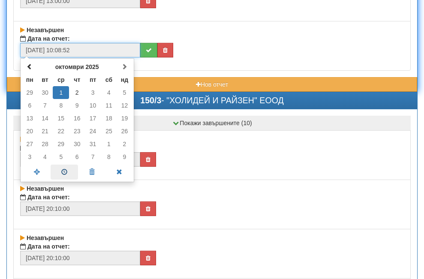
click at [63, 174] on span at bounding box center [64, 172] width 27 height 15
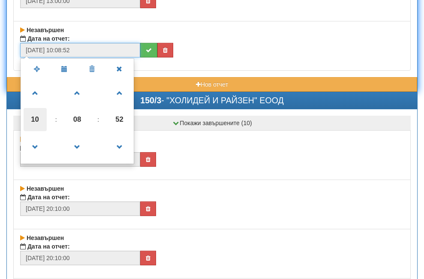
click at [36, 120] on span "10" at bounding box center [35, 119] width 23 height 23
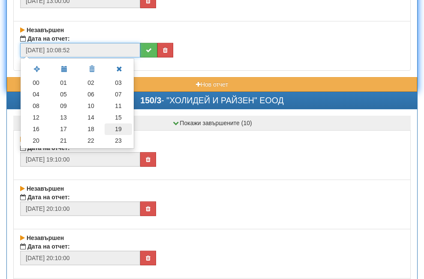
click at [123, 128] on td "19" at bounding box center [118, 129] width 27 height 12
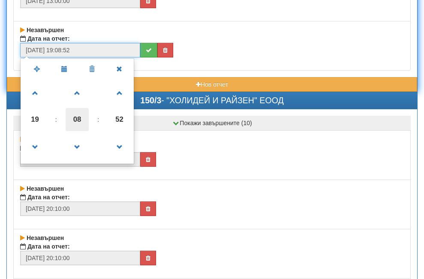
click at [81, 118] on span "08" at bounding box center [77, 119] width 23 height 23
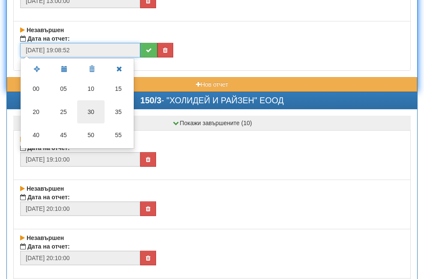
click at [88, 112] on td "30" at bounding box center [90, 111] width 27 height 23
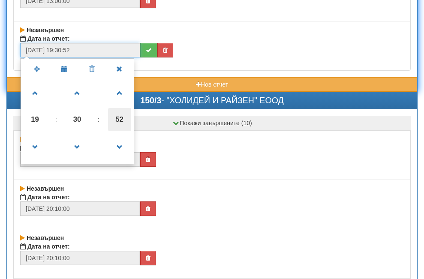
click at [114, 120] on span "52" at bounding box center [119, 119] width 23 height 23
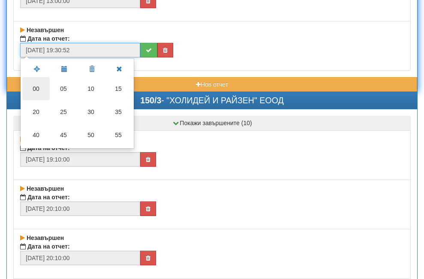
click at [40, 85] on td "00" at bounding box center [35, 88] width 27 height 23
type input "[DATE] 19:30:00"
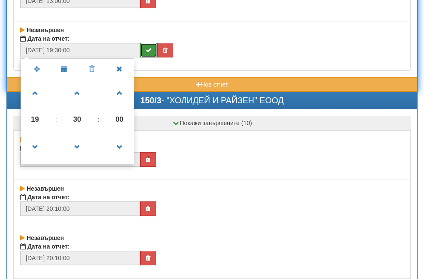
click at [142, 52] on button "submit" at bounding box center [148, 50] width 17 height 15
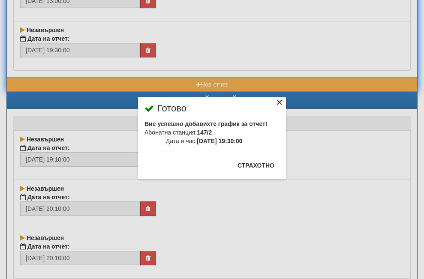
click at [275, 103] on div "×" at bounding box center [279, 103] width 9 height 9
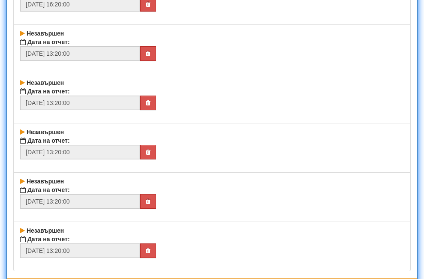
scroll to position [25842, 0]
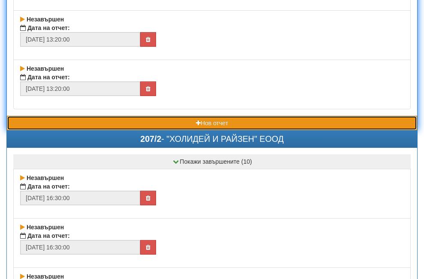
click at [112, 120] on button "Нов отчет" at bounding box center [212, 123] width 410 height 15
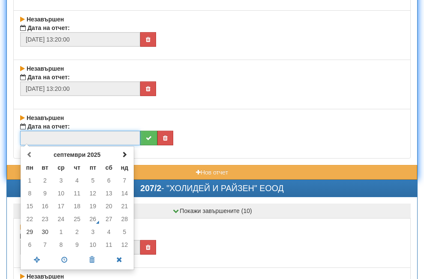
click at [85, 137] on input "text" at bounding box center [80, 138] width 120 height 15
click at [127, 157] on span at bounding box center [124, 154] width 6 height 6
click at [58, 180] on td "1" at bounding box center [61, 180] width 16 height 13
click at [62, 259] on span at bounding box center [64, 259] width 27 height 15
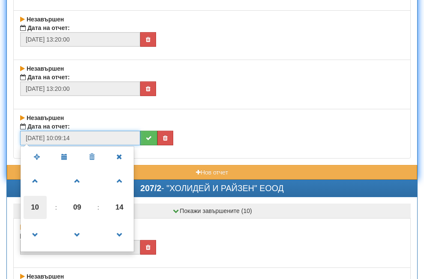
click at [34, 209] on span "10" at bounding box center [35, 207] width 23 height 23
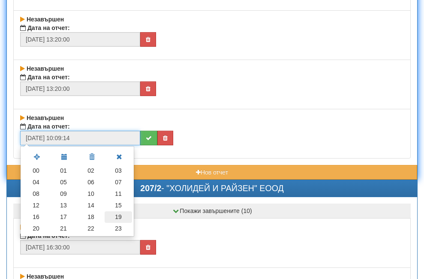
click at [119, 217] on td "19" at bounding box center [118, 217] width 27 height 12
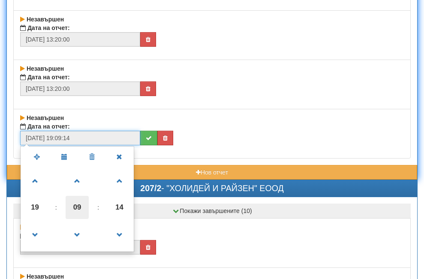
click at [84, 212] on span "09" at bounding box center [77, 207] width 23 height 23
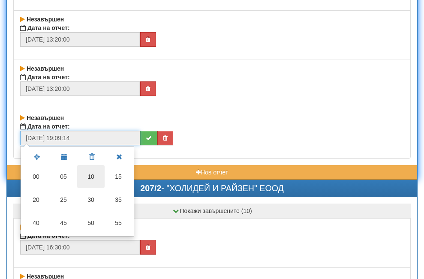
click at [89, 177] on td "10" at bounding box center [90, 176] width 27 height 23
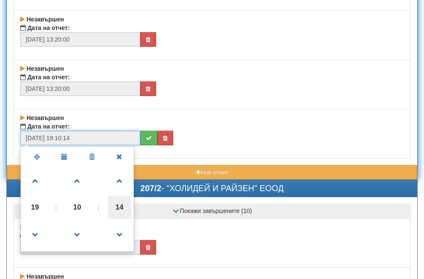
click at [119, 207] on span "14" at bounding box center [119, 207] width 23 height 23
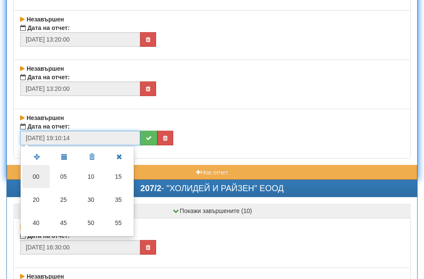
click at [39, 179] on td "00" at bounding box center [35, 176] width 27 height 23
type input "[DATE] 19:10:00"
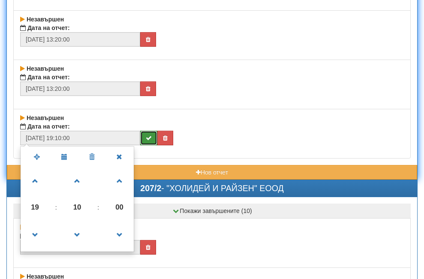
click at [150, 135] on icon "submit" at bounding box center [149, 138] width 6 height 6
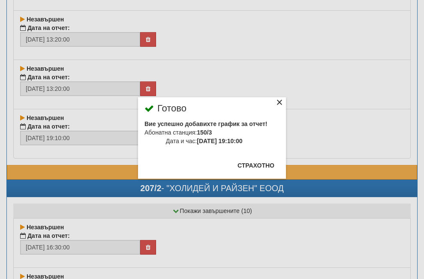
click at [275, 102] on div "×" at bounding box center [279, 103] width 9 height 9
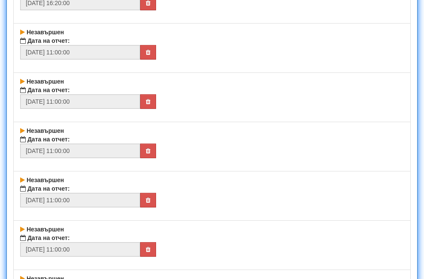
scroll to position [26357, 0]
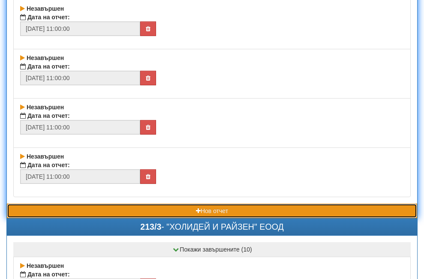
click at [75, 209] on button "Нов отчет" at bounding box center [212, 211] width 410 height 15
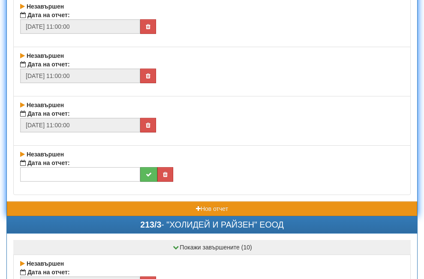
scroll to position [26485, 0]
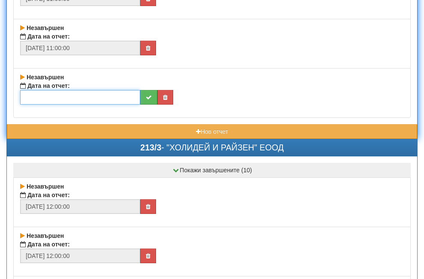
click at [96, 94] on input "text" at bounding box center [80, 97] width 120 height 15
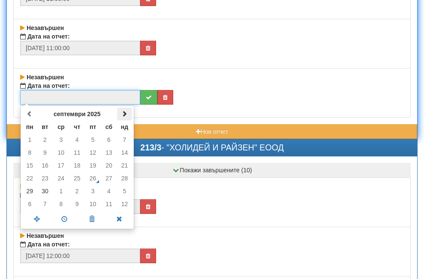
click at [127, 114] on span at bounding box center [124, 114] width 6 height 6
click at [77, 141] on td "2" at bounding box center [77, 139] width 16 height 13
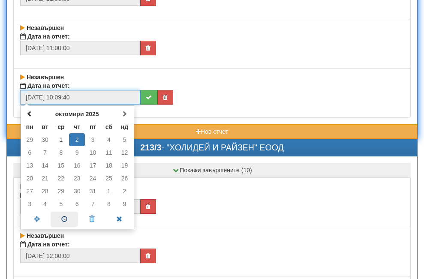
click at [67, 222] on span at bounding box center [64, 219] width 27 height 15
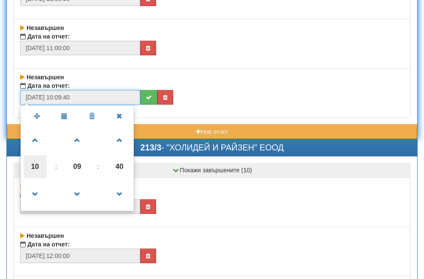
click at [35, 163] on span "10" at bounding box center [35, 166] width 23 height 23
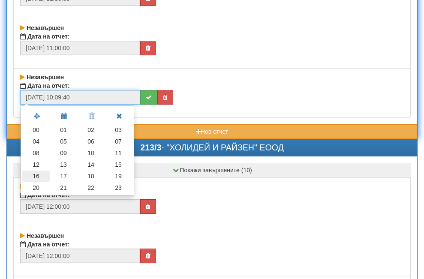
click at [35, 174] on td "16" at bounding box center [35, 177] width 27 height 12
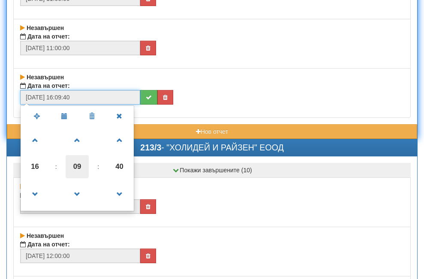
click at [78, 166] on span "09" at bounding box center [77, 166] width 23 height 23
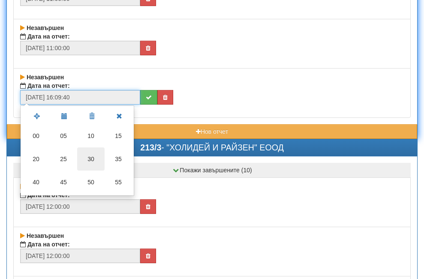
click at [93, 157] on td "30" at bounding box center [90, 158] width 27 height 23
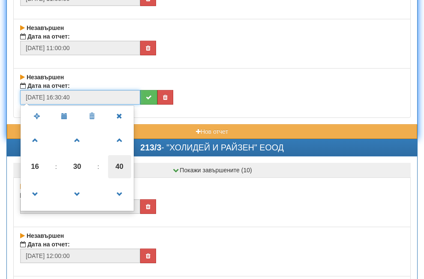
click at [123, 161] on span "40" at bounding box center [119, 166] width 23 height 23
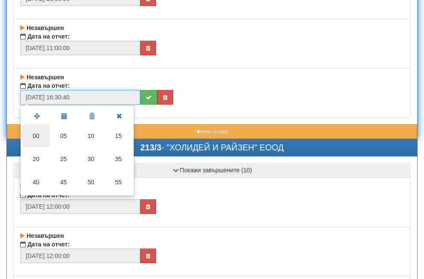
click at [41, 137] on td "00" at bounding box center [35, 135] width 27 height 23
type input "[DATE] 16:30:00"
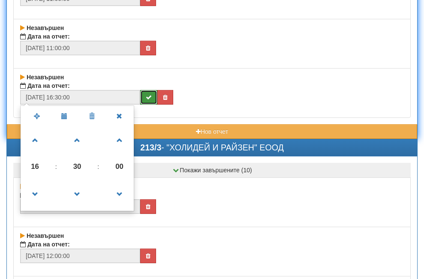
click at [152, 93] on button "submit" at bounding box center [148, 97] width 17 height 15
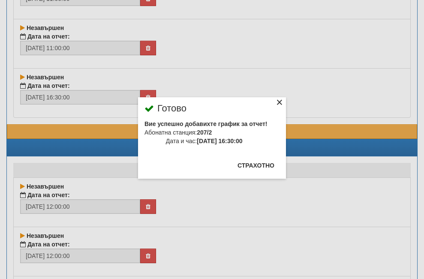
click at [275, 104] on div "×" at bounding box center [279, 103] width 9 height 9
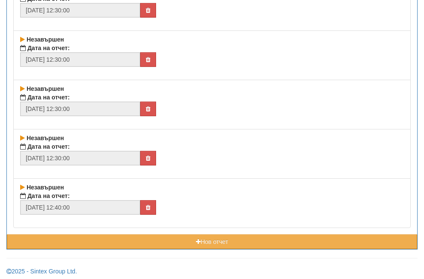
scroll to position [27484, 0]
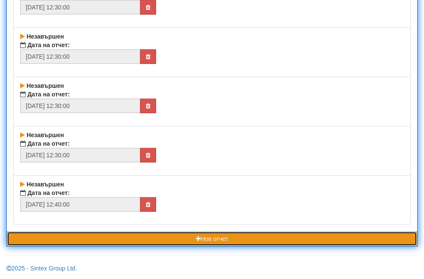
click at [104, 243] on button "Нов отчет" at bounding box center [212, 238] width 410 height 15
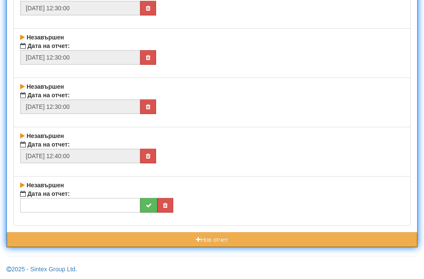
scroll to position [27533, 0]
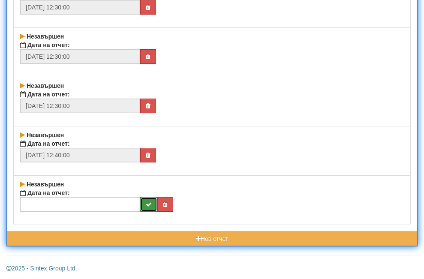
click at [149, 206] on icon "submit" at bounding box center [149, 204] width 6 height 6
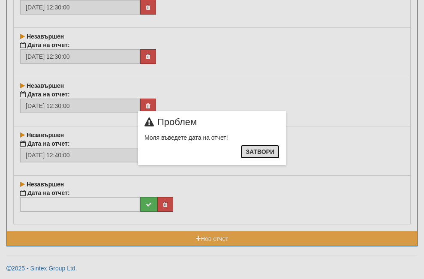
click at [253, 148] on button "Затвори" at bounding box center [259, 152] width 39 height 14
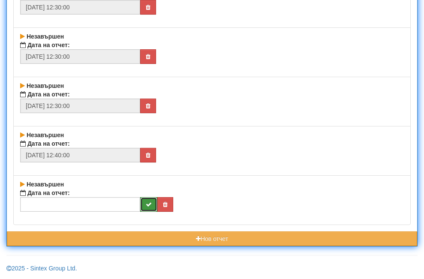
click at [145, 202] on button "submit" at bounding box center [148, 204] width 17 height 15
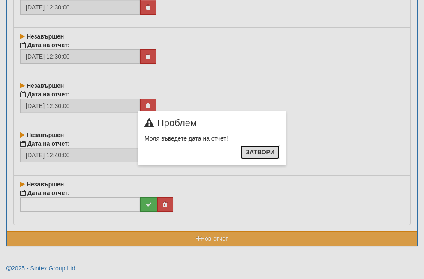
click at [246, 153] on button "Затвори" at bounding box center [259, 152] width 39 height 14
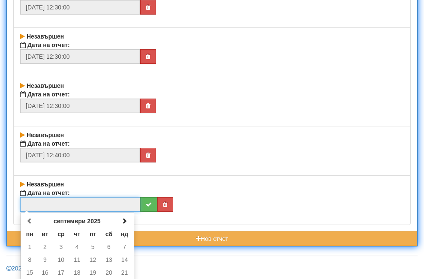
click at [52, 203] on input "text" at bounding box center [80, 204] width 120 height 15
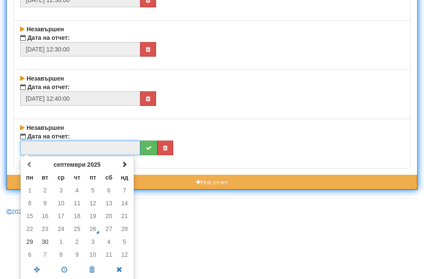
scroll to position [27591, 0]
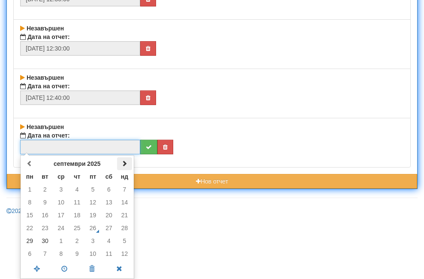
click at [123, 165] on span at bounding box center [124, 163] width 6 height 6
click at [78, 186] on td "2" at bounding box center [77, 189] width 16 height 13
click at [63, 269] on span at bounding box center [64, 268] width 27 height 15
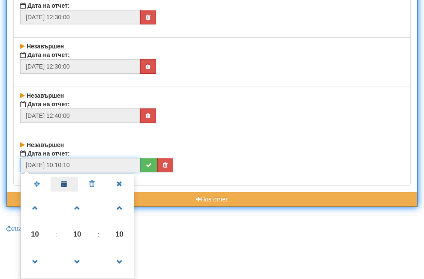
scroll to position [27573, 0]
click at [33, 231] on span "10" at bounding box center [35, 234] width 23 height 23
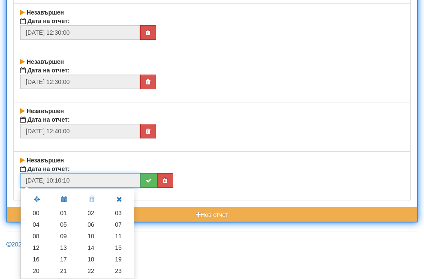
scroll to position [27557, 0]
click at [38, 258] on td "16" at bounding box center [35, 260] width 27 height 12
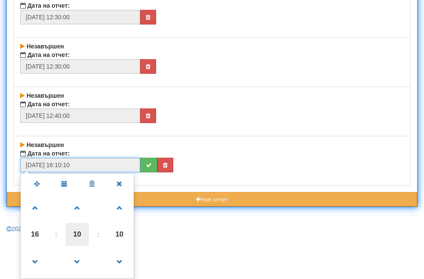
click at [72, 237] on span "10" at bounding box center [77, 234] width 23 height 23
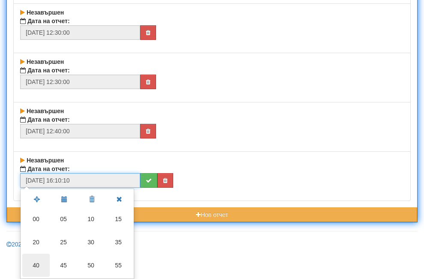
click at [40, 265] on td "40" at bounding box center [35, 265] width 27 height 23
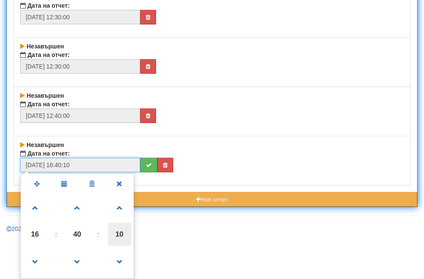
click at [117, 234] on span "10" at bounding box center [119, 234] width 23 height 23
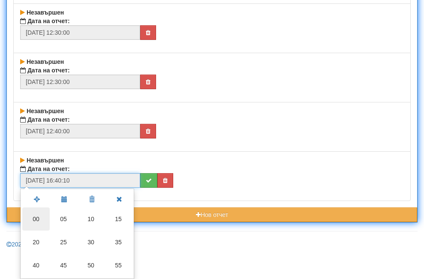
click at [39, 218] on td "00" at bounding box center [35, 218] width 27 height 23
type input "[DATE] 16:40:00"
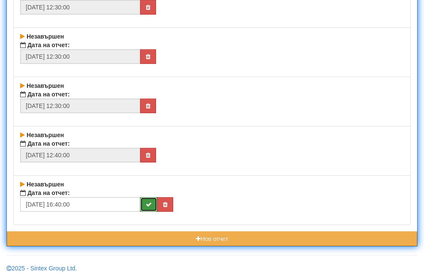
scroll to position [27533, 0]
click at [146, 204] on button "submit" at bounding box center [148, 204] width 17 height 15
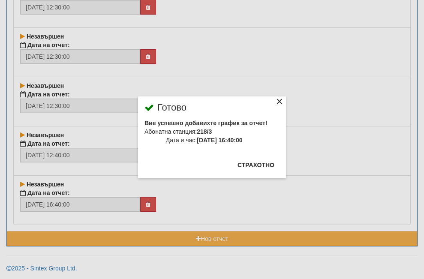
click at [275, 99] on div "×" at bounding box center [279, 103] width 9 height 9
